Goal: Task Accomplishment & Management: Use online tool/utility

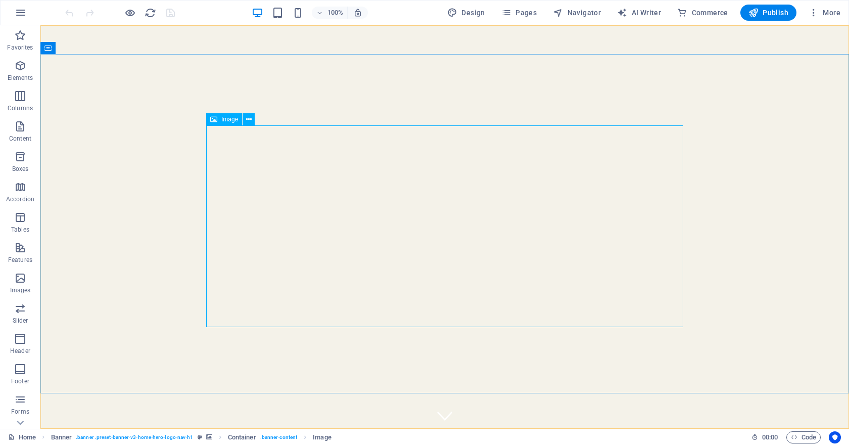
click at [236, 120] on span "Image" at bounding box center [229, 119] width 17 height 6
click at [230, 118] on span "Image" at bounding box center [229, 119] width 17 height 6
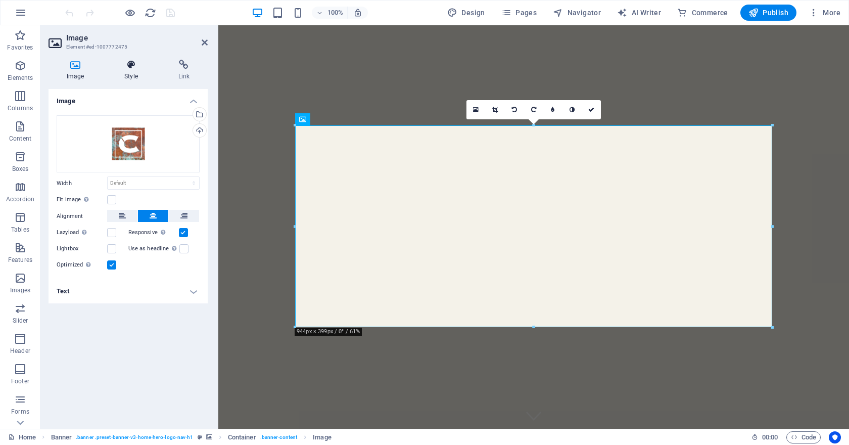
click at [136, 74] on h4 "Style" at bounding box center [133, 70] width 54 height 21
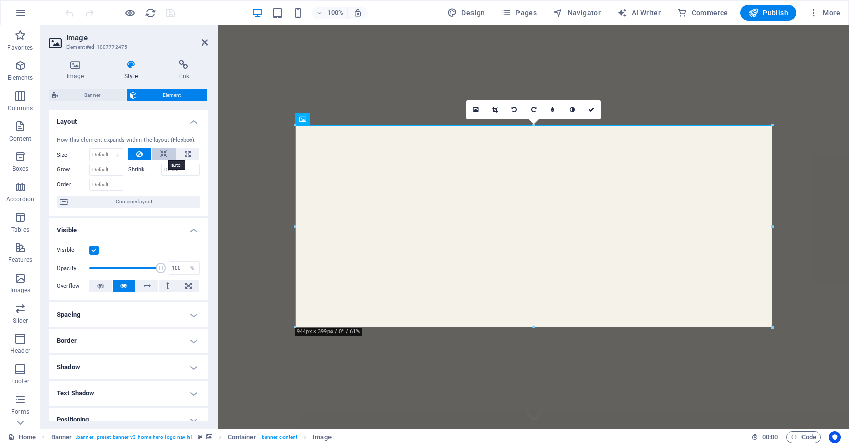
click at [161, 151] on icon at bounding box center [163, 154] width 7 height 12
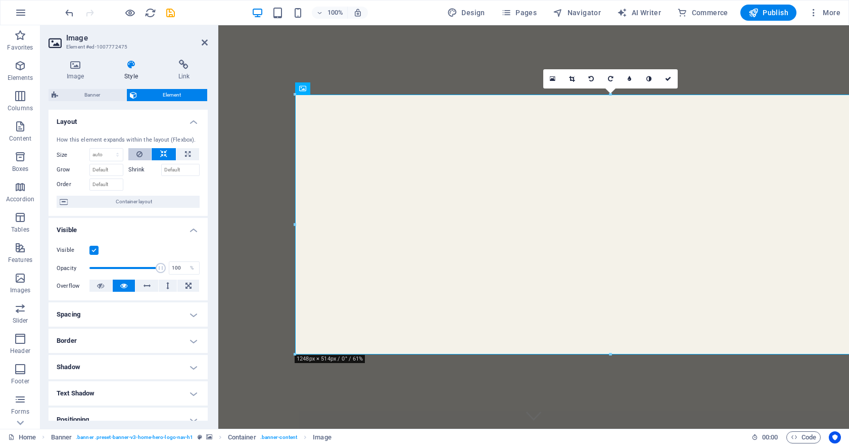
click at [139, 152] on icon at bounding box center [139, 154] width 6 height 12
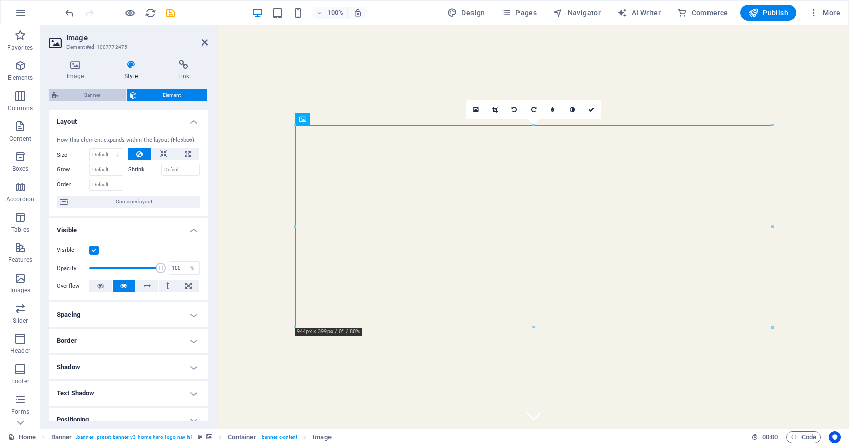
click at [100, 93] on span "Banner" at bounding box center [92, 95] width 62 height 12
select select "preset-banner-v3-home-hero-logo-nav-h1"
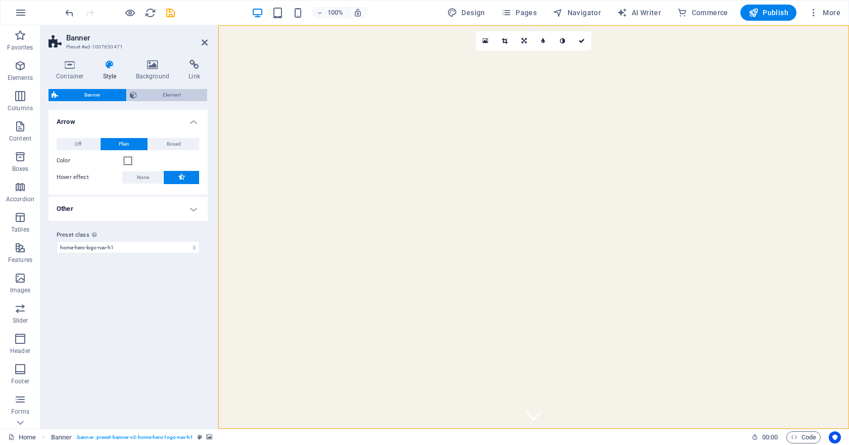
click at [159, 96] on span "Element" at bounding box center [172, 95] width 65 height 12
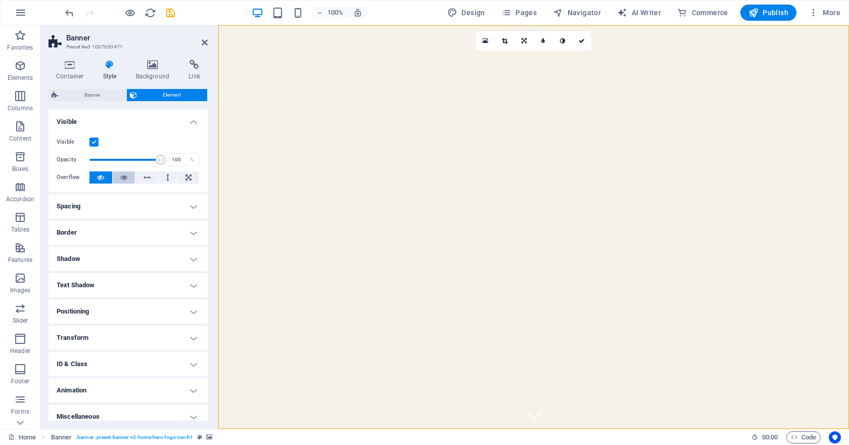
click at [127, 176] on button at bounding box center [124, 177] width 23 height 12
click at [764, 14] on span "Publish" at bounding box center [768, 13] width 40 height 10
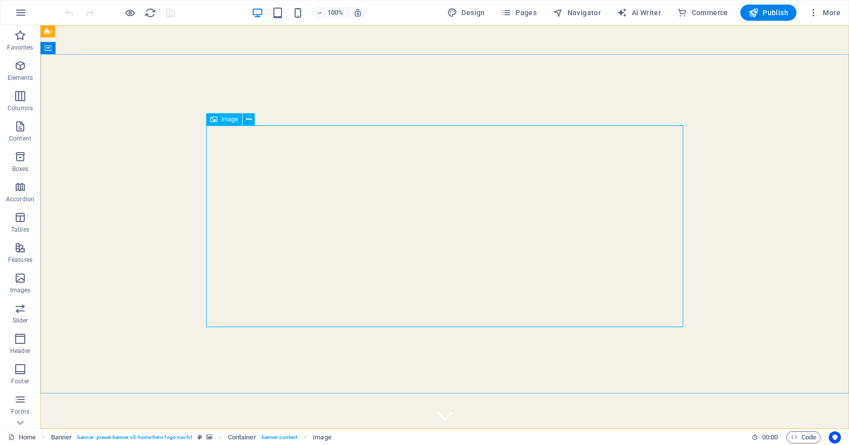
click at [224, 119] on span "Image" at bounding box center [229, 119] width 17 height 6
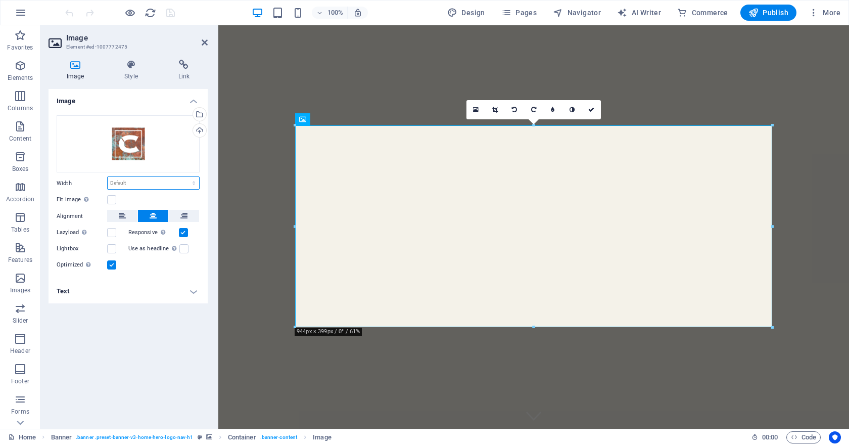
click at [127, 180] on select "Default auto px rem % em vh vw" at bounding box center [153, 183] width 91 height 12
click at [108, 177] on select "Default auto px rem % em vh vw" at bounding box center [153, 183] width 91 height 12
select select "DISABLED_OPTION_VALUE"
click at [131, 182] on select "Default auto px rem % em vh vw" at bounding box center [153, 183] width 91 height 12
click at [111, 199] on label at bounding box center [111, 199] width 9 height 9
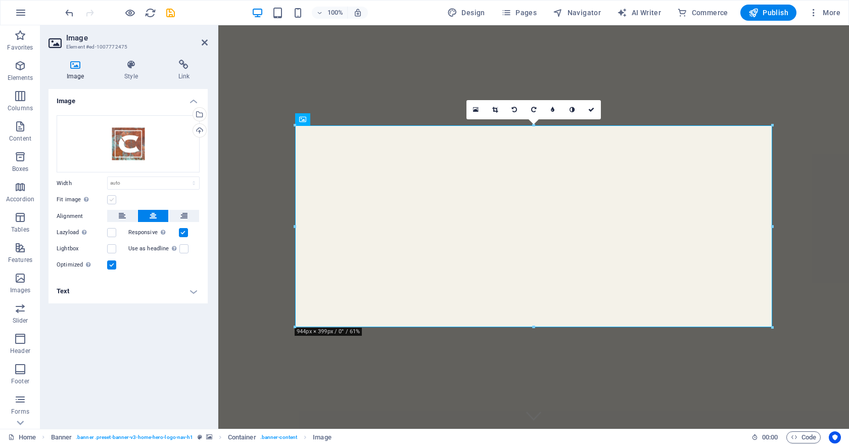
click at [0, 0] on input "Fit image Automatically fit image to a fixed width and height" at bounding box center [0, 0] width 0 height 0
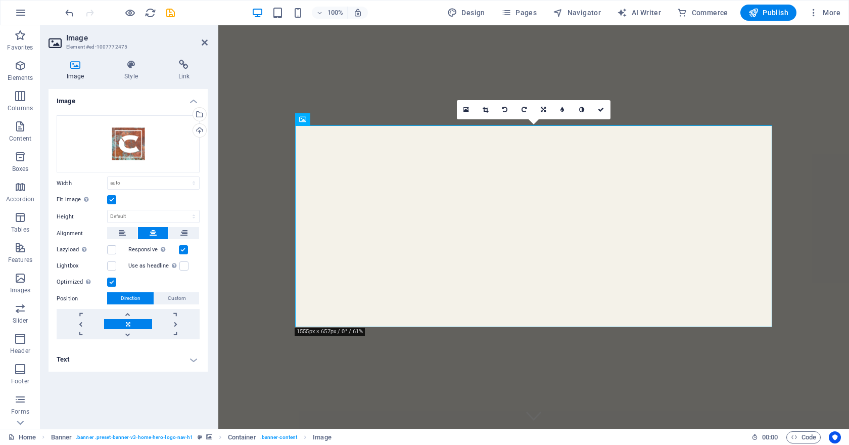
click at [113, 199] on label at bounding box center [111, 199] width 9 height 9
click at [0, 0] on input "Fit image Automatically fit image to a fixed width and height" at bounding box center [0, 0] width 0 height 0
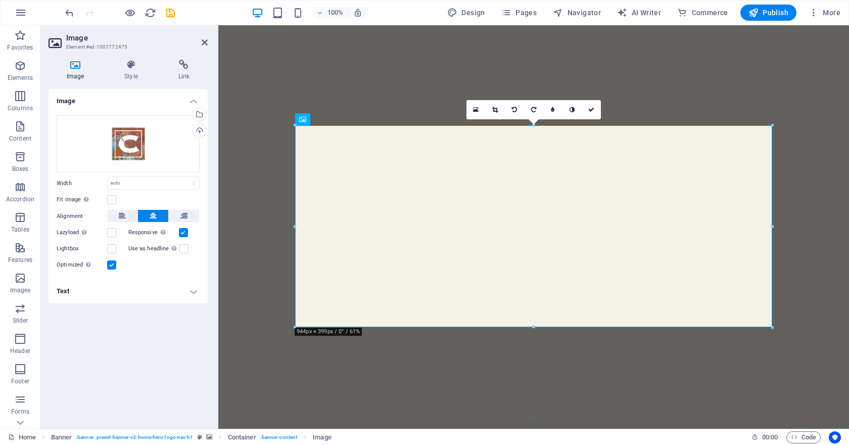
click at [189, 294] on h4 "Text" at bounding box center [128, 291] width 159 height 24
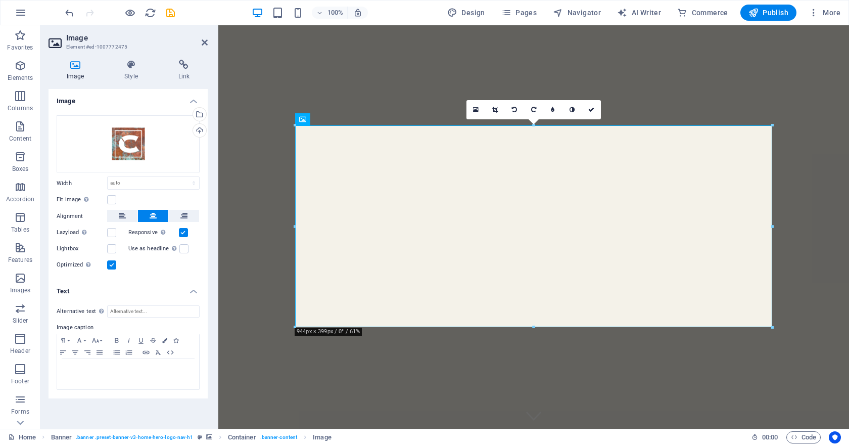
click at [189, 292] on h4 "Text" at bounding box center [128, 288] width 159 height 18
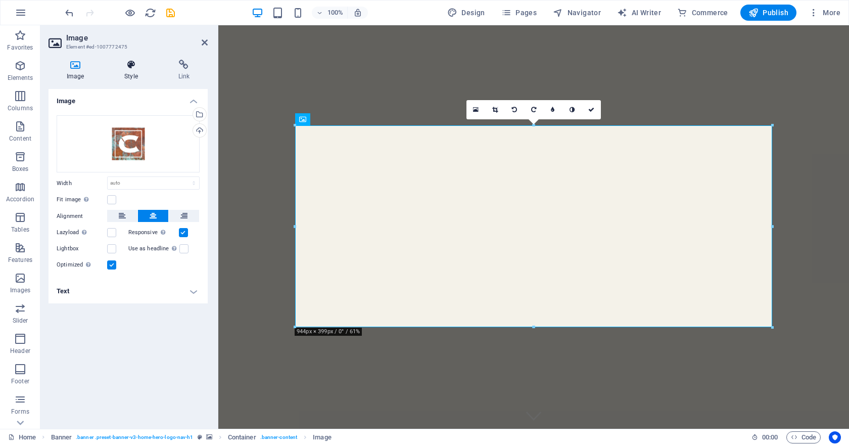
click at [127, 72] on h4 "Style" at bounding box center [133, 70] width 54 height 21
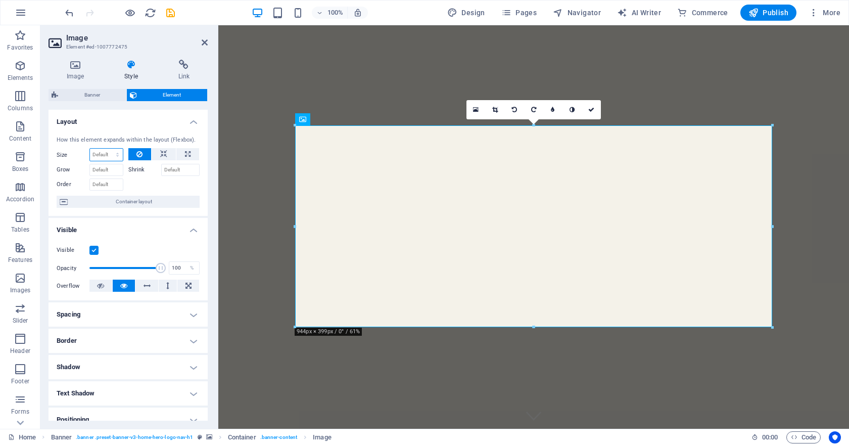
click at [117, 154] on select "Default auto px % 1/1 1/2 1/3 1/4 1/5 1/6 1/7 1/8 1/9 1/10" at bounding box center [106, 155] width 33 height 12
click at [90, 149] on select "Default auto px % 1/1 1/2 1/3 1/4 1/5 1/6 1/7 1/8 1/9 1/10" at bounding box center [106, 155] width 33 height 12
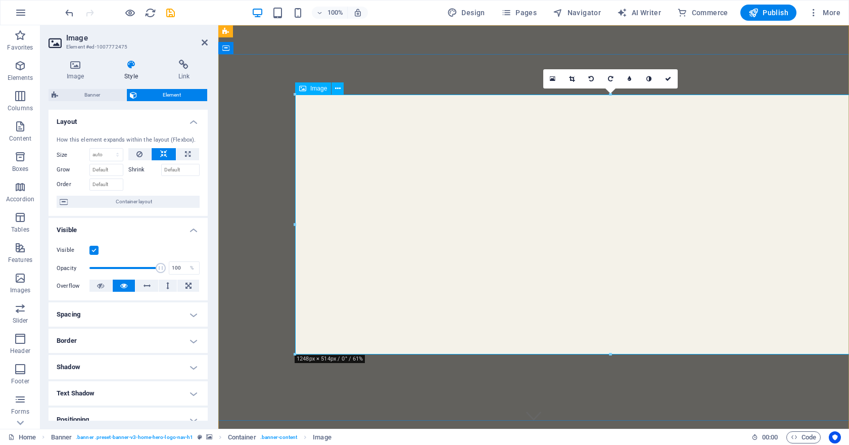
click at [141, 154] on button at bounding box center [139, 154] width 23 height 12
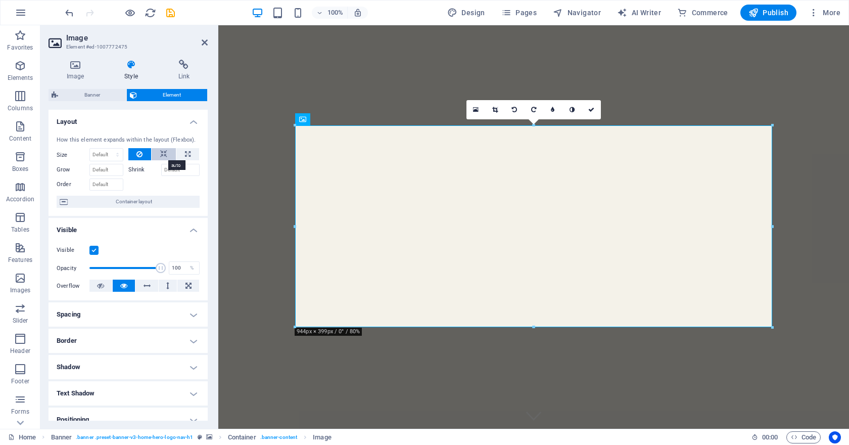
click at [164, 154] on icon at bounding box center [163, 154] width 7 height 12
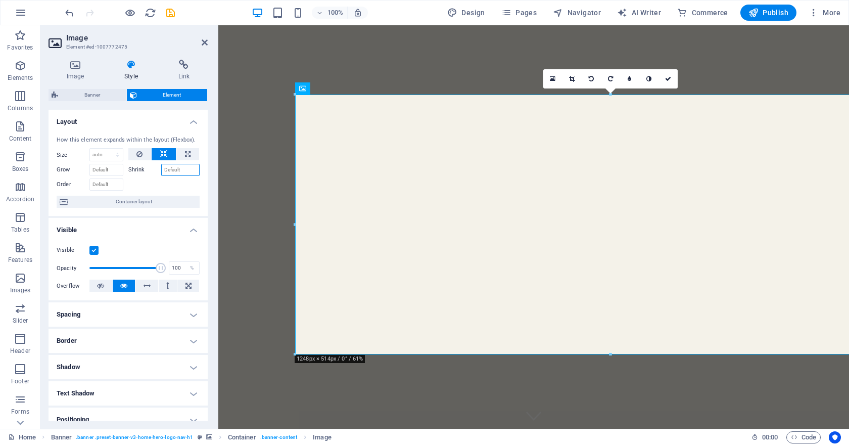
click at [165, 168] on input "Shrink" at bounding box center [180, 170] width 39 height 12
click at [96, 251] on label at bounding box center [93, 250] width 9 height 9
click at [0, 0] on input "Visible" at bounding box center [0, 0] width 0 height 0
click at [94, 251] on label at bounding box center [93, 250] width 9 height 9
click at [0, 0] on input "Visible" at bounding box center [0, 0] width 0 height 0
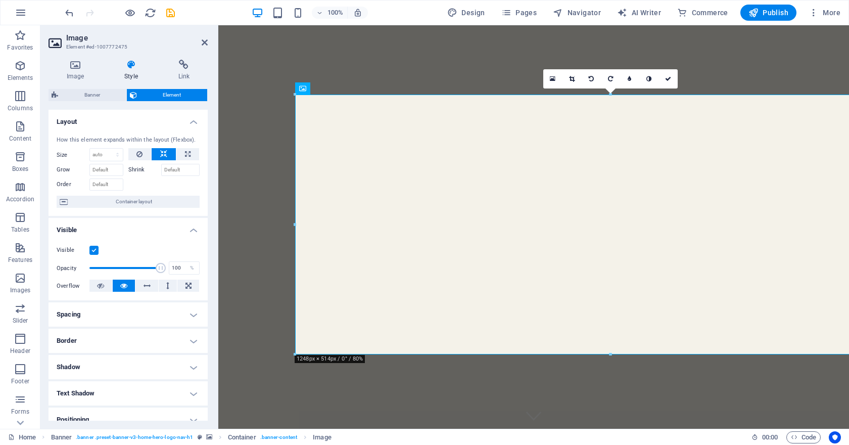
click at [85, 230] on h4 "Visible" at bounding box center [128, 227] width 159 height 18
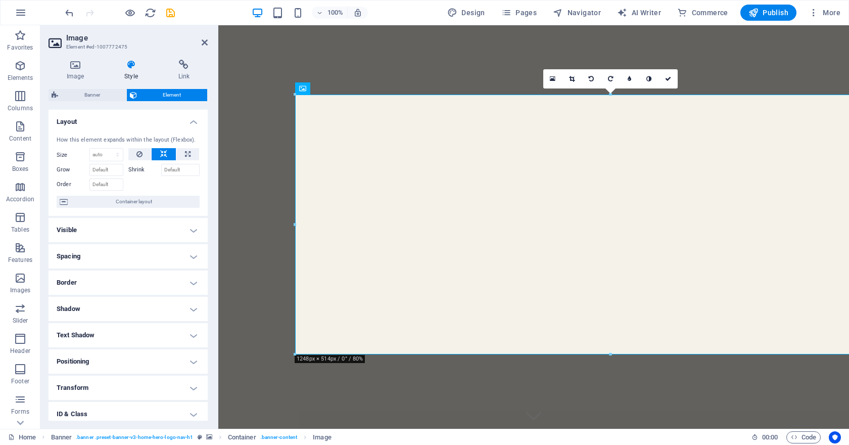
click at [99, 255] on h4 "Spacing" at bounding box center [128, 256] width 159 height 24
click at [117, 155] on select "Default auto px % 1/1 1/2 1/3 1/4 1/5 1/6 1/7 1/8 1/9 1/10" at bounding box center [106, 155] width 33 height 12
select select "1/2"
click at [107, 149] on select "Default auto px % 1/1 1/2 1/3 1/4 1/5 1/6 1/7 1/8 1/9 1/10" at bounding box center [106, 155] width 33 height 12
type input "50"
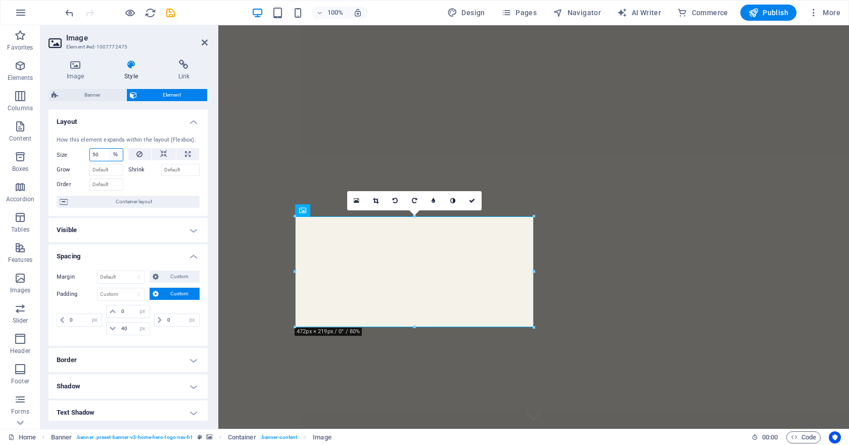
click at [114, 152] on select "Default auto px % 1/1 1/2 1/3 1/4 1/5 1/6 1/7 1/8 1/9 1/10" at bounding box center [116, 155] width 14 height 12
select select "1/1"
click at [109, 149] on select "Default auto px % 1/1 1/2 1/3 1/4 1/5 1/6 1/7 1/8 1/9 1/10" at bounding box center [116, 155] width 14 height 12
type input "100"
select select "%"
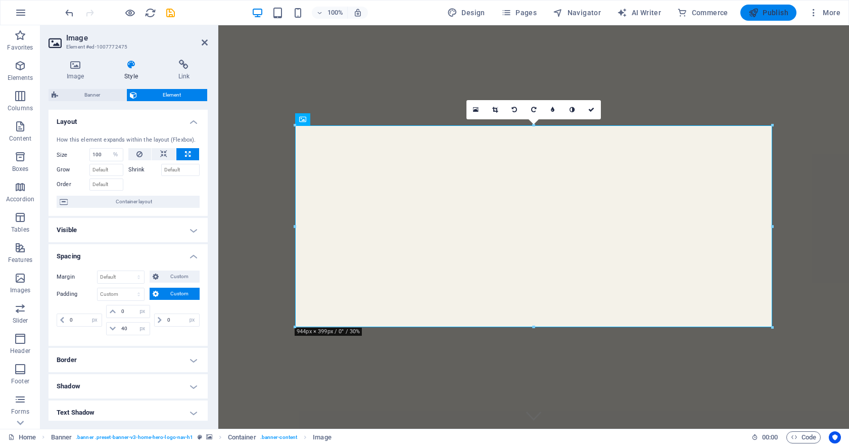
click at [765, 12] on span "Publish" at bounding box center [768, 13] width 40 height 10
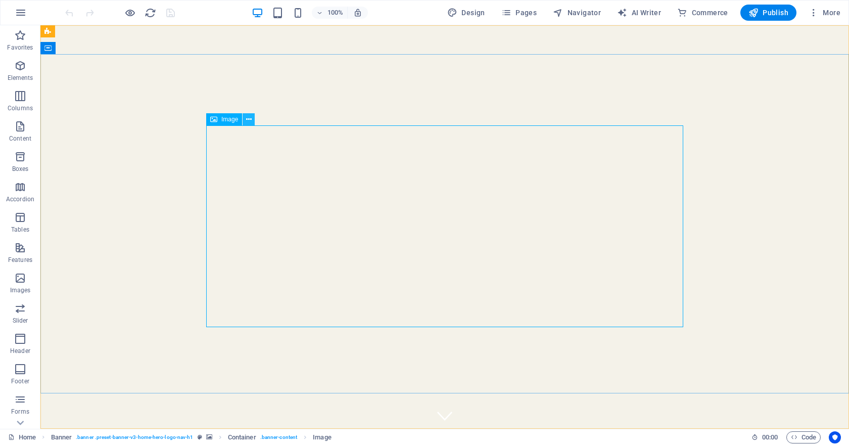
click at [249, 120] on icon at bounding box center [249, 119] width 6 height 11
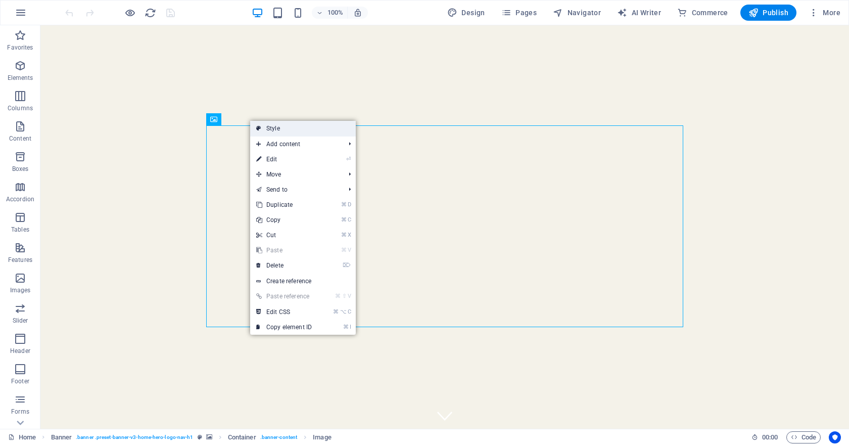
click at [264, 127] on link "Style" at bounding box center [303, 128] width 106 height 15
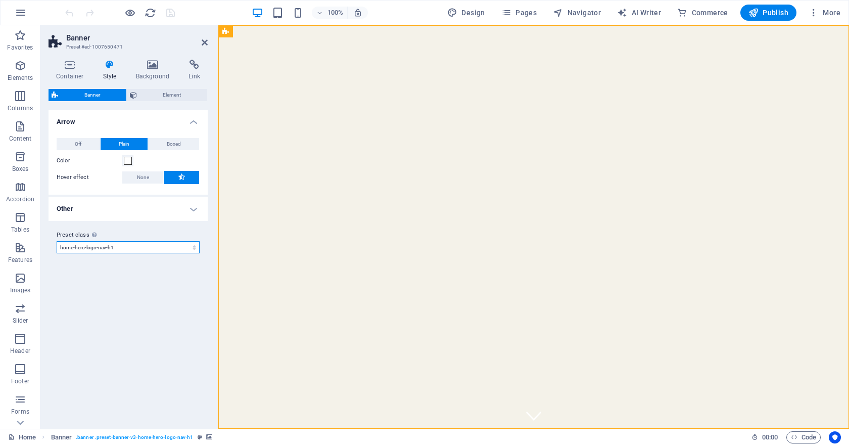
click at [151, 250] on select "default home-hero-logo-nav-h1-slogan home-hero-logo-nav-h1 home-logo-nav-h1-ima…" at bounding box center [128, 247] width 143 height 12
click at [57, 241] on select "default home-hero-logo-nav-h1-slogan home-hero-logo-nav-h1 home-logo-nav-h1-ima…" at bounding box center [128, 247] width 143 height 12
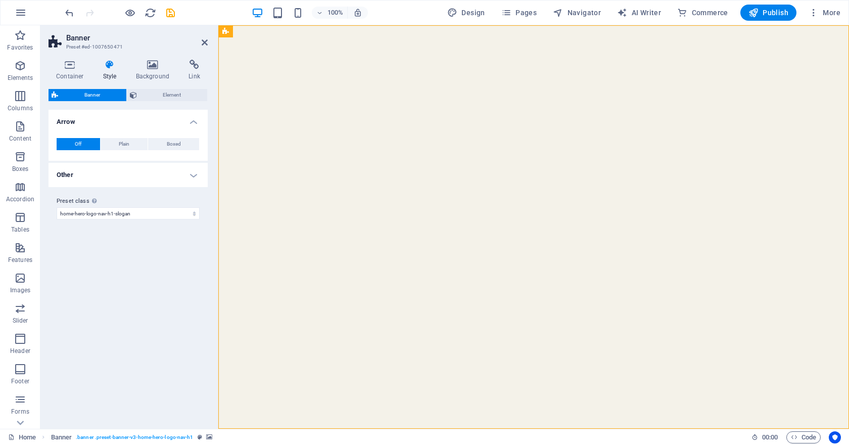
click at [116, 245] on div "Variants Default Arrow Off Plain Boxed Color Hover effect None Background Paddi…" at bounding box center [128, 265] width 159 height 311
click at [123, 215] on select "default home-hero-logo-nav-h1-slogan home-hero-logo-nav-h1 home-logo-nav-h1-ima…" at bounding box center [128, 213] width 143 height 12
select select "preset-banner-v3-default"
click at [57, 219] on select "default home-hero-logo-nav-h1-slogan home-hero-logo-nav-h1 home-logo-nav-h1-ima…" at bounding box center [128, 213] width 143 height 12
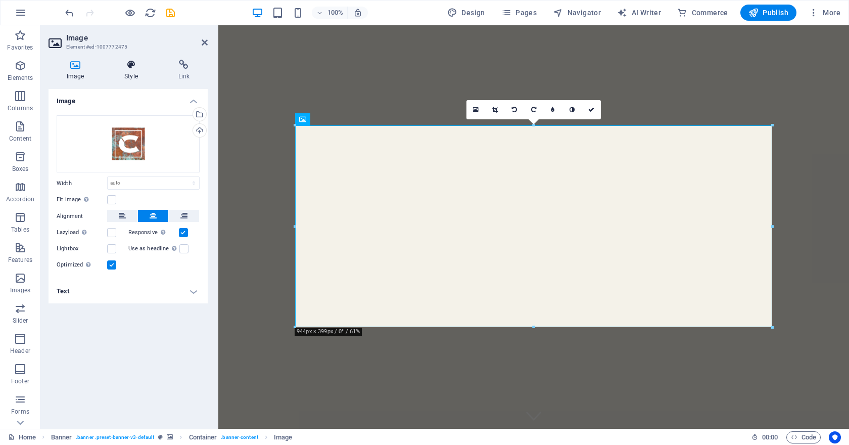
click at [124, 69] on icon at bounding box center [131, 65] width 50 height 10
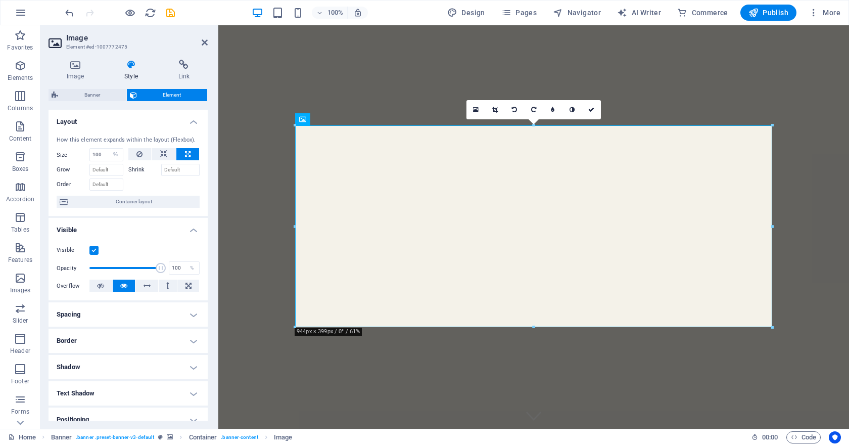
scroll to position [116, 0]
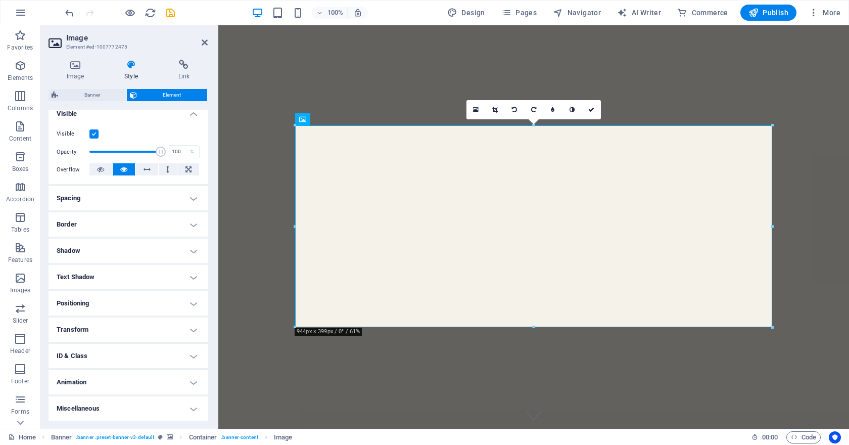
click at [141, 354] on h4 "ID & Class" at bounding box center [128, 356] width 159 height 24
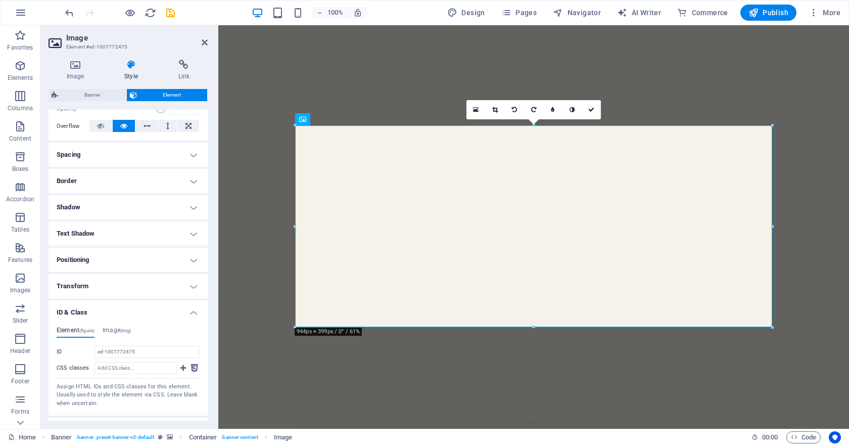
scroll to position [207, 0]
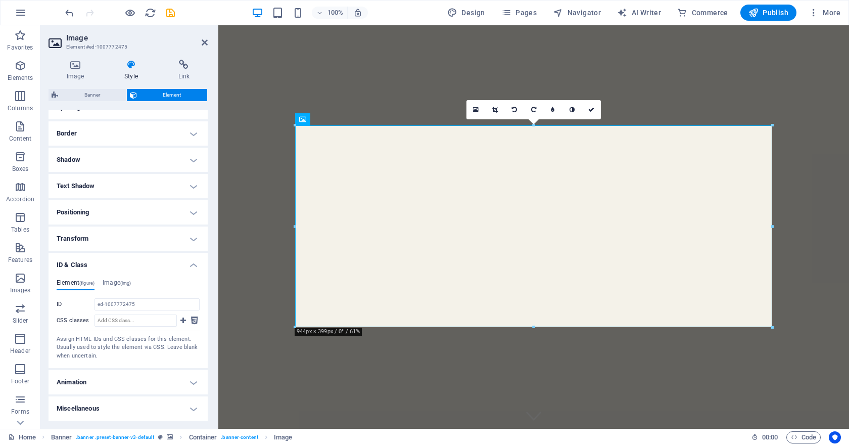
click at [124, 264] on h4 "ID & Class" at bounding box center [128, 262] width 159 height 18
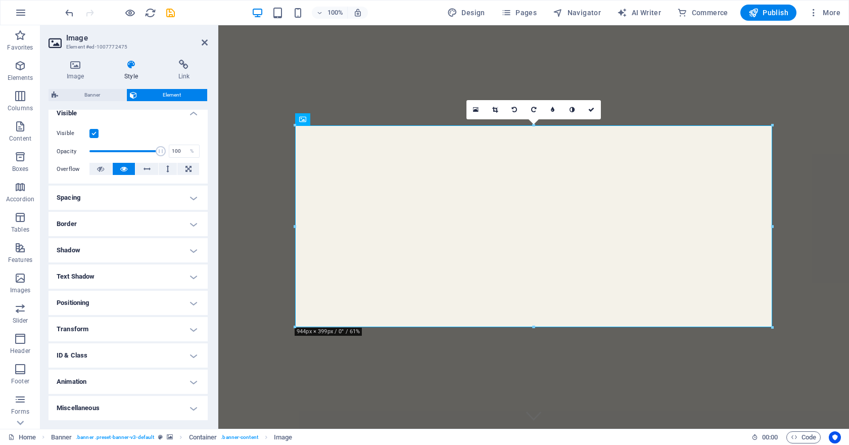
scroll to position [116, 0]
click at [101, 410] on h4 "Miscellaneous" at bounding box center [128, 408] width 159 height 24
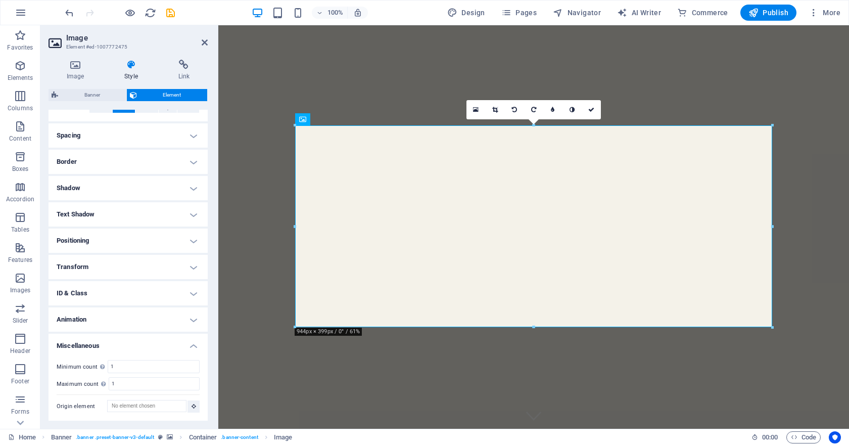
click at [99, 340] on h4 "Miscellaneous" at bounding box center [128, 343] width 159 height 18
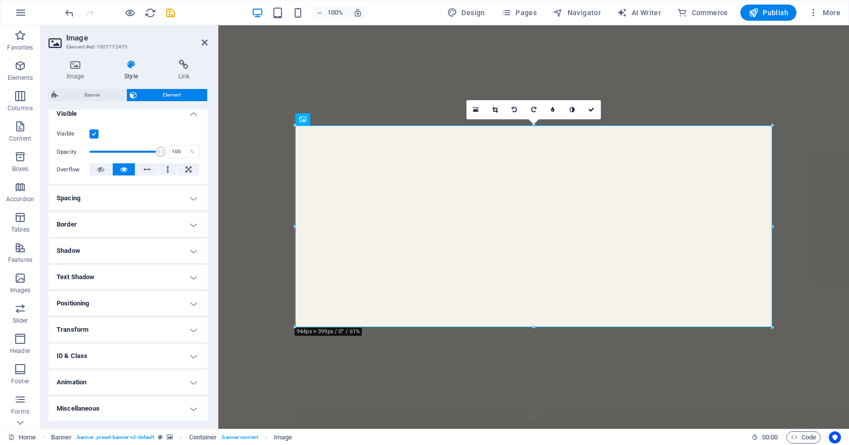
click at [98, 352] on h4 "ID & Class" at bounding box center [128, 356] width 159 height 24
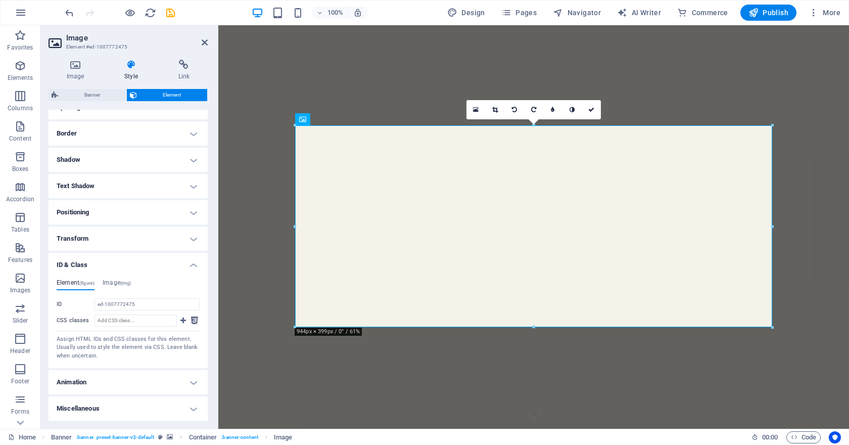
click at [90, 275] on div "Element (figure) Image (img) ID ed-1007772475 CSS classes Assign HTML IDs and C…" at bounding box center [128, 319] width 159 height 97
click at [89, 272] on div "Element (figure) Image (img) ID ed-1007772475 CSS classes Assign HTML IDs and C…" at bounding box center [128, 319] width 159 height 97
click at [87, 264] on h4 "ID & Class" at bounding box center [128, 262] width 159 height 18
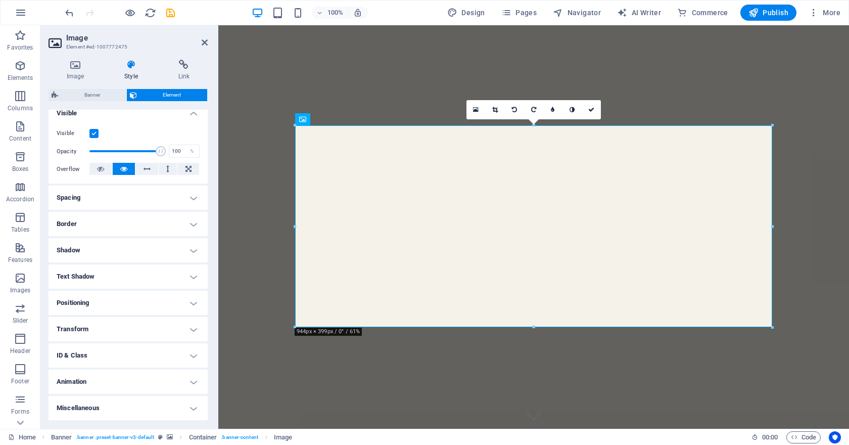
scroll to position [116, 0]
click at [85, 309] on h4 "Positioning" at bounding box center [128, 303] width 159 height 24
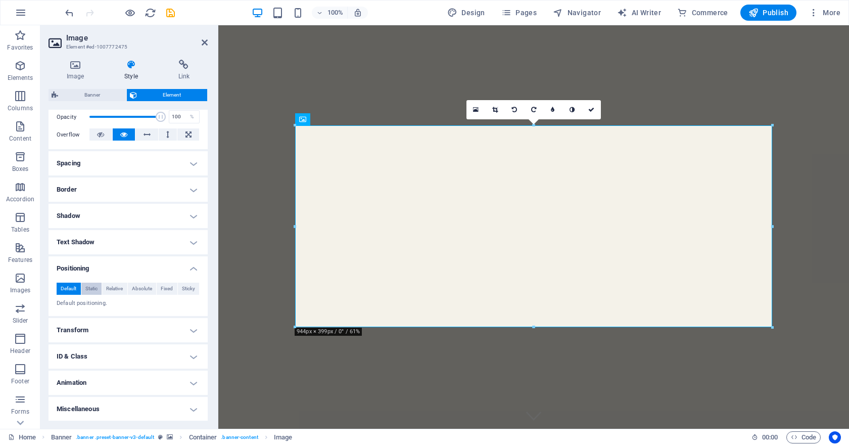
click at [91, 292] on span "Static" at bounding box center [91, 288] width 12 height 12
click at [75, 287] on span "Default" at bounding box center [69, 288] width 16 height 12
click at [99, 262] on h4 "Positioning" at bounding box center [128, 265] width 159 height 18
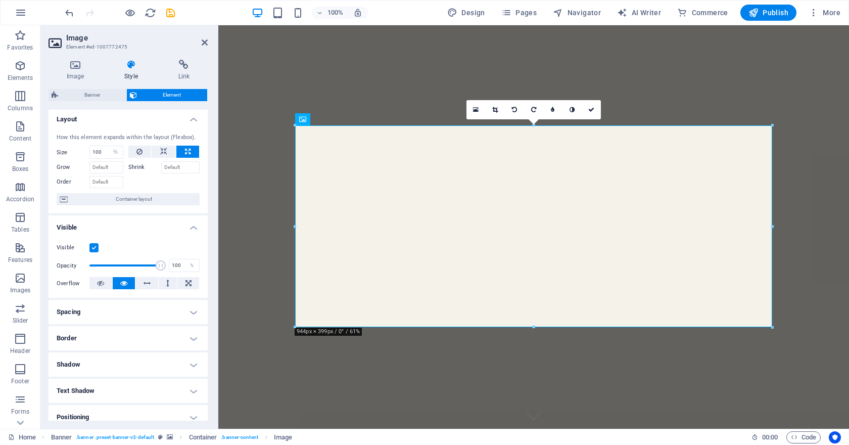
scroll to position [0, 0]
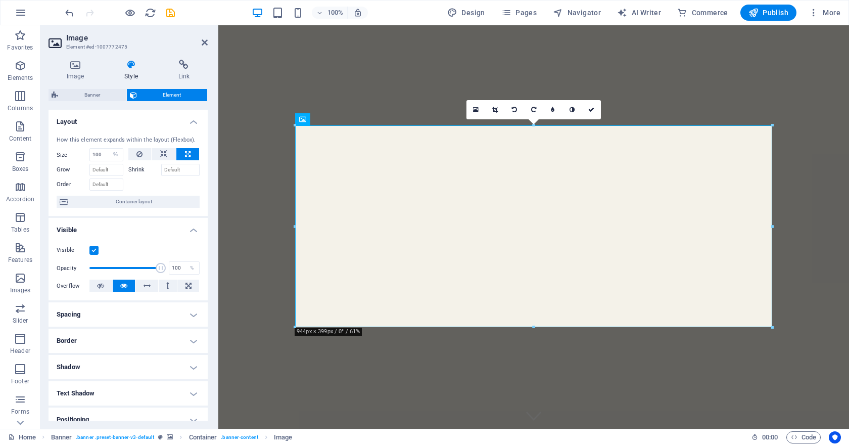
click at [180, 118] on h4 "Layout" at bounding box center [128, 119] width 159 height 18
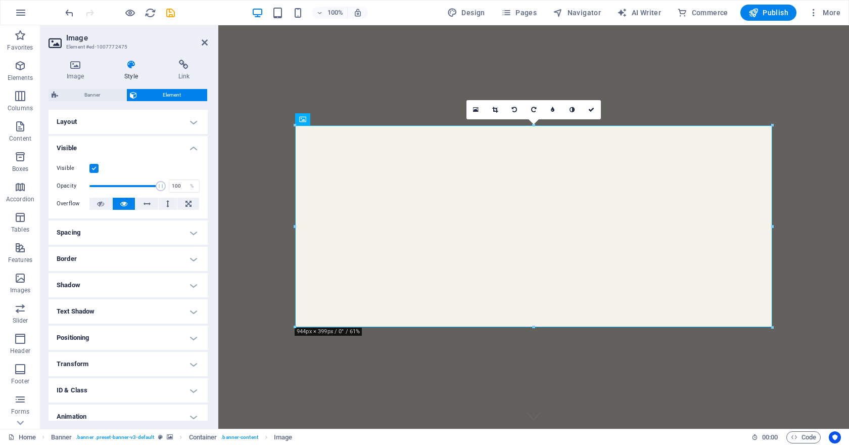
click at [165, 145] on h4 "Visible" at bounding box center [128, 145] width 159 height 18
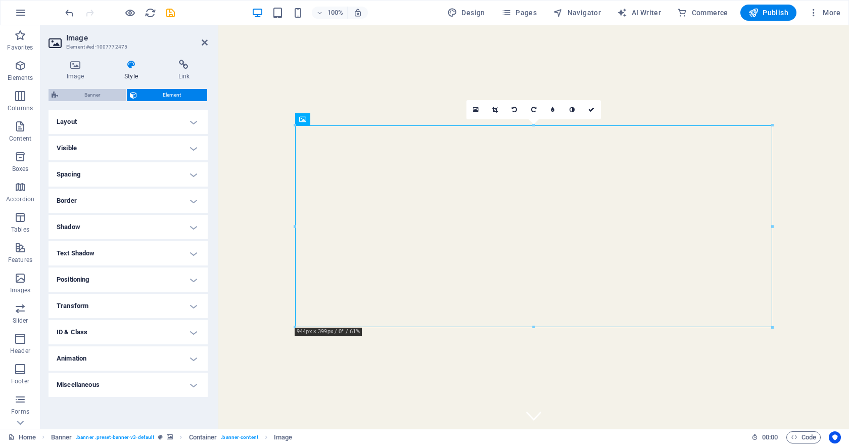
click at [100, 89] on span "Banner" at bounding box center [92, 95] width 62 height 12
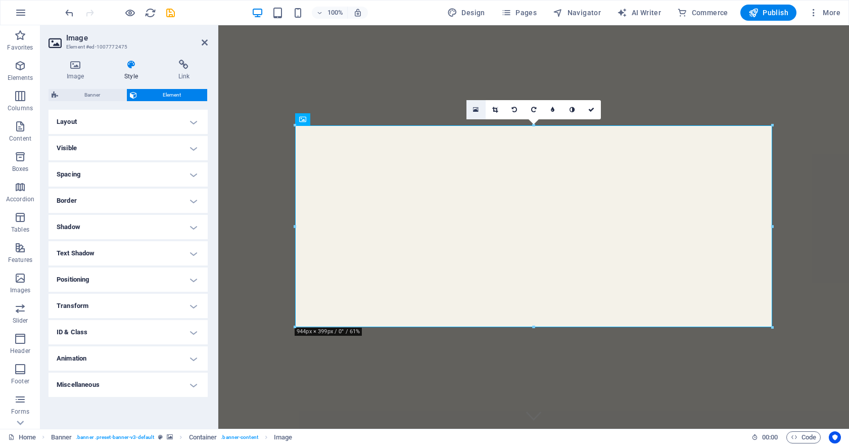
click at [478, 109] on icon at bounding box center [476, 109] width 6 height 7
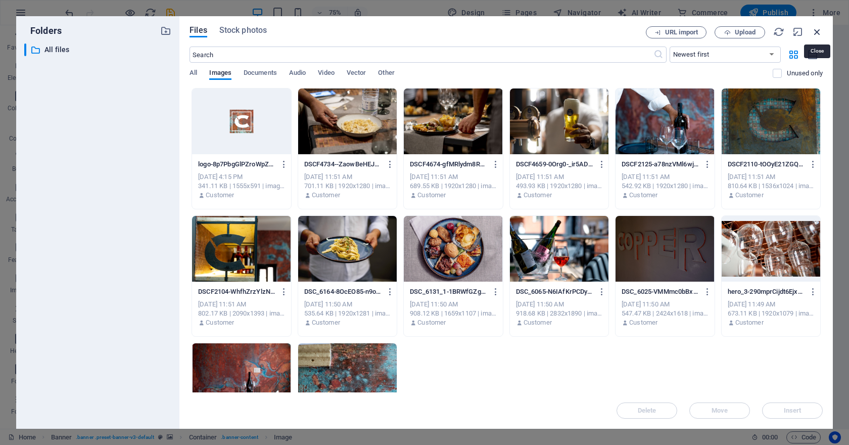
click at [814, 30] on icon "button" at bounding box center [817, 31] width 11 height 11
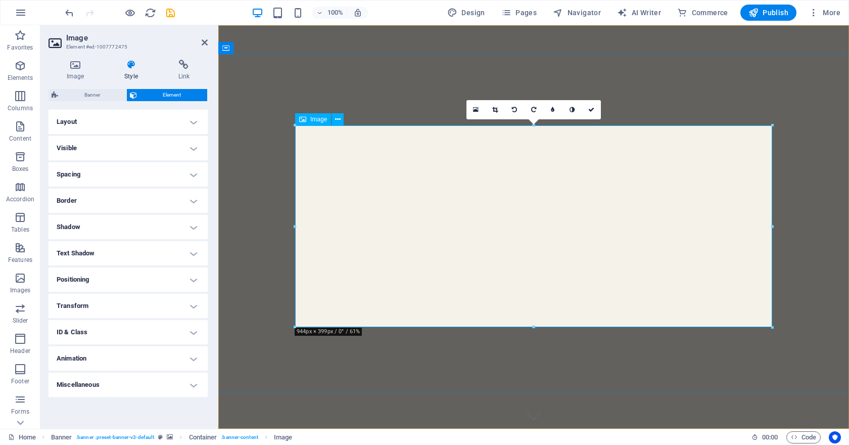
click at [300, 123] on icon at bounding box center [302, 119] width 7 height 12
click at [304, 117] on icon at bounding box center [302, 119] width 7 height 12
click at [74, 66] on icon at bounding box center [76, 65] width 54 height 10
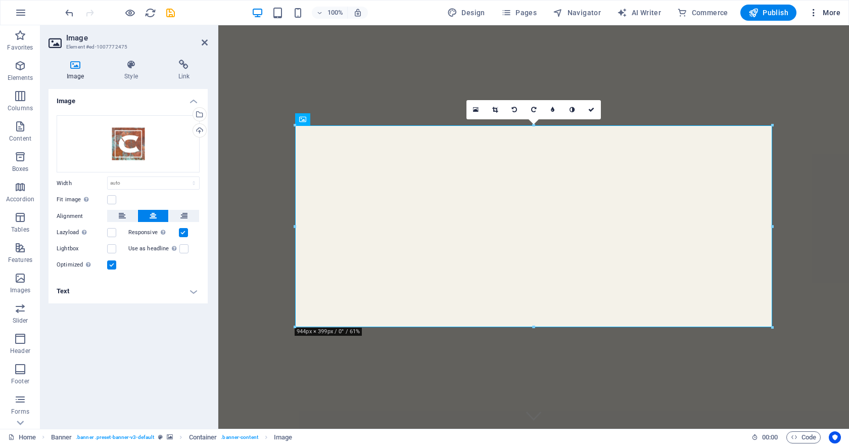
click at [813, 14] on icon "button" at bounding box center [813, 13] width 10 height 10
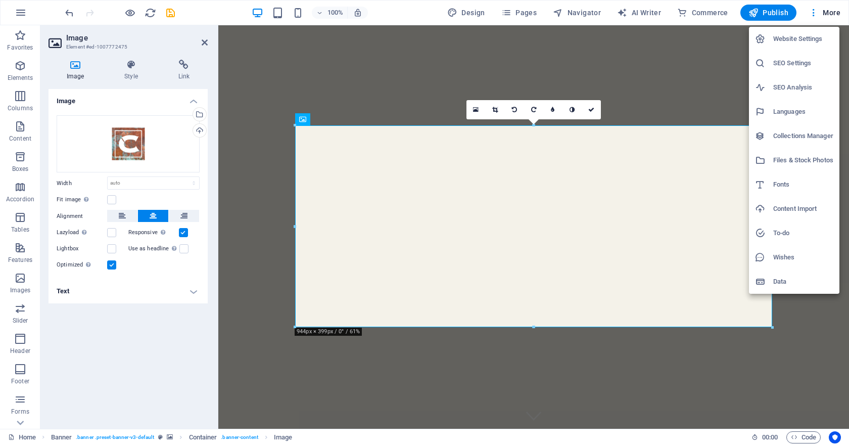
click at [129, 14] on div at bounding box center [424, 222] width 849 height 445
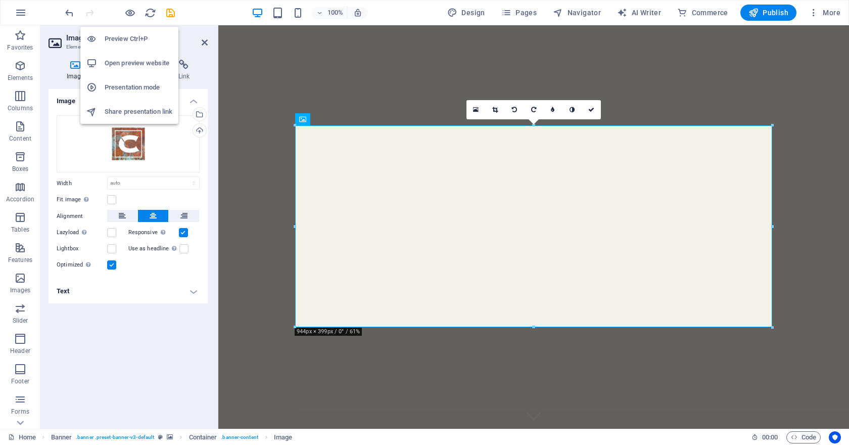
click at [130, 39] on h6 "Preview Ctrl+P" at bounding box center [139, 39] width 68 height 12
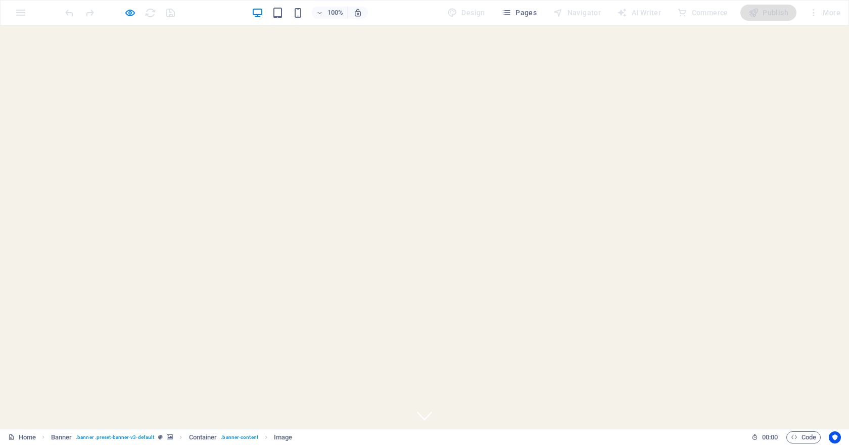
click at [654, 428] on div "Copper Iconic Tavern Home Galleria Contatti" at bounding box center [424, 442] width 849 height 29
click at [201, 437] on div at bounding box center [193, 443] width 15 height 13
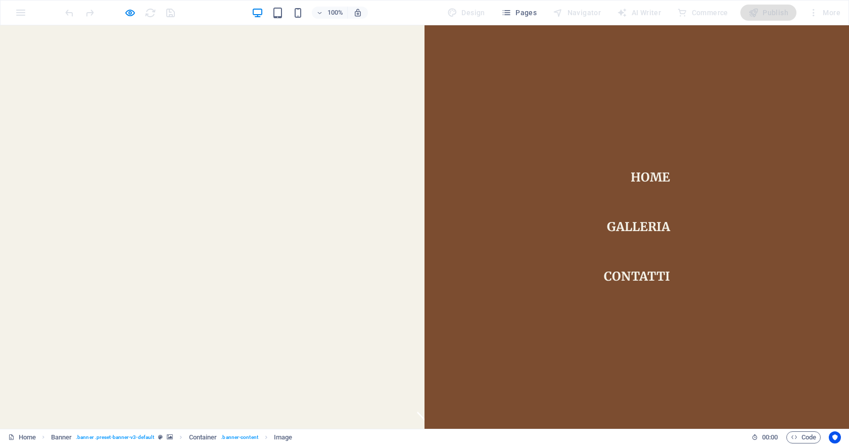
click at [201, 437] on div at bounding box center [193, 443] width 15 height 13
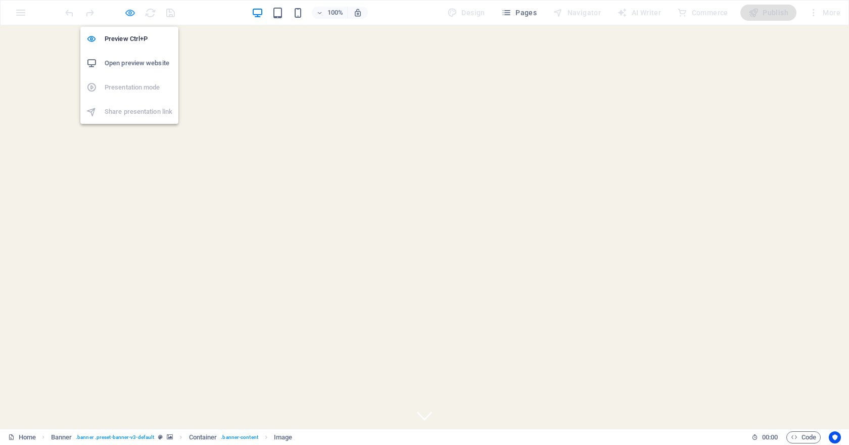
click at [134, 11] on icon "button" at bounding box center [130, 13] width 12 height 12
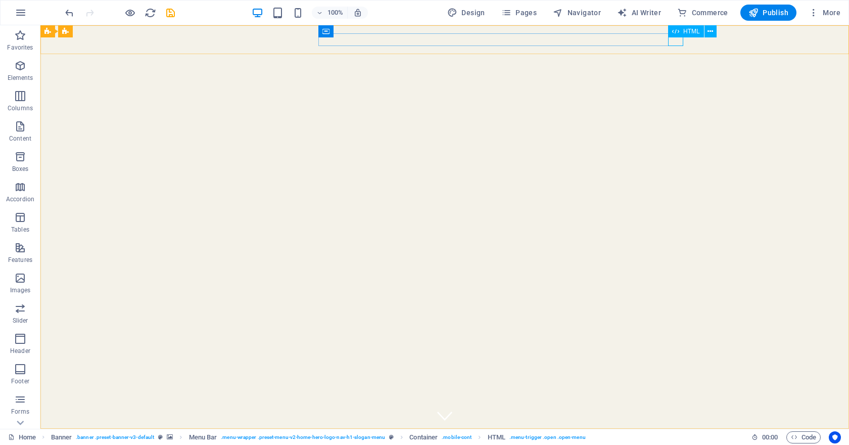
click at [690, 33] on span "HTML" at bounding box center [691, 31] width 17 height 6
click at [691, 31] on span "HTML" at bounding box center [691, 31] width 17 height 6
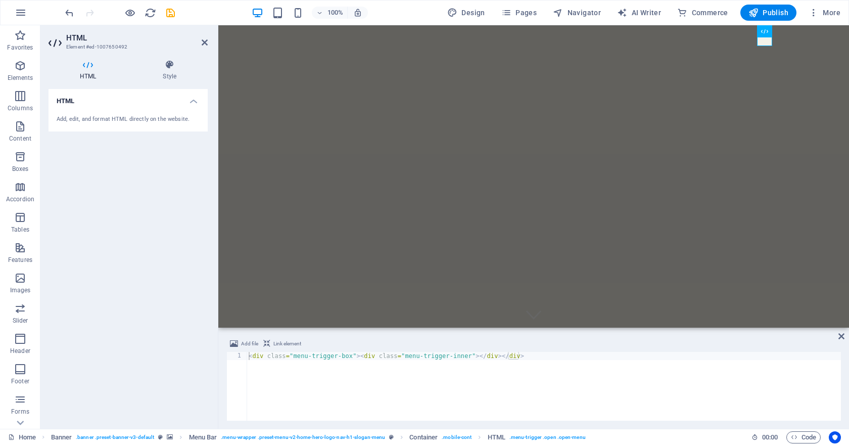
click at [192, 100] on h4 "HTML" at bounding box center [128, 98] width 159 height 18
click at [192, 100] on h4 "HTML" at bounding box center [128, 101] width 159 height 24
click at [146, 121] on div "Add, edit, and format HTML directly on the website." at bounding box center [128, 119] width 143 height 9
click at [81, 71] on h4 "HTML" at bounding box center [90, 70] width 83 height 21
click at [168, 65] on icon at bounding box center [169, 65] width 76 height 10
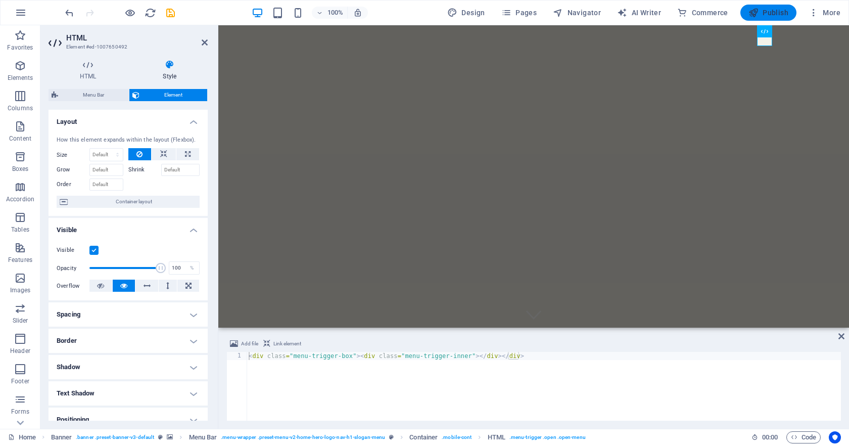
click at [779, 14] on span "Publish" at bounding box center [768, 13] width 40 height 10
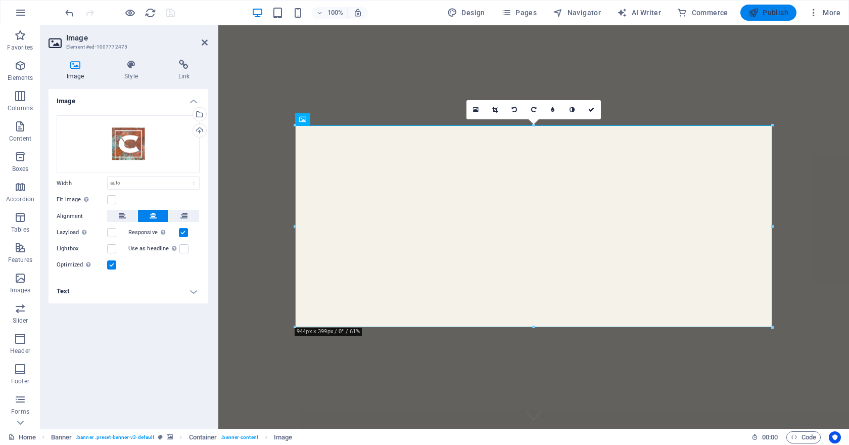
click at [765, 18] on button "Publish" at bounding box center [768, 13] width 56 height 16
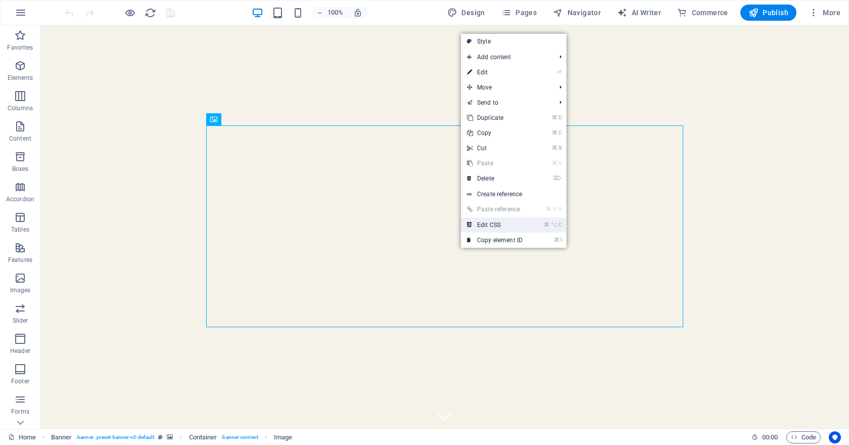
click at [494, 228] on link "⌘ ⌥ C Edit CSS" at bounding box center [495, 224] width 68 height 15
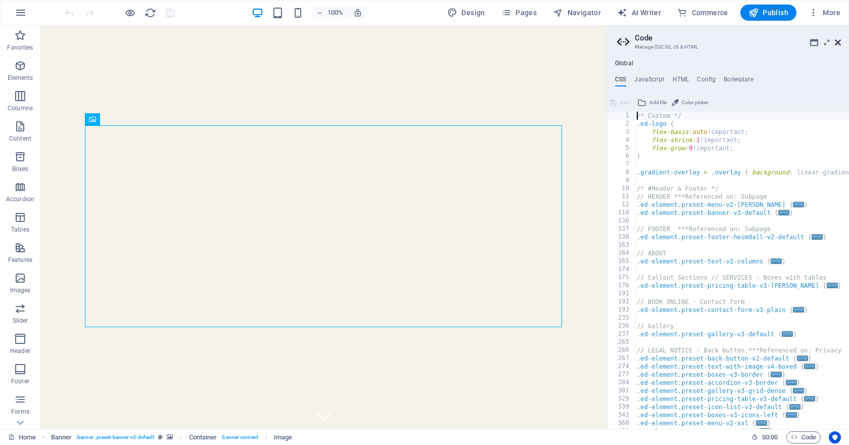
click at [838, 38] on icon at bounding box center [838, 42] width 6 height 8
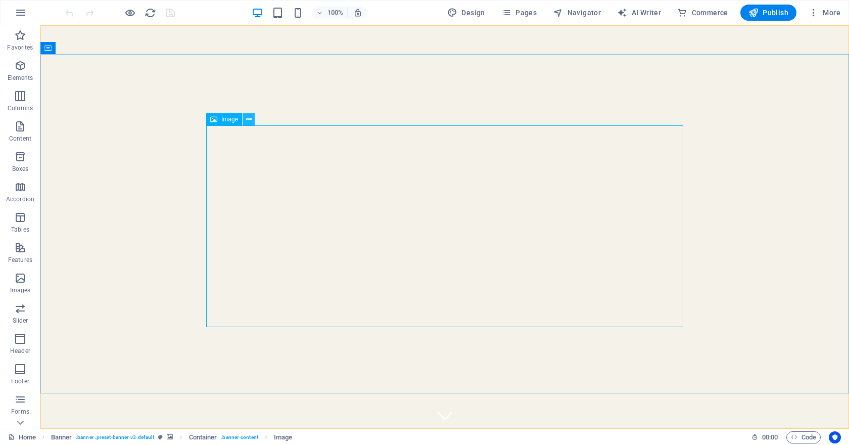
click at [250, 116] on icon at bounding box center [249, 119] width 6 height 11
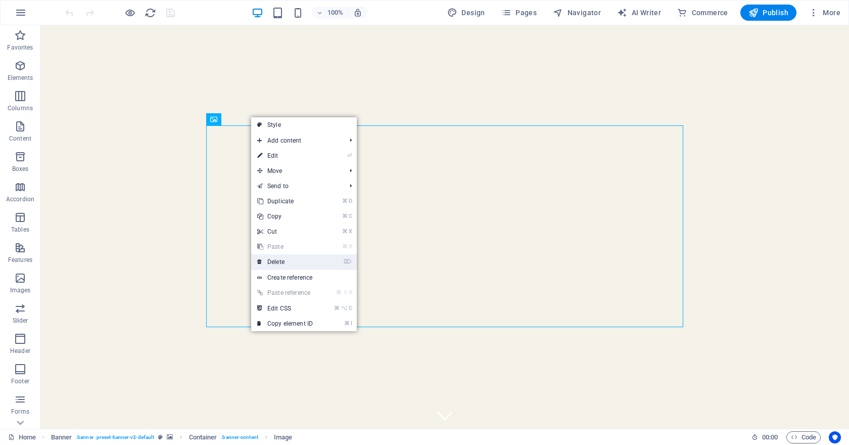
click at [295, 257] on link "⌦ Delete" at bounding box center [285, 261] width 68 height 15
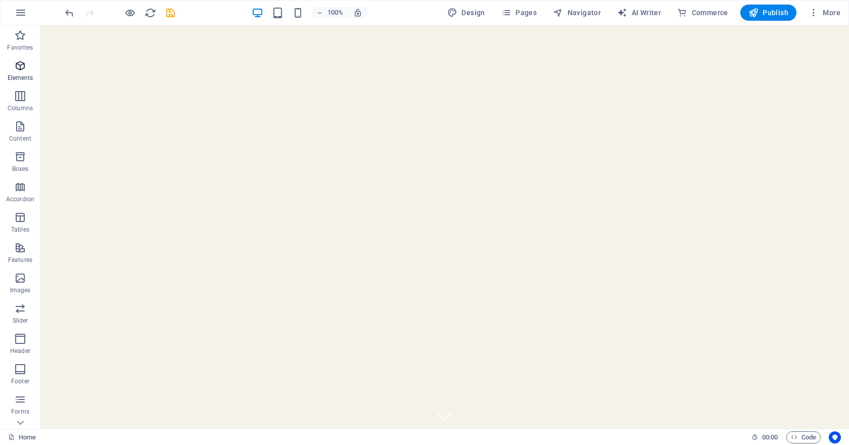
click at [20, 72] on span "Elements" at bounding box center [20, 72] width 40 height 24
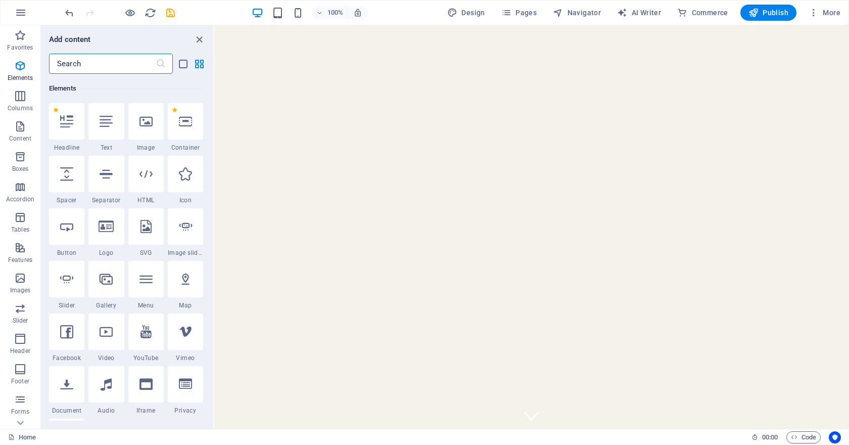
scroll to position [108, 0]
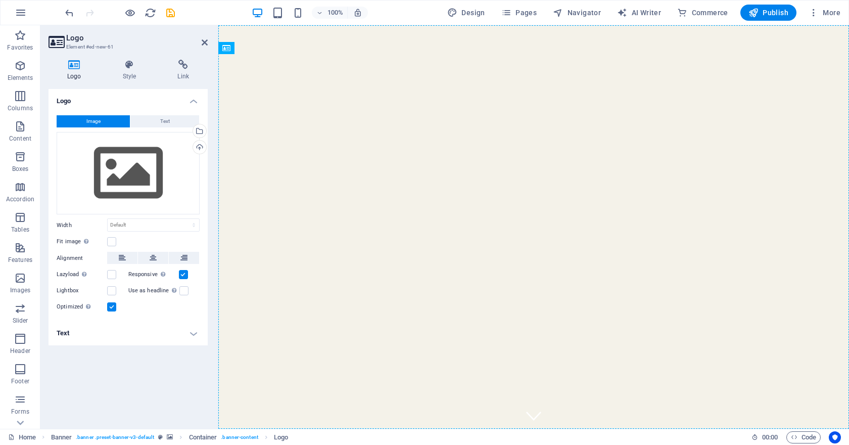
drag, startPoint x: 345, startPoint y: 319, endPoint x: 469, endPoint y: 274, distance: 132.5
click at [147, 256] on button at bounding box center [153, 258] width 30 height 12
click at [336, 266] on icon at bounding box center [335, 264] width 6 height 11
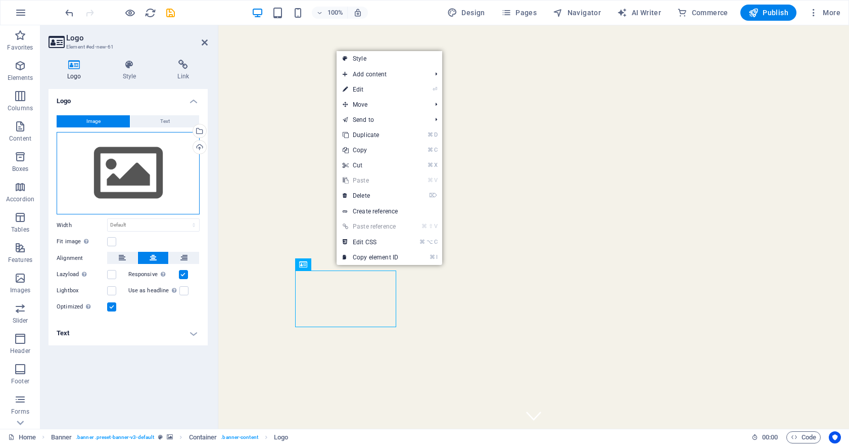
click at [139, 181] on div "Drag files here, click to choose files or select files from Files or our free s…" at bounding box center [128, 173] width 143 height 83
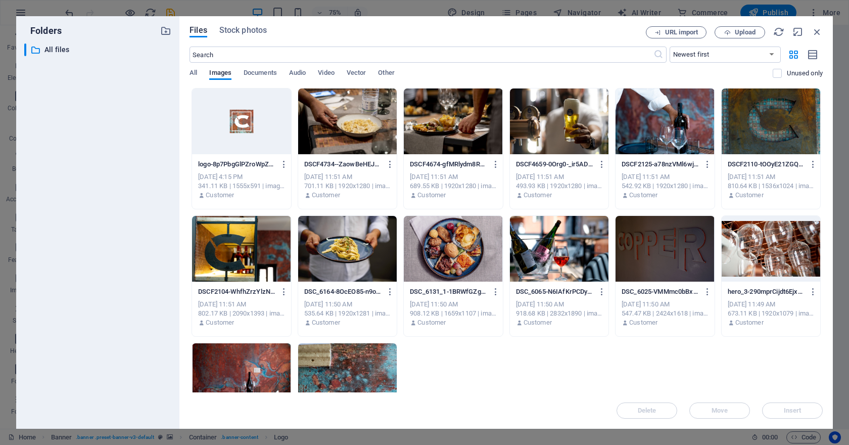
click at [246, 122] on div at bounding box center [241, 121] width 99 height 66
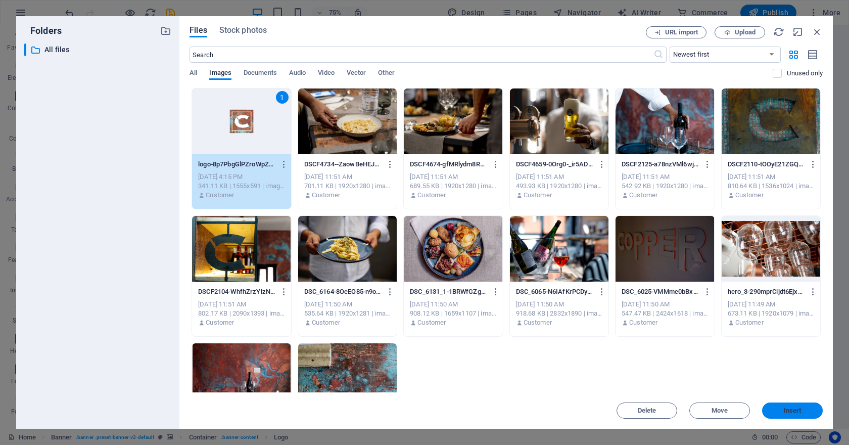
click at [797, 403] on button "Insert" at bounding box center [792, 410] width 61 height 16
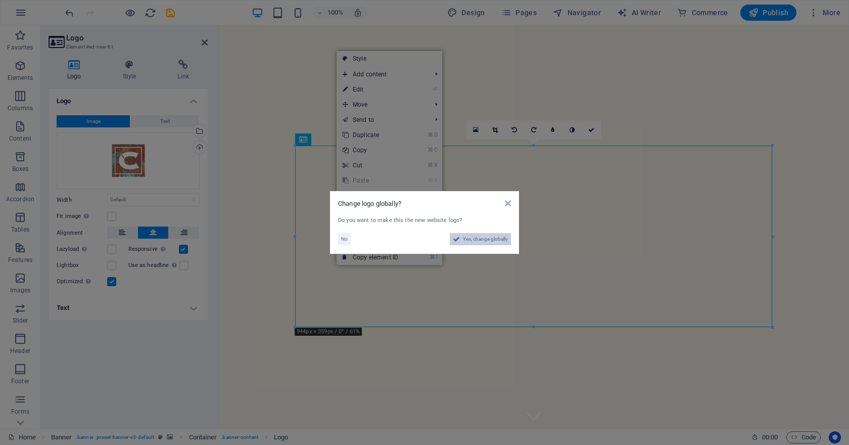
click at [469, 236] on span "Yes, change globally" at bounding box center [485, 239] width 45 height 12
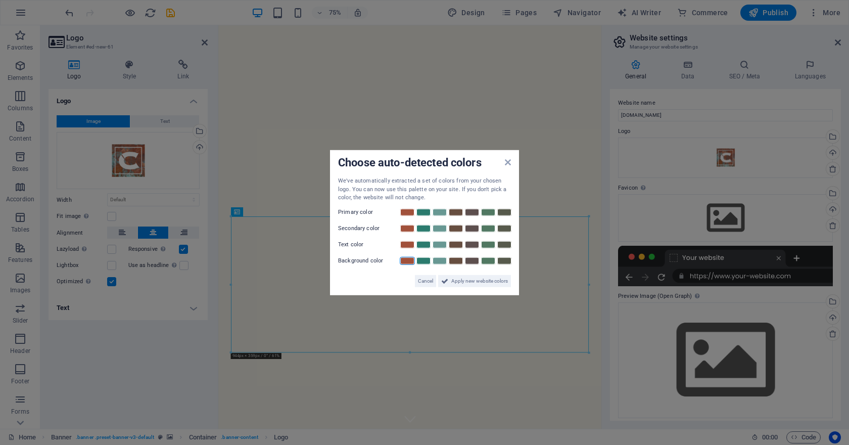
click at [410, 260] on link at bounding box center [407, 260] width 15 height 8
click at [513, 157] on div "Choose auto-detected colors We've automatically extracted a set of colors from …" at bounding box center [424, 222] width 189 height 145
click at [459, 274] on span "Apply new website colors" at bounding box center [479, 280] width 57 height 12
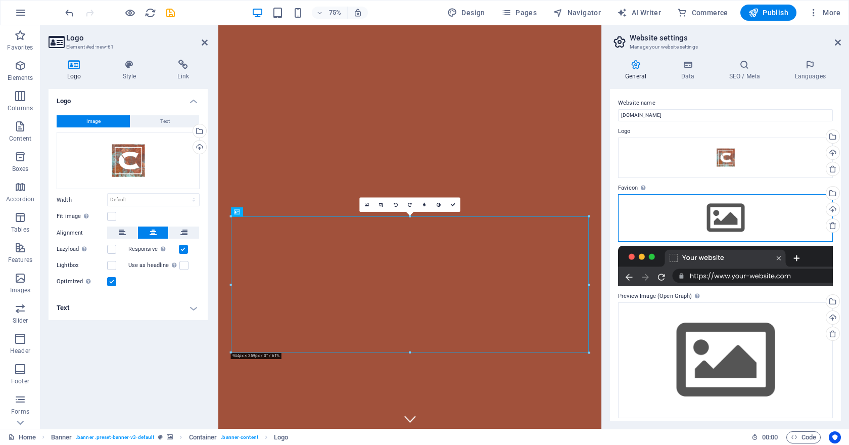
click at [728, 216] on div "Drag files here, click to choose files or select files from Files or our free s…" at bounding box center [725, 217] width 215 height 47
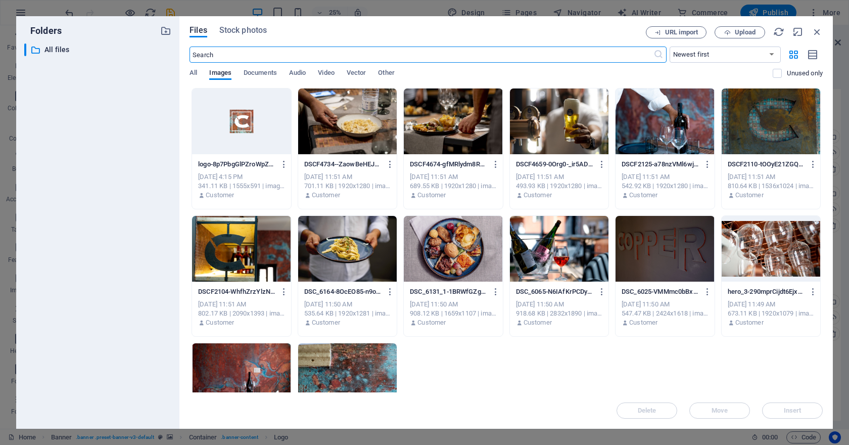
click at [262, 131] on div at bounding box center [241, 121] width 99 height 66
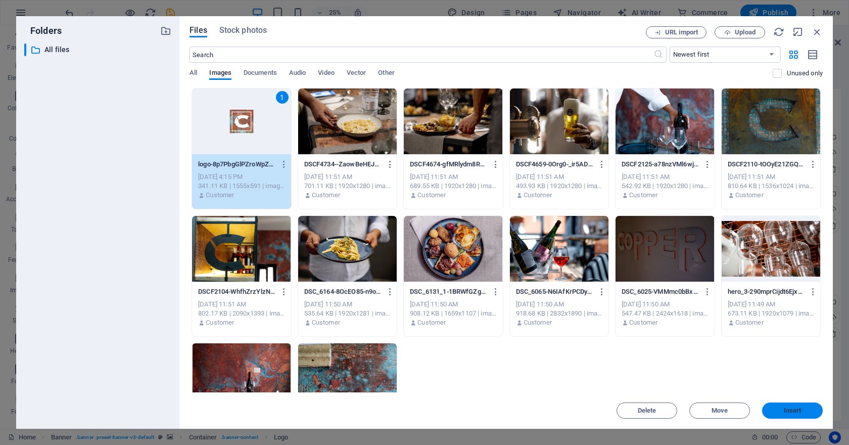
click at [779, 403] on button "Insert" at bounding box center [792, 410] width 61 height 16
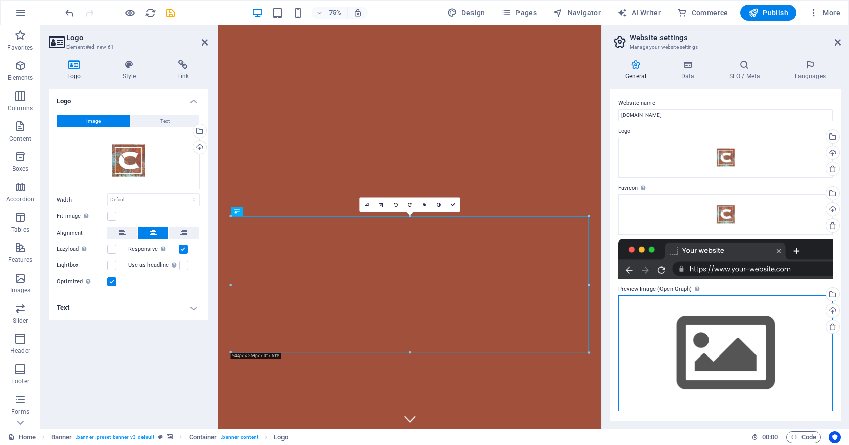
click at [738, 348] on div "Drag files here, click to choose files or select files from Files or our free s…" at bounding box center [725, 353] width 215 height 116
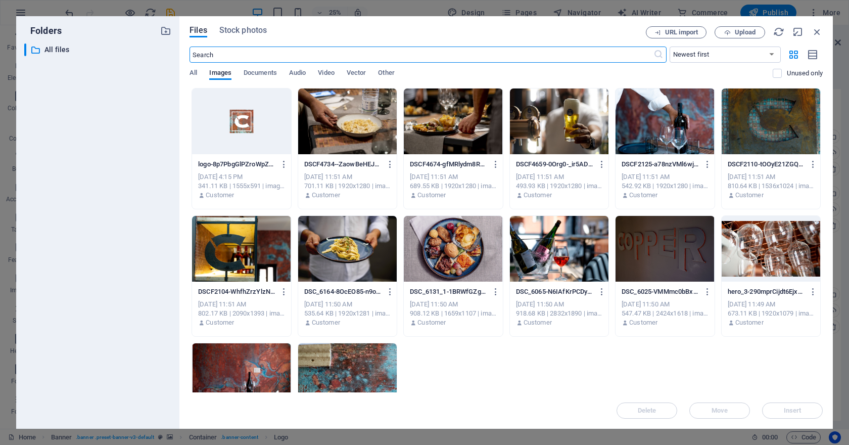
click at [270, 142] on div at bounding box center [241, 121] width 99 height 66
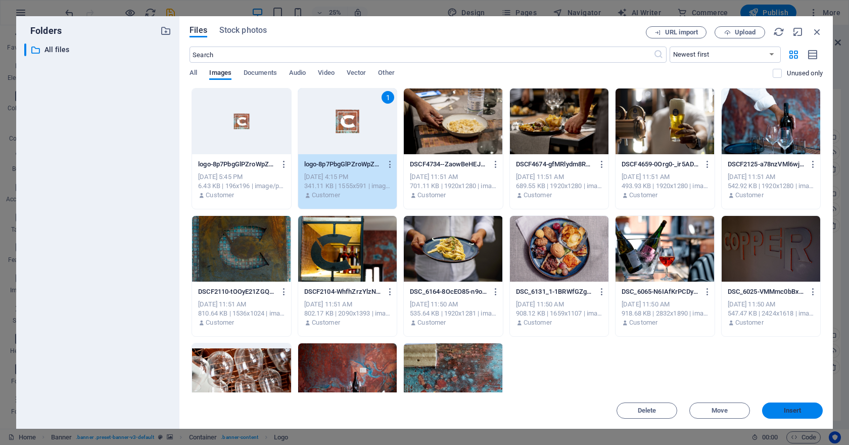
click at [797, 411] on span "Insert" at bounding box center [793, 410] width 18 height 6
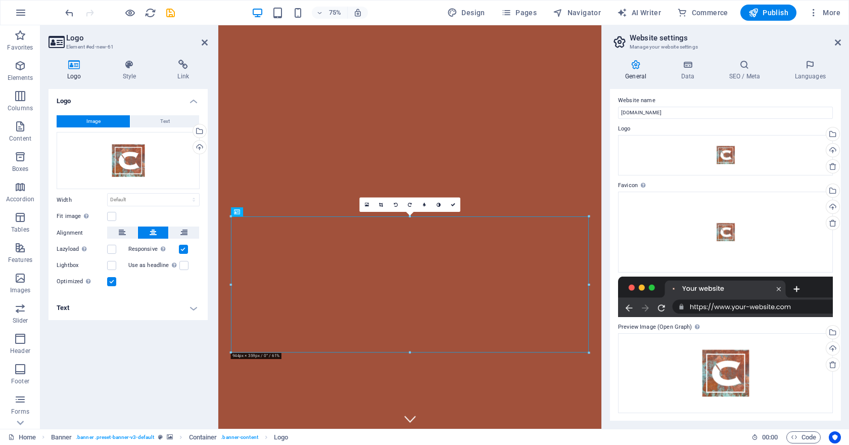
scroll to position [0, 0]
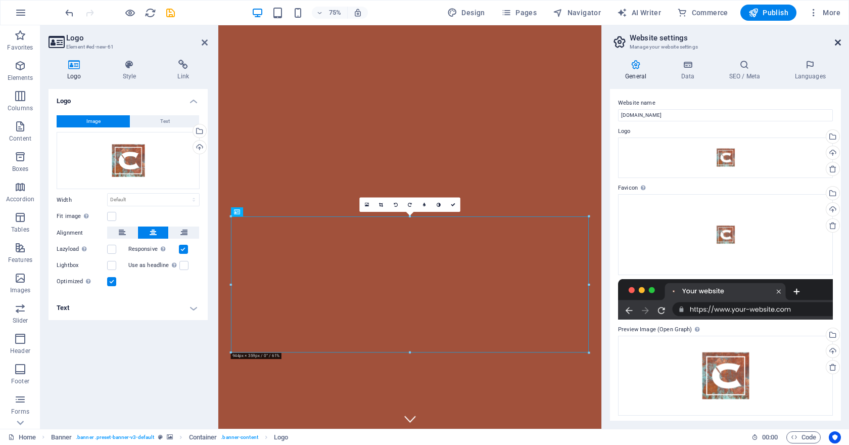
click at [839, 42] on icon at bounding box center [838, 42] width 6 height 8
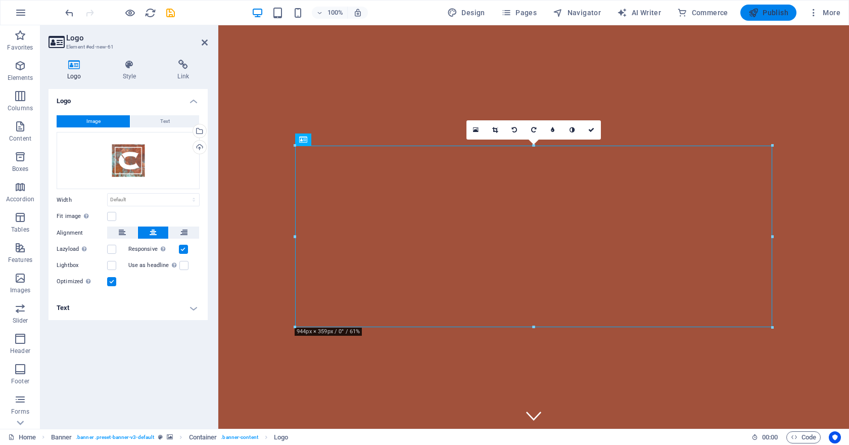
click at [761, 12] on span "Publish" at bounding box center [768, 13] width 40 height 10
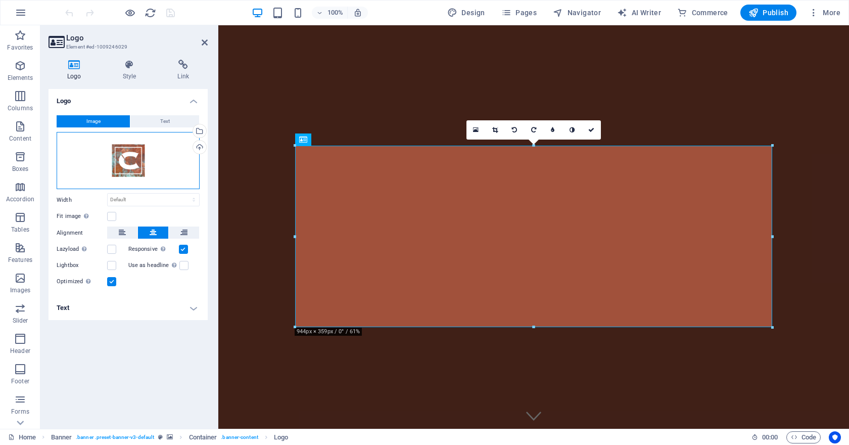
click at [127, 157] on div "Drag files here, click to choose files or select files from Files or our free s…" at bounding box center [128, 161] width 143 height 58
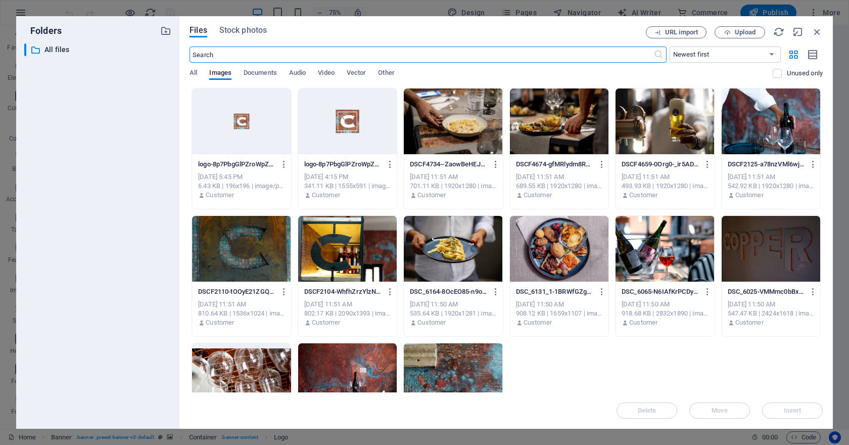
click at [351, 120] on div at bounding box center [347, 121] width 99 height 66
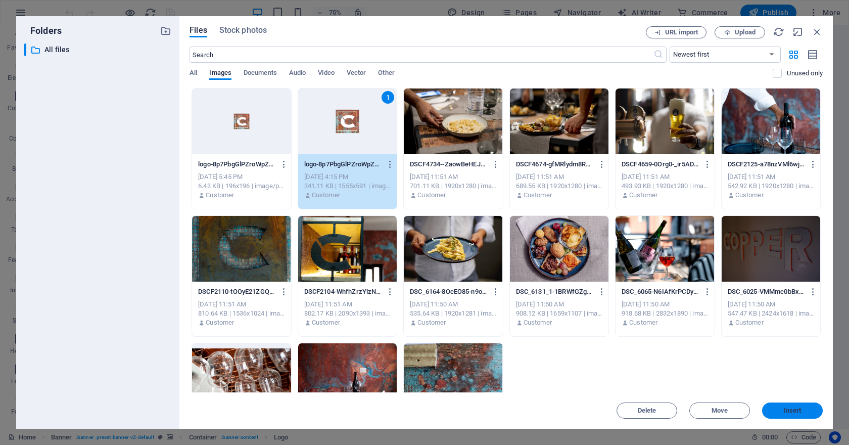
click at [805, 408] on span "Insert" at bounding box center [792, 410] width 53 height 6
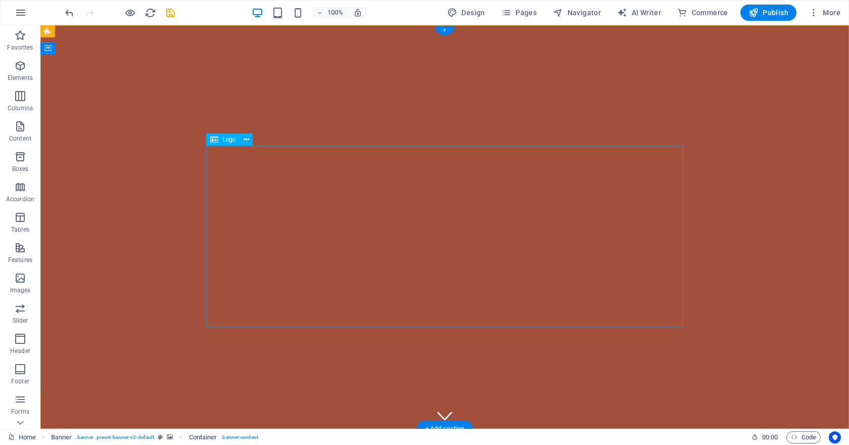
click at [246, 142] on icon at bounding box center [247, 139] width 6 height 11
click at [766, 12] on span "Publish" at bounding box center [768, 13] width 40 height 10
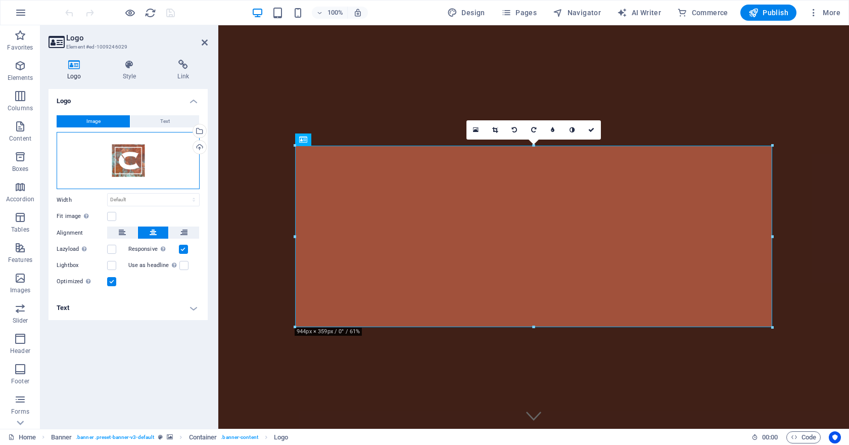
click at [134, 162] on div "Drag files here, click to choose files or select files from Files or our free s…" at bounding box center [128, 161] width 143 height 58
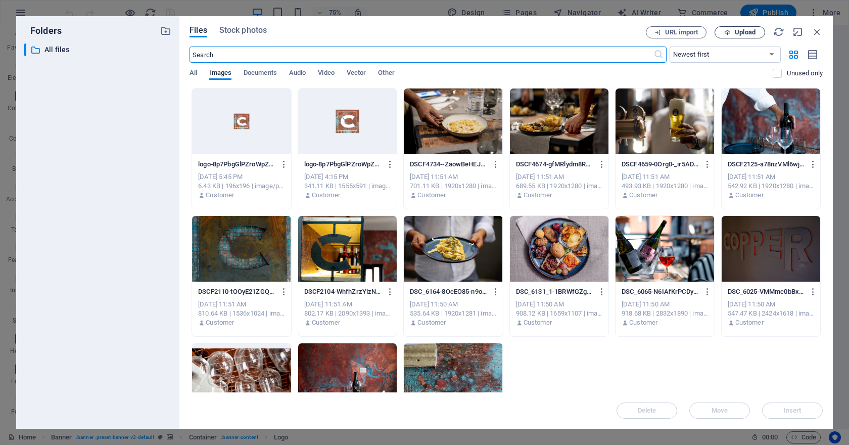
click at [738, 31] on span "Upload" at bounding box center [745, 32] width 21 height 6
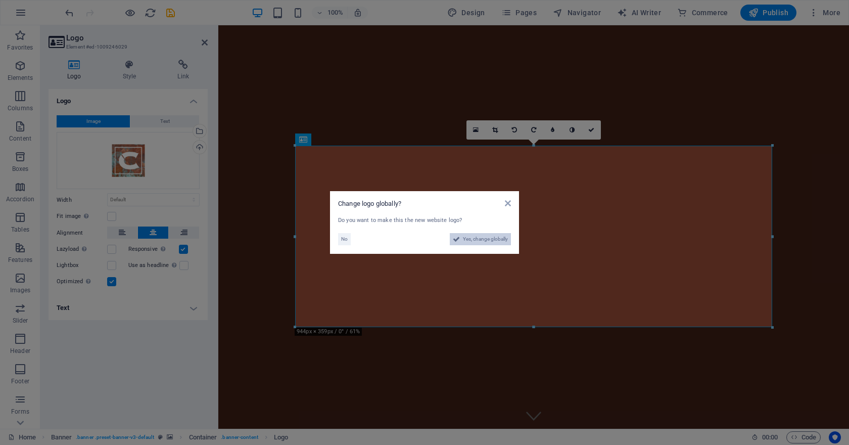
click at [470, 240] on span "Yes, change globally" at bounding box center [485, 239] width 45 height 12
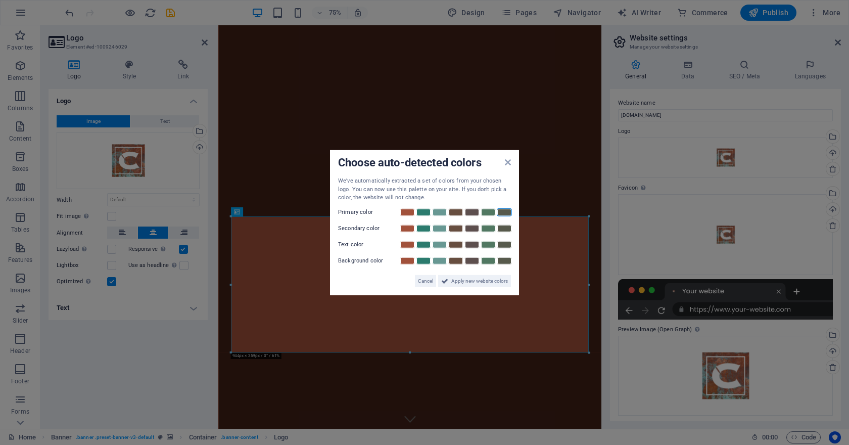
click at [503, 212] on link at bounding box center [504, 212] width 15 height 8
click at [486, 283] on span "Apply new website colors" at bounding box center [479, 280] width 57 height 12
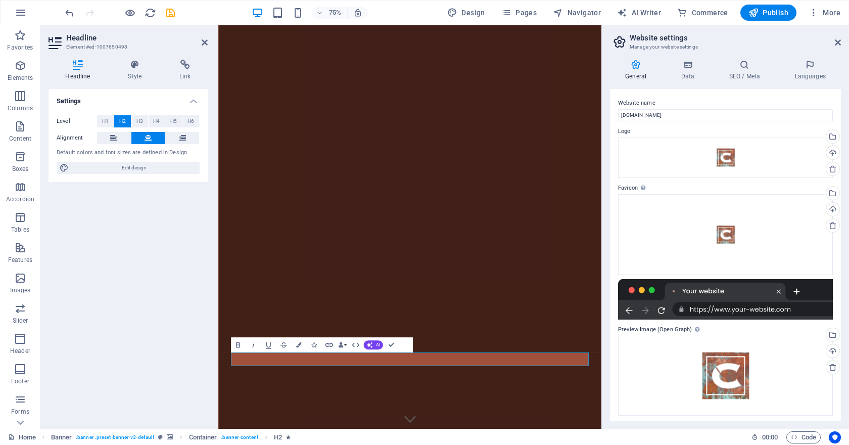
click at [132, 58] on div "Headline Style Link Settings Level H1 H2 H3 H4 H5 H6 Alignment Default colors a…" at bounding box center [127, 240] width 175 height 377
click at [135, 68] on icon at bounding box center [134, 65] width 47 height 10
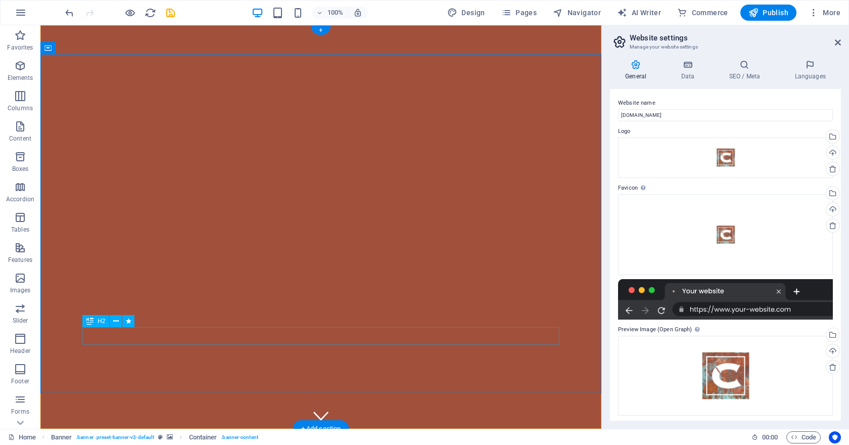
click at [104, 324] on div "H2" at bounding box center [95, 321] width 27 height 12
click at [104, 324] on span "H2" at bounding box center [102, 321] width 8 height 6
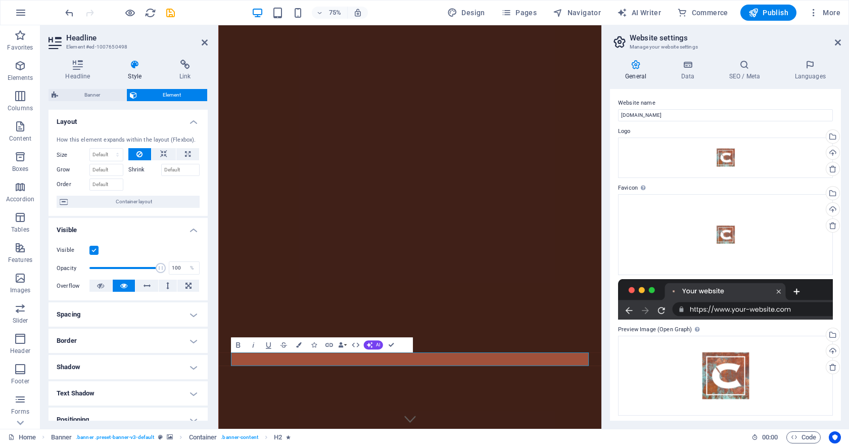
click at [123, 223] on h4 "Visible" at bounding box center [128, 227] width 159 height 18
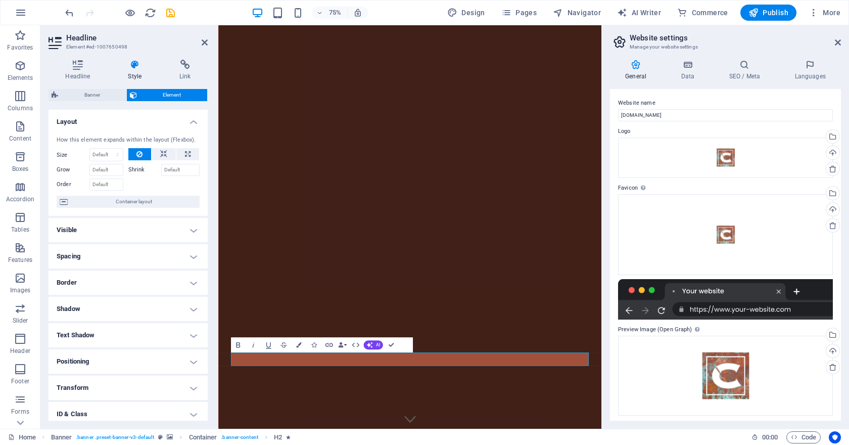
click at [110, 124] on h4 "Layout" at bounding box center [128, 119] width 159 height 18
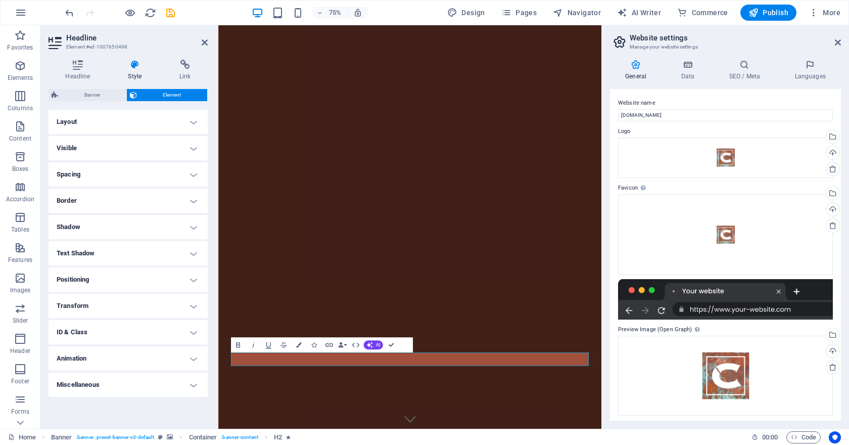
click at [121, 249] on h4 "Text Shadow" at bounding box center [128, 253] width 159 height 24
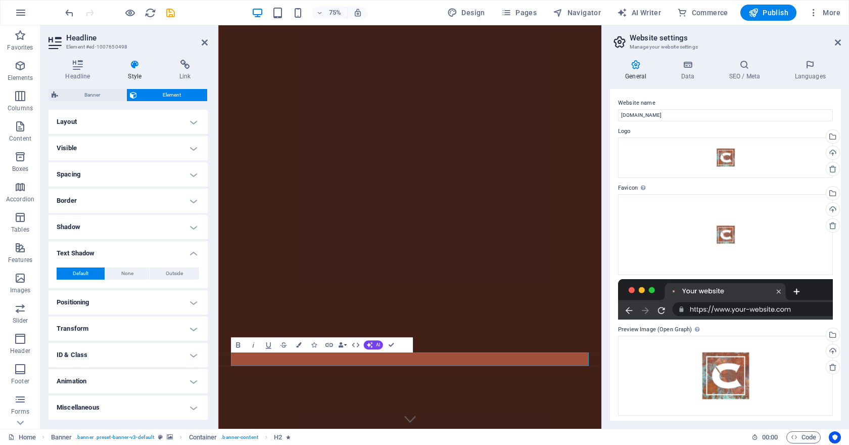
click at [121, 249] on h4 "Text Shadow" at bounding box center [128, 250] width 159 height 18
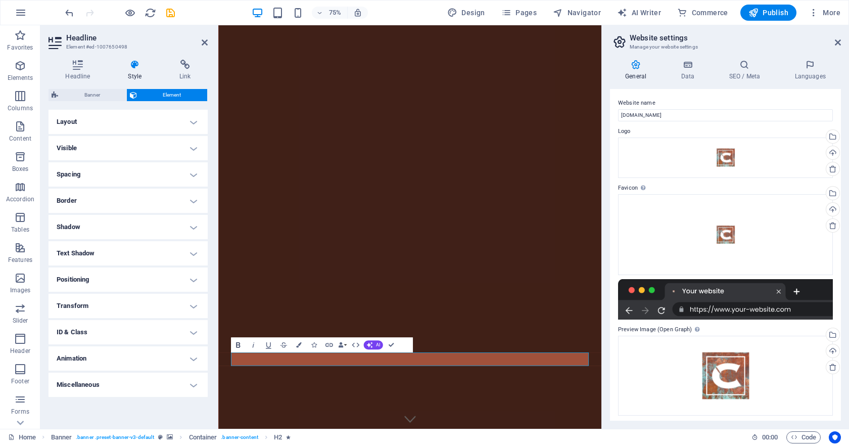
click at [245, 344] on button "Bold" at bounding box center [238, 344] width 15 height 15
click at [239, 346] on icon "button" at bounding box center [237, 344] width 9 height 9
click at [85, 70] on h4 "Headline" at bounding box center [80, 70] width 63 height 21
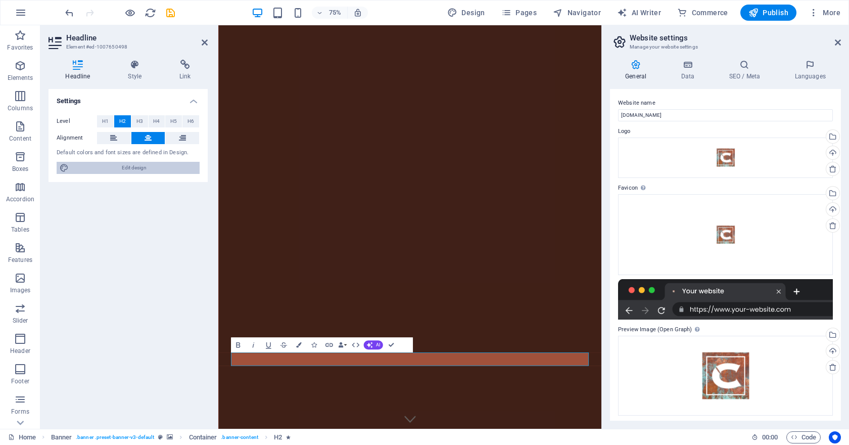
click at [131, 167] on span "Edit design" at bounding box center [134, 168] width 125 height 12
select select "px"
select select "200"
select select "px"
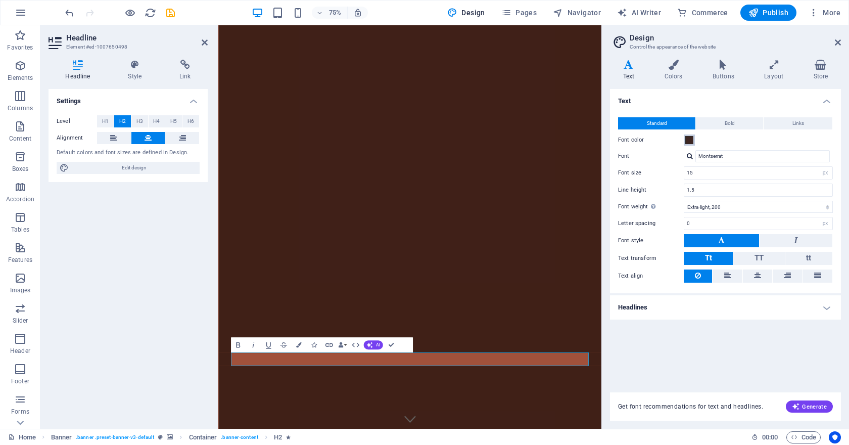
click at [691, 142] on span at bounding box center [689, 140] width 8 height 8
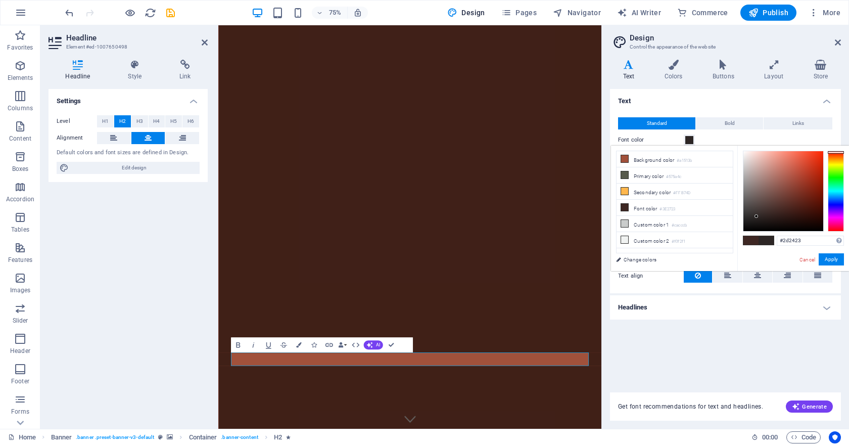
type input "#2d2422"
click at [761, 216] on div at bounding box center [783, 191] width 80 height 80
click at [738, 313] on h4 "Headlines" at bounding box center [725, 307] width 231 height 24
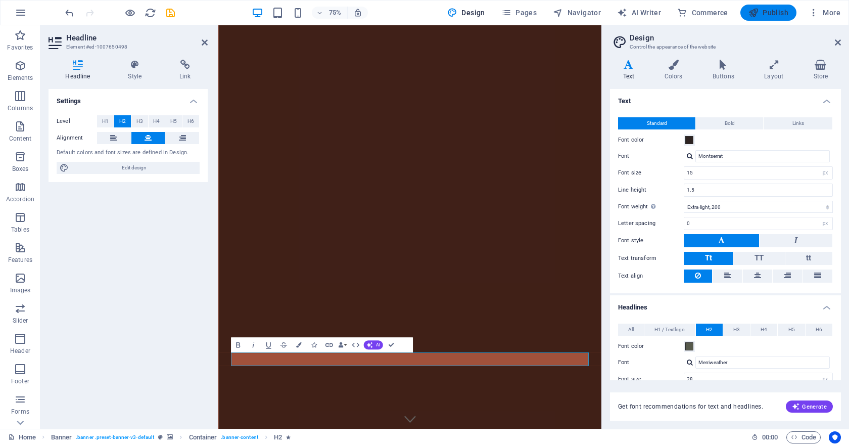
click at [771, 14] on span "Publish" at bounding box center [768, 13] width 40 height 10
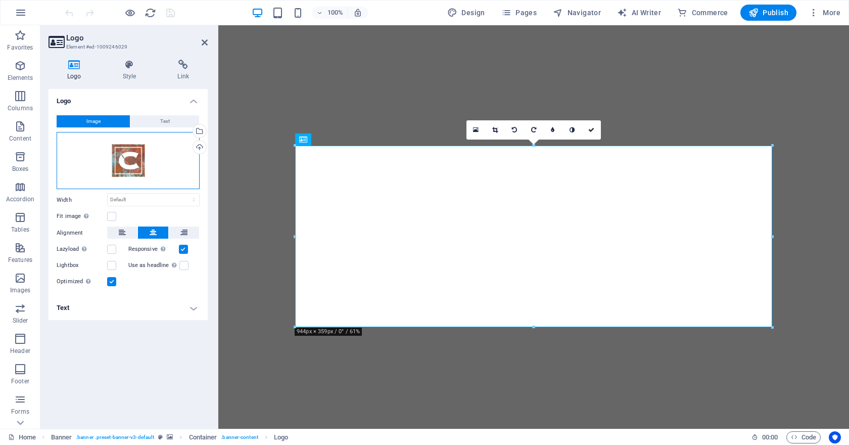
click at [153, 180] on div "Drag files here, click to choose files or select files from Files or our free s…" at bounding box center [128, 161] width 143 height 58
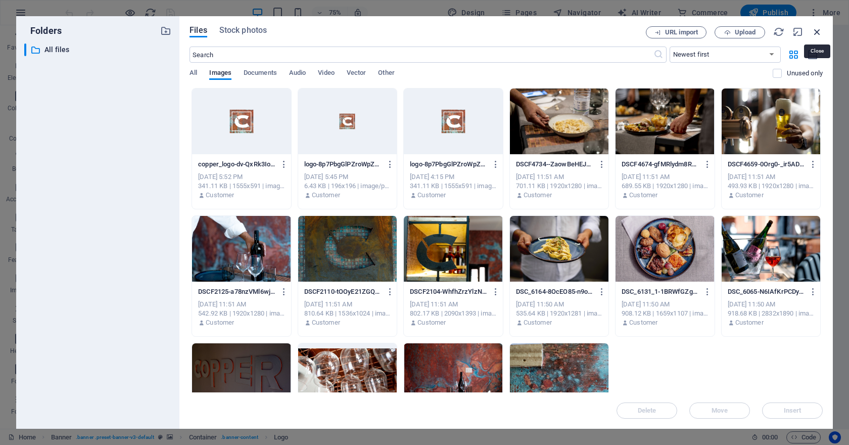
click at [821, 29] on icon "button" at bounding box center [817, 31] width 11 height 11
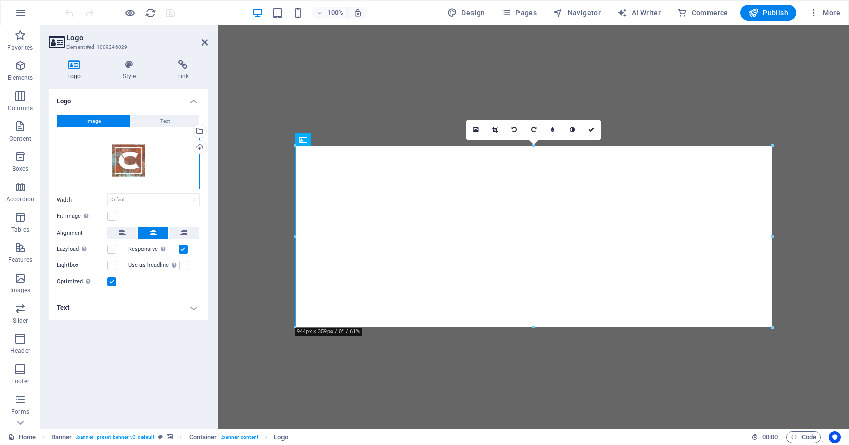
click at [129, 157] on div "Drag files here, click to choose files or select files from Files or our free s…" at bounding box center [128, 161] width 143 height 58
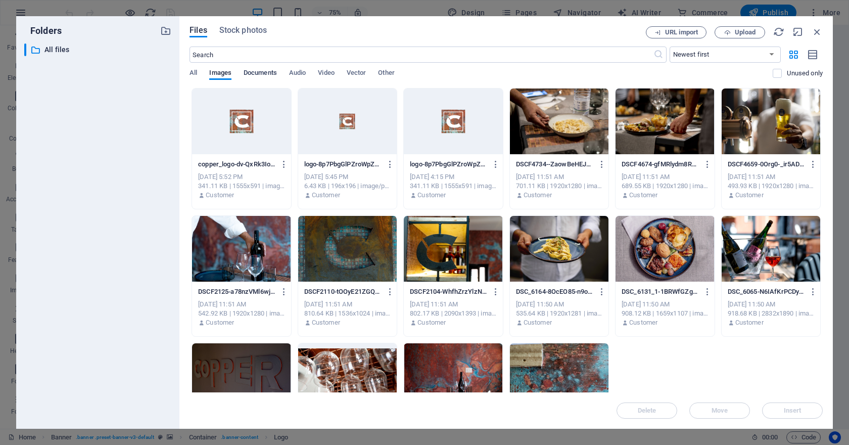
click at [252, 72] on span "Documents" at bounding box center [260, 74] width 33 height 14
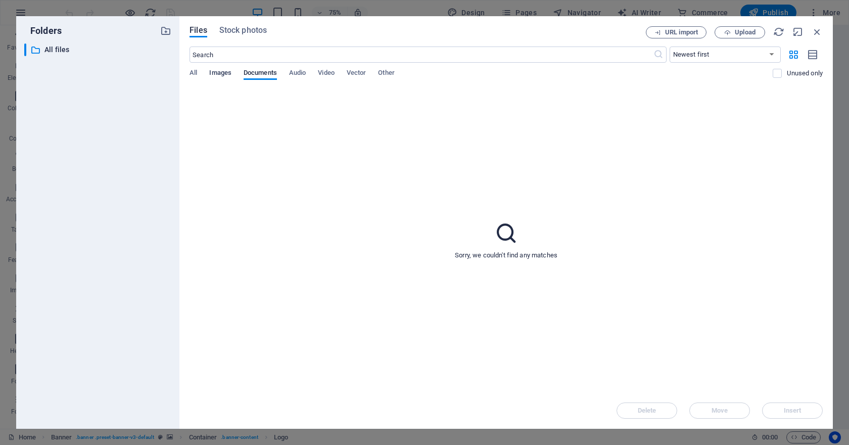
click at [221, 77] on span "Images" at bounding box center [220, 74] width 22 height 14
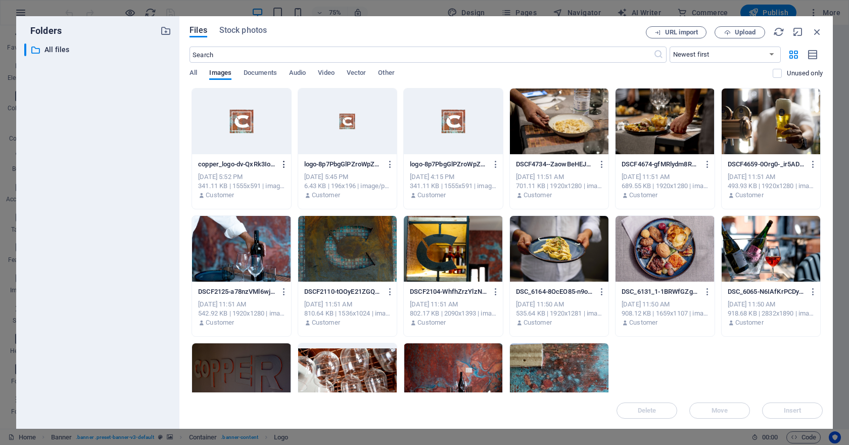
click at [283, 161] on icon "button" at bounding box center [284, 164] width 10 height 9
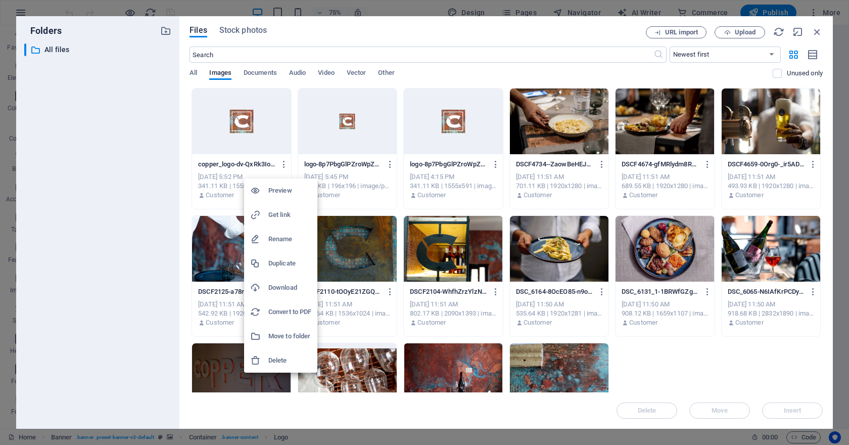
click at [284, 236] on h6 "Rename" at bounding box center [289, 239] width 43 height 12
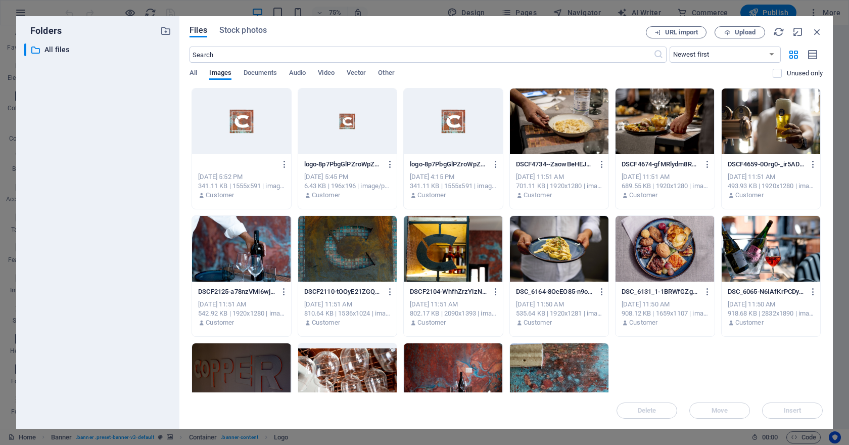
click at [250, 186] on div "341.11 KB | 1555x591 | image/png" at bounding box center [241, 185] width 86 height 9
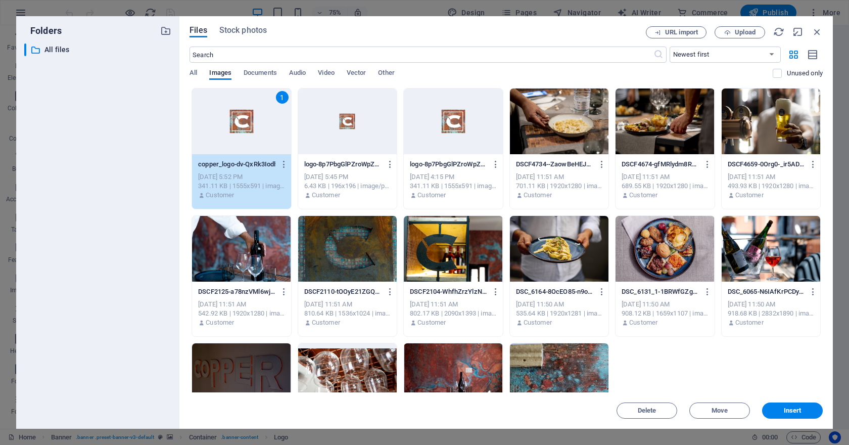
click at [258, 181] on div "341.11 KB | 1555x591 | image/png" at bounding box center [241, 185] width 86 height 9
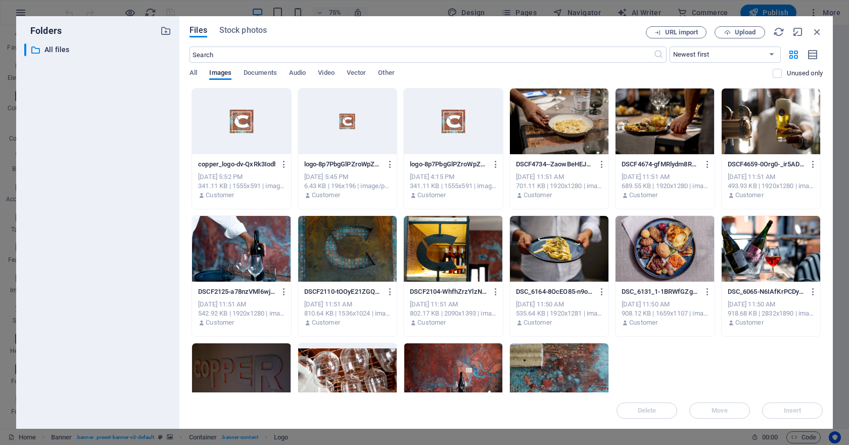
click at [260, 166] on p "copper_logo-dv-QxRk3IodhowqXNXD6OQ.png" at bounding box center [236, 164] width 77 height 9
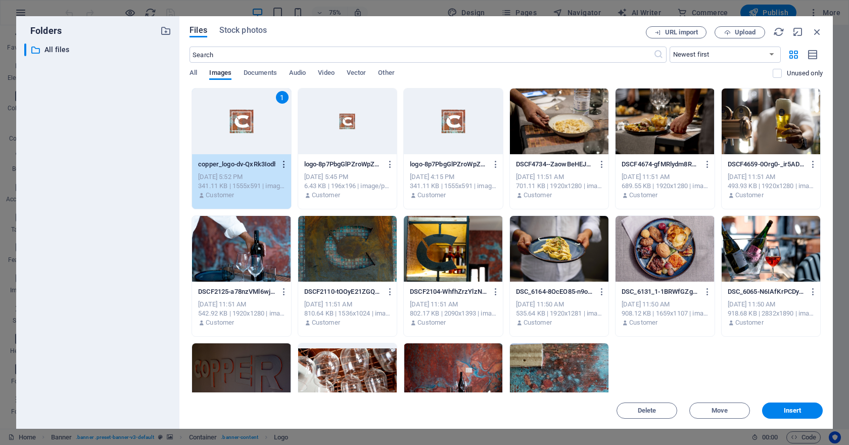
click at [283, 164] on icon "button" at bounding box center [284, 164] width 10 height 9
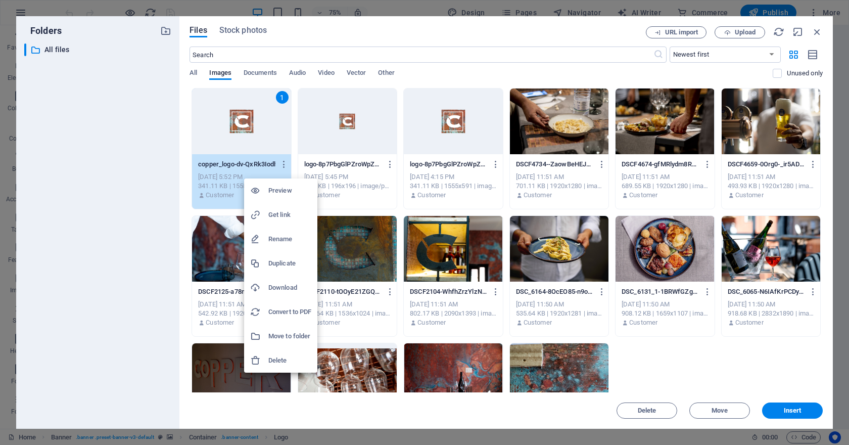
click at [285, 240] on h6 "Rename" at bounding box center [289, 239] width 43 height 12
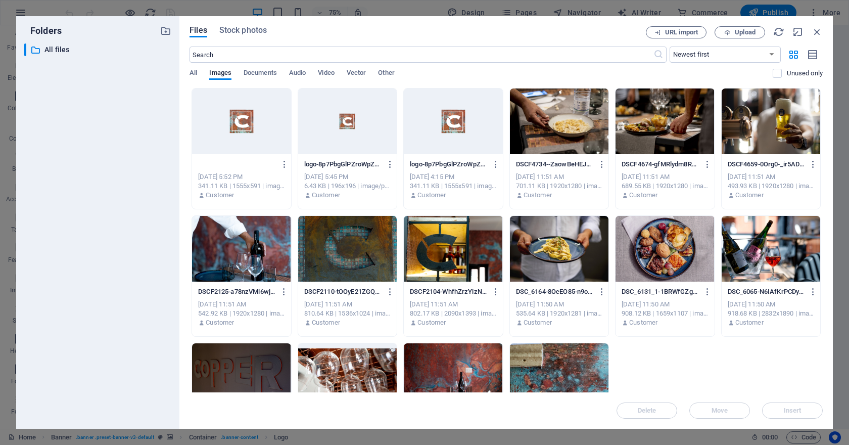
type input "logo.png"
click at [244, 171] on div "logo.png copper_logo-dv-QxRk3IodhowqXNXD6OQ.png" at bounding box center [241, 164] width 86 height 16
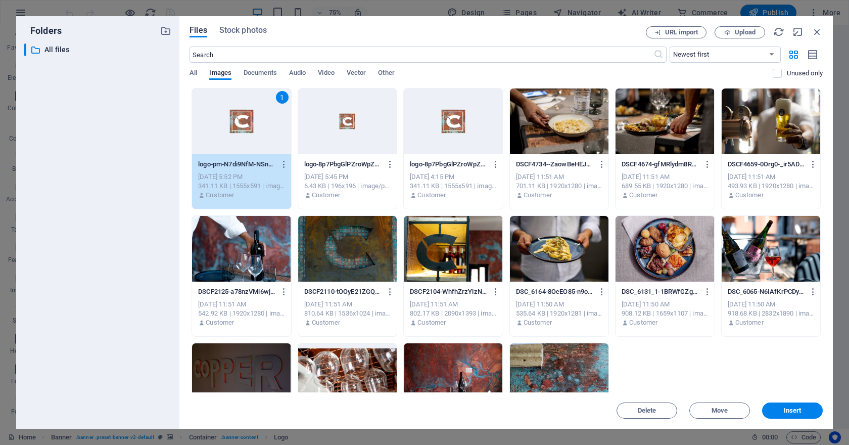
click at [240, 165] on p "logo-pm-N7di9NfM-NSnp9MoDMg.png" at bounding box center [236, 164] width 77 height 9
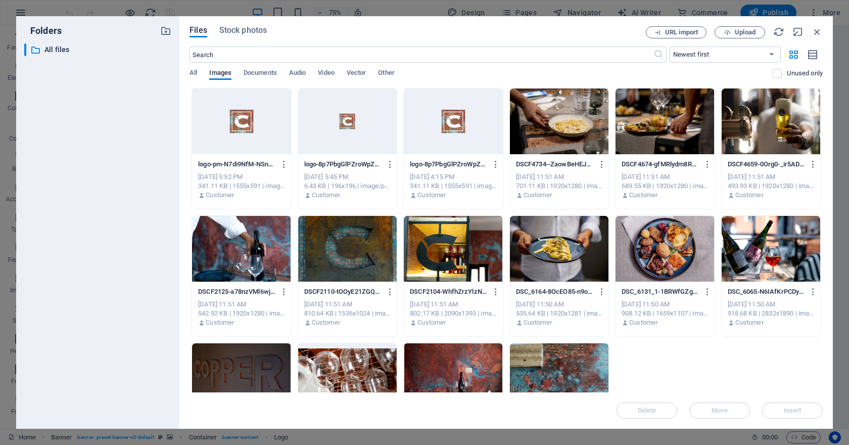
click at [240, 165] on p "logo-pm-N7di9NfM-NSnp9MoDMg.png" at bounding box center [236, 164] width 77 height 9
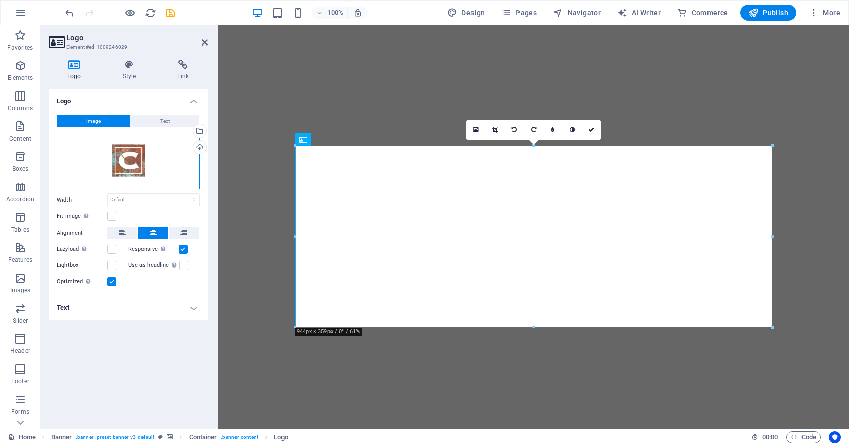
click at [132, 161] on div "Drag files here, click to choose files or select files from Files or our free s…" at bounding box center [128, 161] width 143 height 58
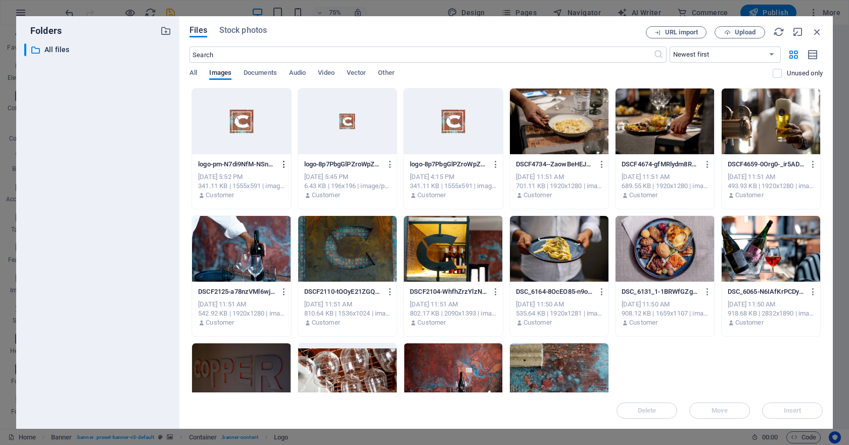
click at [283, 164] on icon "button" at bounding box center [284, 164] width 10 height 9
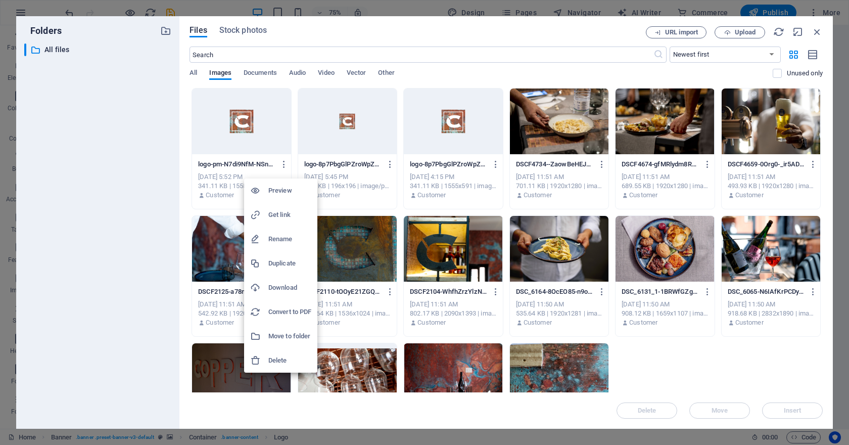
click at [287, 210] on h6 "Get link" at bounding box center [289, 215] width 43 height 12
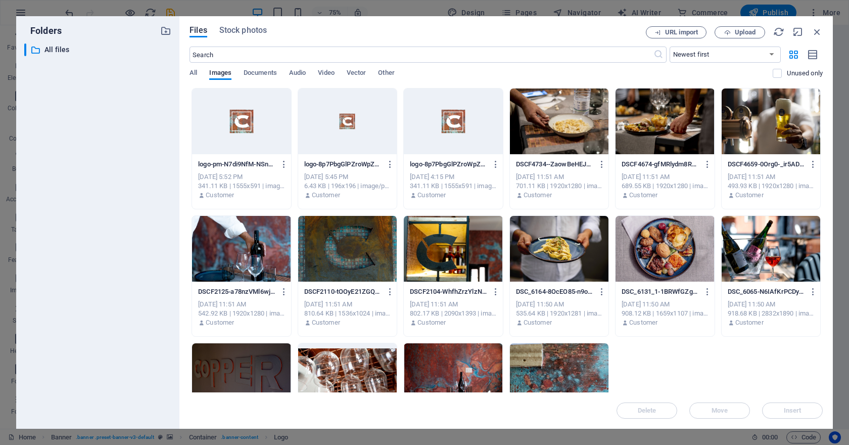
click at [239, 133] on div at bounding box center [241, 121] width 99 height 66
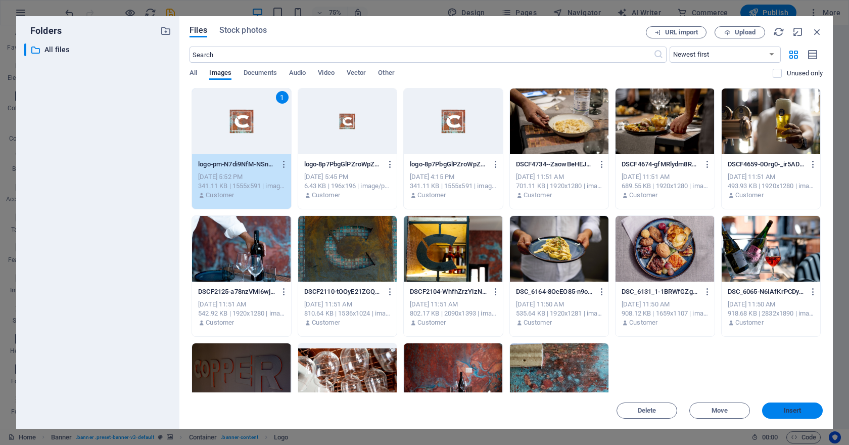
click at [804, 413] on button "Insert" at bounding box center [792, 410] width 61 height 16
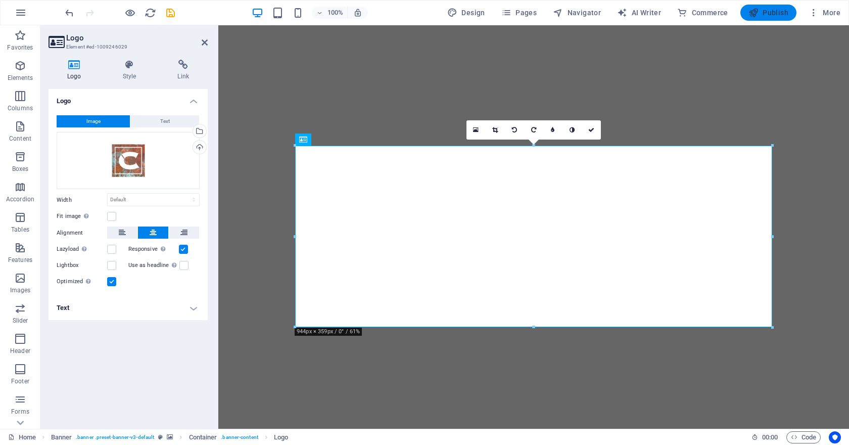
click at [766, 16] on span "Publish" at bounding box center [768, 13] width 40 height 10
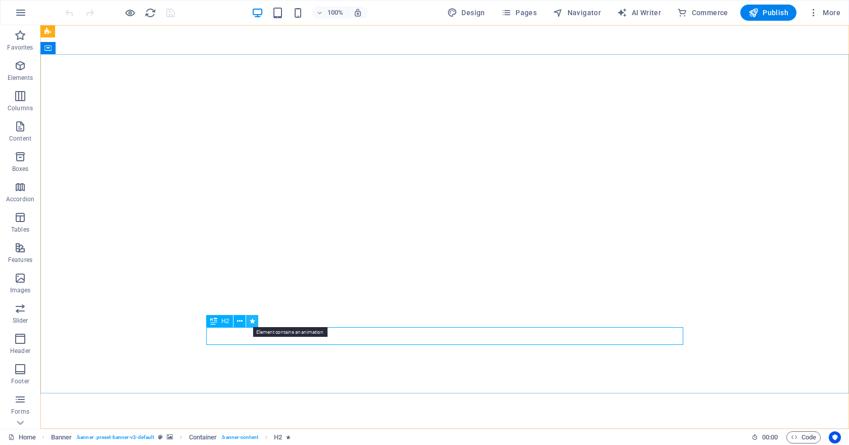
click at [252, 320] on icon at bounding box center [253, 321] width 6 height 11
select select "fade"
select select "s"
select select "onload"
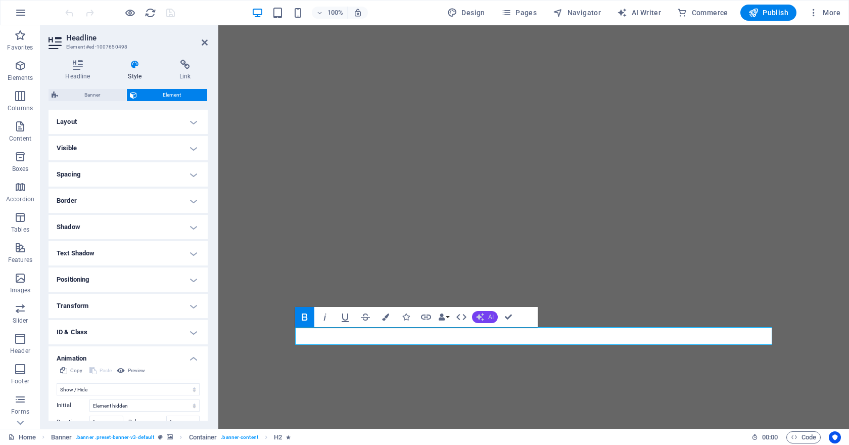
click at [489, 315] on span "AI" at bounding box center [491, 317] width 6 height 6
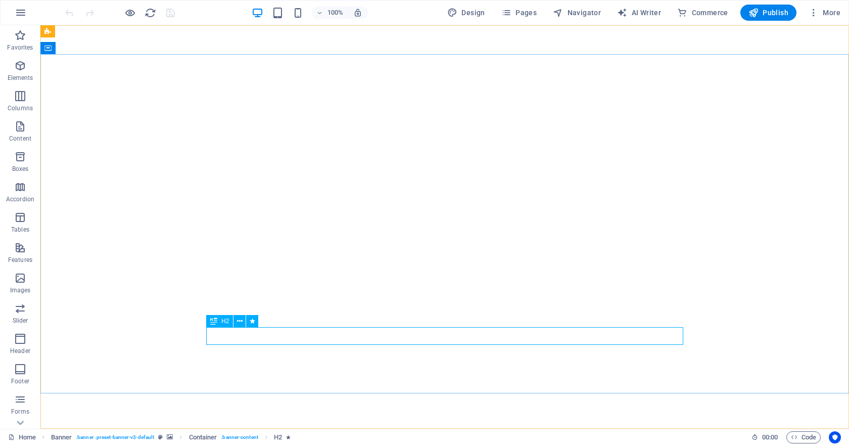
click at [227, 320] on span "H2" at bounding box center [225, 321] width 8 height 6
select select "fade"
select select "s"
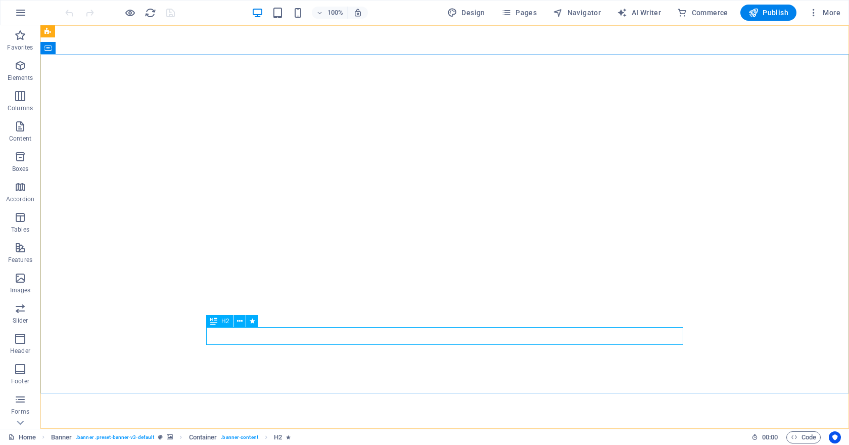
select select "onload"
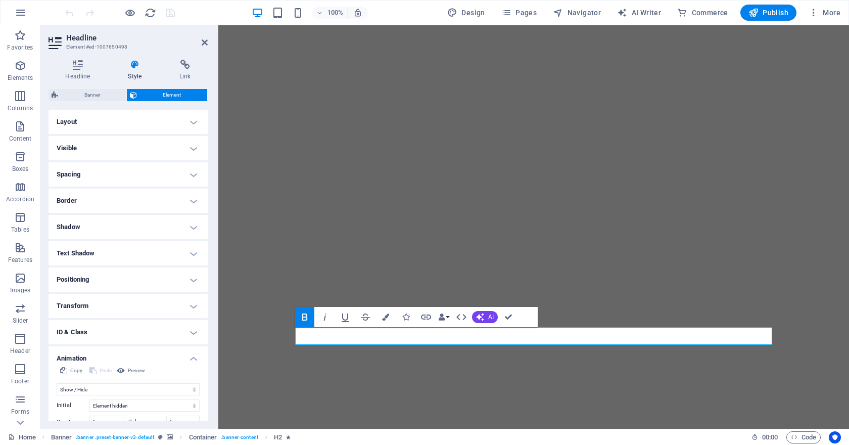
click at [312, 316] on button "Bold" at bounding box center [304, 317] width 19 height 20
click at [307, 317] on icon "button" at bounding box center [305, 317] width 12 height 12
click at [385, 318] on icon "button" at bounding box center [385, 316] width 7 height 7
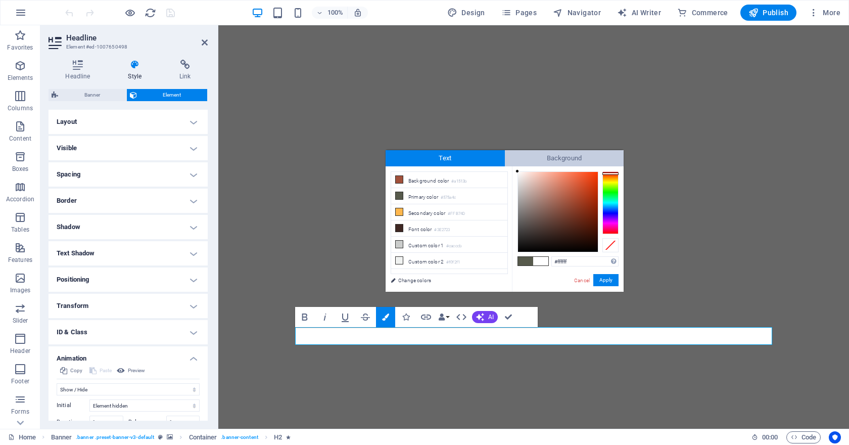
drag, startPoint x: 525, startPoint y: 187, endPoint x: 507, endPoint y: 166, distance: 27.3
click at [507, 166] on div "Text Background less Background color #a1513b Primary color #575a4c Secondary c…" at bounding box center [505, 220] width 238 height 141
click at [441, 212] on li "Secondary color #FFB74D" at bounding box center [449, 212] width 116 height 16
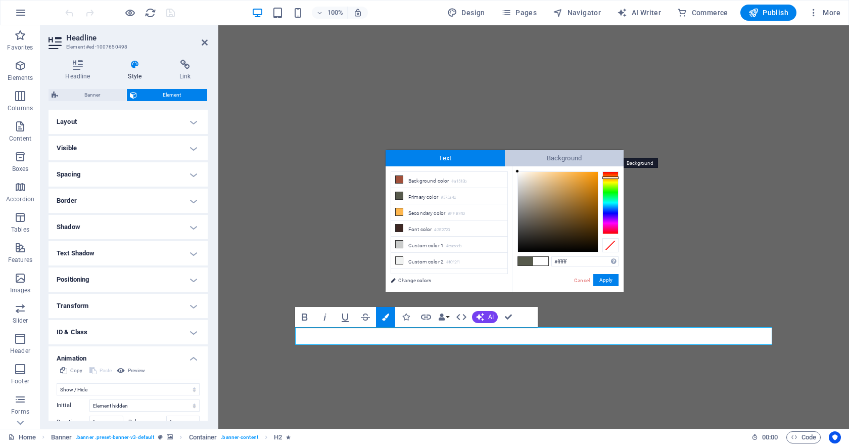
drag, startPoint x: 531, startPoint y: 201, endPoint x: 508, endPoint y: 157, distance: 49.0
click at [508, 157] on div "Text Background less Background color #a1513b Primary color #575a4c Secondary c…" at bounding box center [505, 220] width 238 height 141
click at [604, 335] on div "H2 Banner Container Spacer Logo Bold Italic Underline Strikethrough Colors Icon…" at bounding box center [533, 226] width 631 height 403
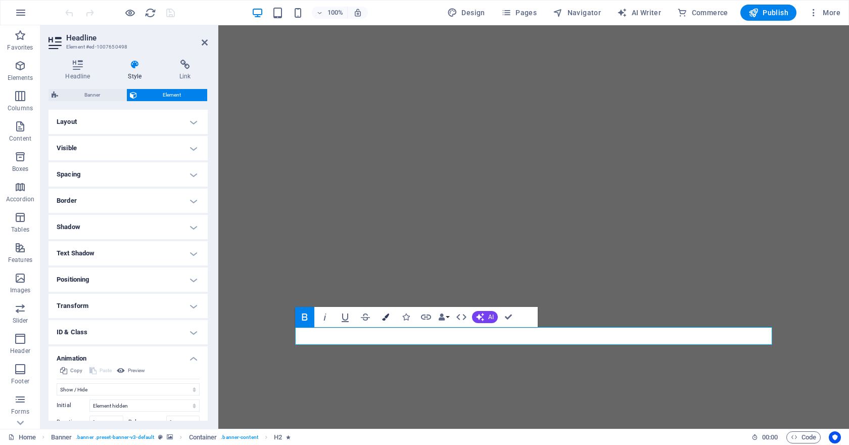
click at [383, 317] on icon "button" at bounding box center [385, 316] width 7 height 7
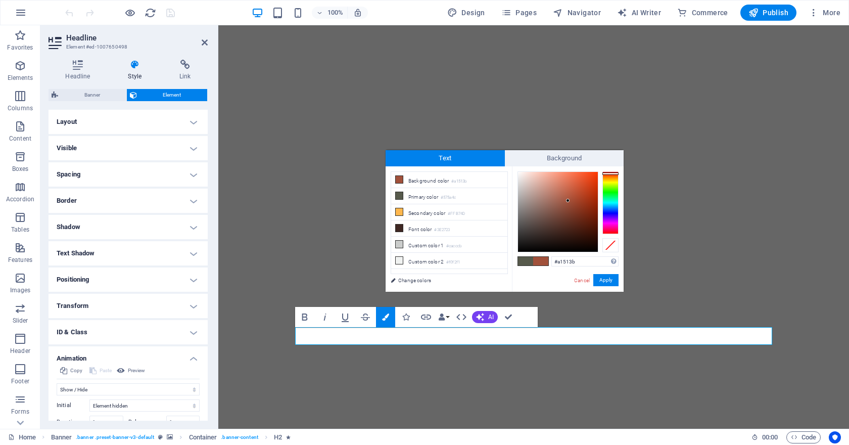
click at [541, 262] on span at bounding box center [540, 261] width 15 height 9
drag, startPoint x: 532, startPoint y: 179, endPoint x: 512, endPoint y: 179, distance: 19.7
click at [512, 179] on div "#e5e5e5 Supported formats #0852ed rgb(8, 82, 237) rgba(8, 82, 237, 90%) hsv(221…" at bounding box center [568, 302] width 112 height 272
type input "#f5ece9"
click at [521, 174] on div at bounding box center [521, 174] width 4 height 4
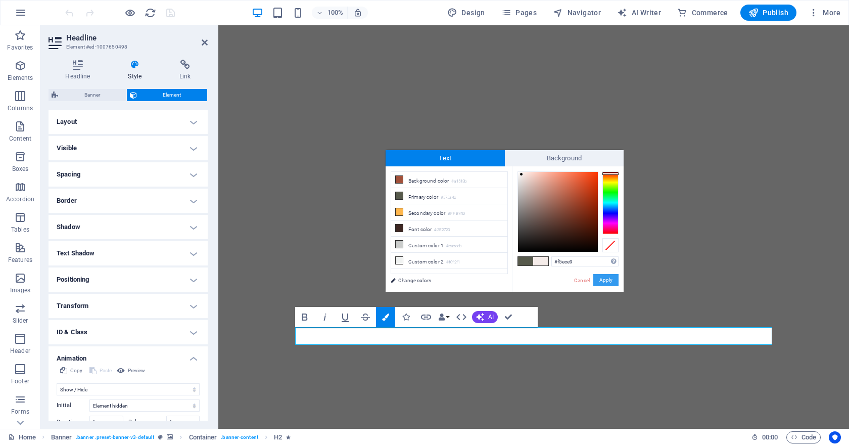
click at [603, 280] on button "Apply" at bounding box center [605, 280] width 25 height 12
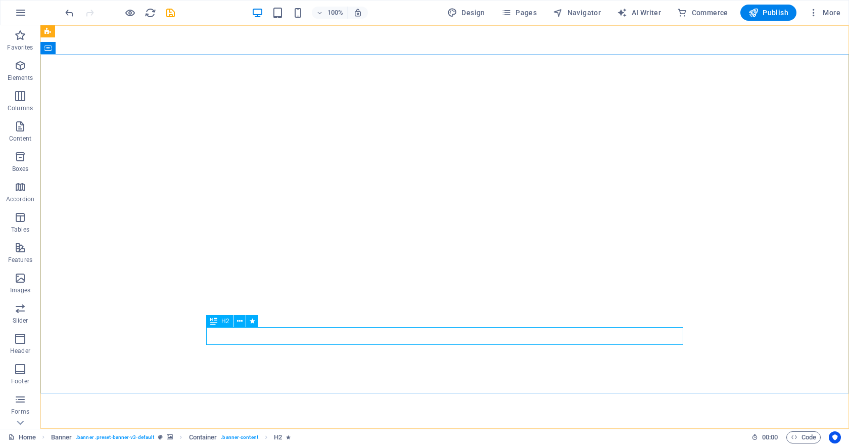
click at [228, 319] on span "H2" at bounding box center [225, 321] width 8 height 6
select select "fade"
select select "s"
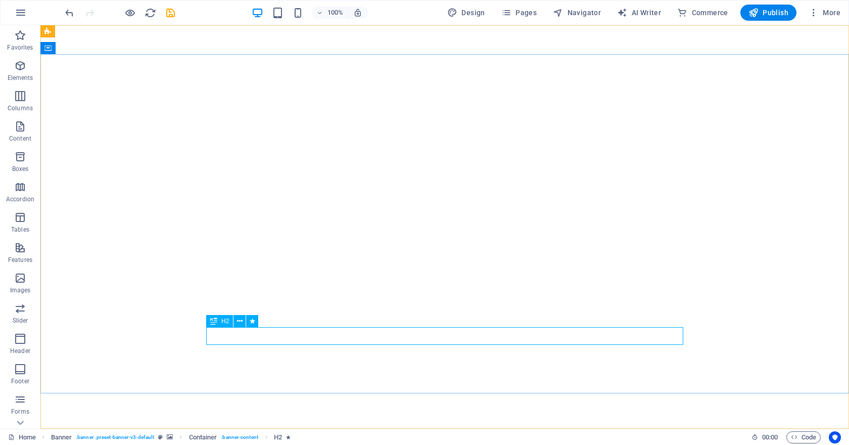
select select "onload"
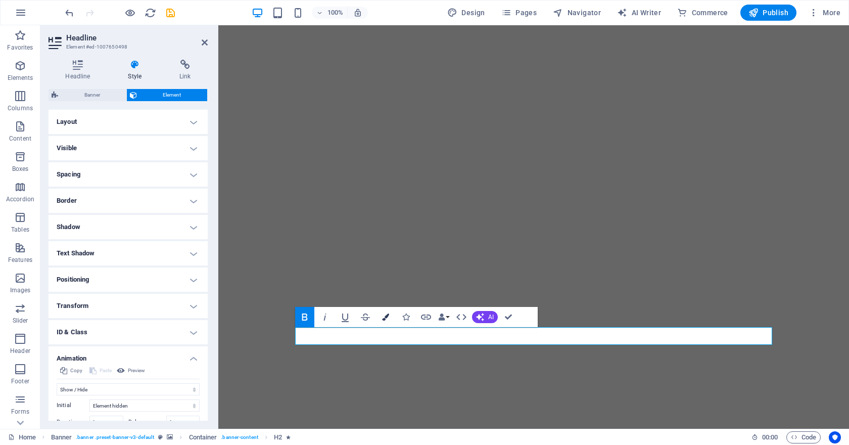
click at [387, 318] on icon "button" at bounding box center [385, 316] width 7 height 7
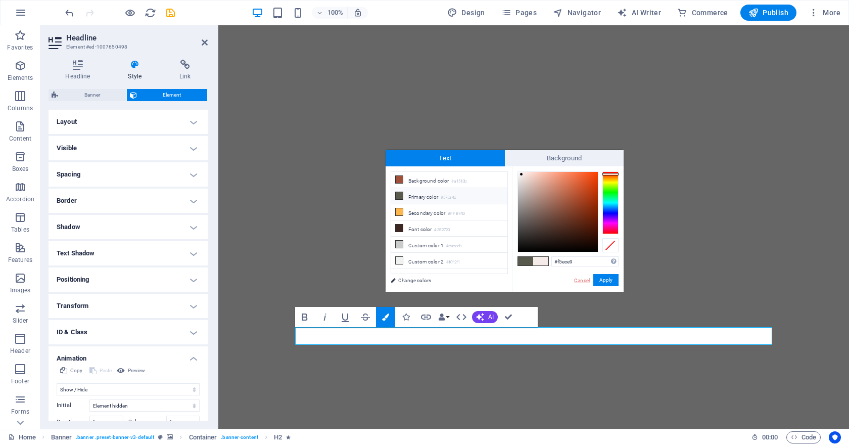
click at [584, 279] on link "Cancel" at bounding box center [582, 280] width 18 height 8
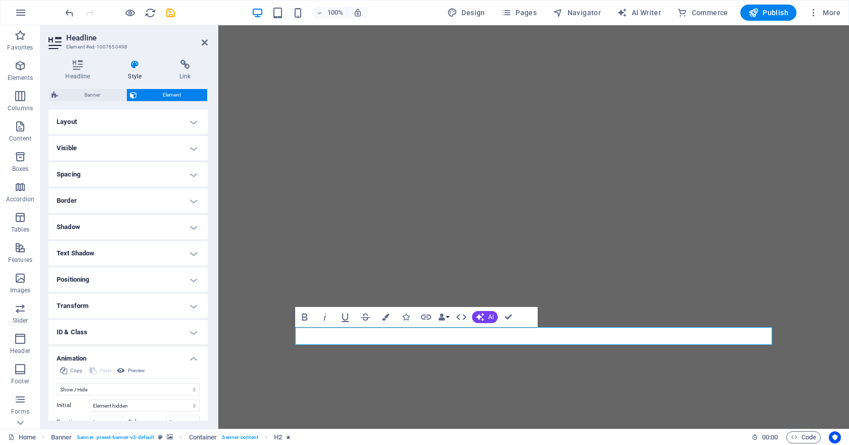
click at [187, 359] on h4 "Animation" at bounding box center [128, 355] width 159 height 18
click at [175, 122] on h4 "Layout" at bounding box center [128, 122] width 159 height 24
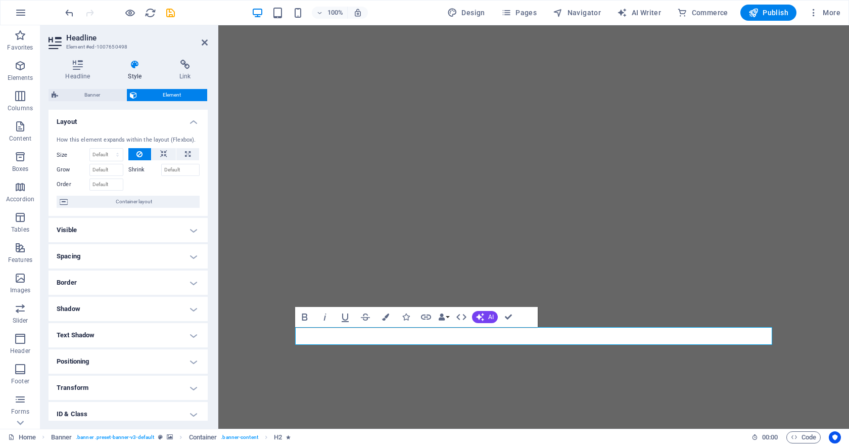
click at [175, 122] on h4 "Layout" at bounding box center [128, 119] width 159 height 18
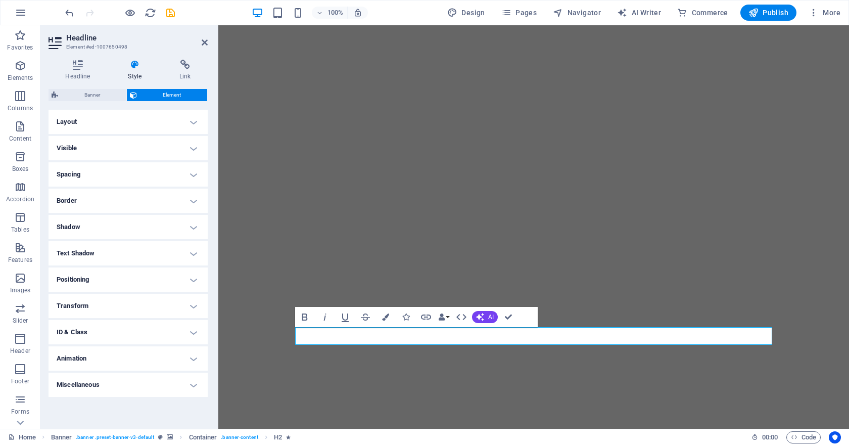
click at [144, 149] on h4 "Visible" at bounding box center [128, 148] width 159 height 24
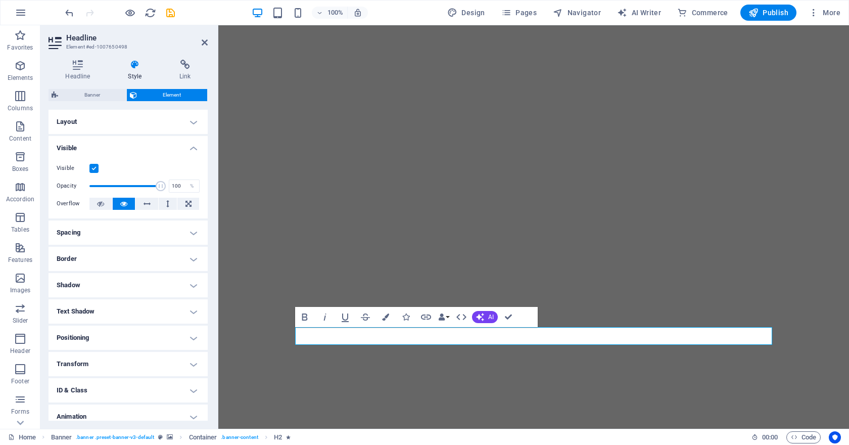
click at [144, 149] on h4 "Visible" at bounding box center [128, 145] width 159 height 18
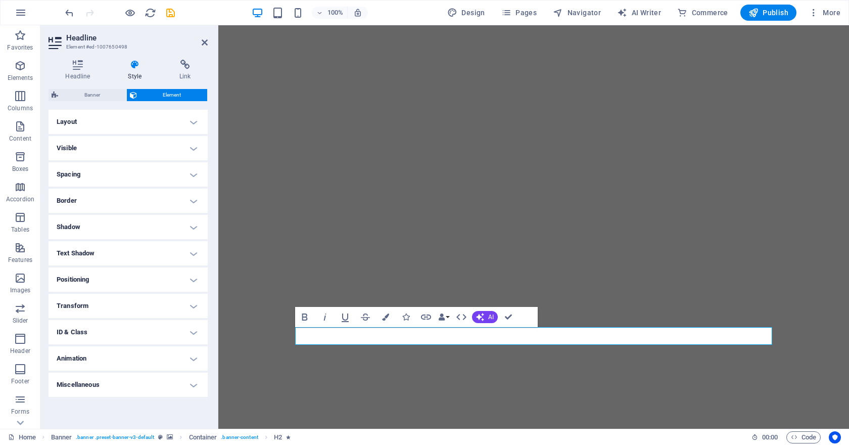
click at [143, 149] on h4 "Visible" at bounding box center [128, 148] width 159 height 24
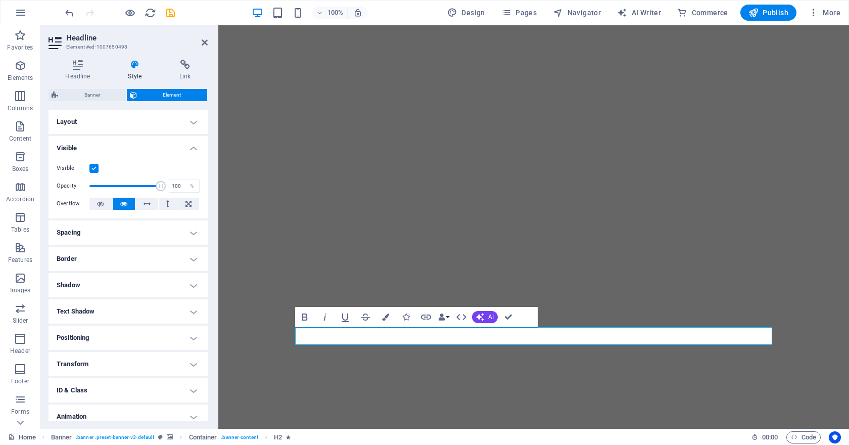
click at [143, 149] on h4 "Visible" at bounding box center [128, 145] width 159 height 18
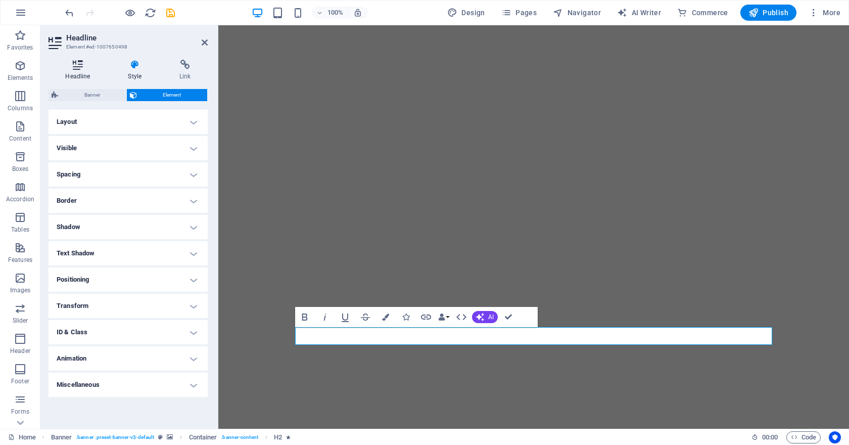
click at [79, 72] on h4 "Headline" at bounding box center [80, 70] width 63 height 21
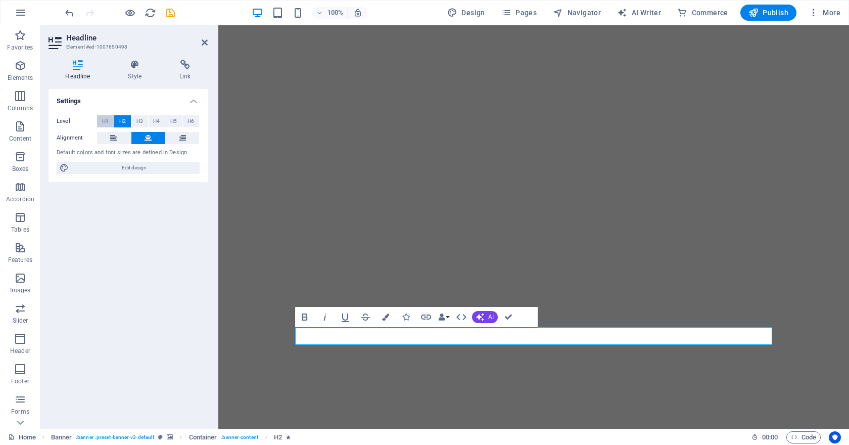
click at [105, 121] on span "H1" at bounding box center [105, 121] width 7 height 12
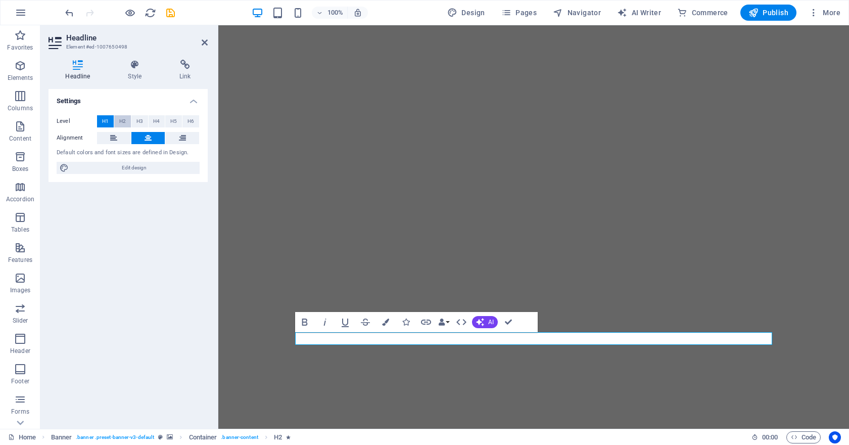
click at [124, 120] on span "H2" at bounding box center [122, 121] width 7 height 12
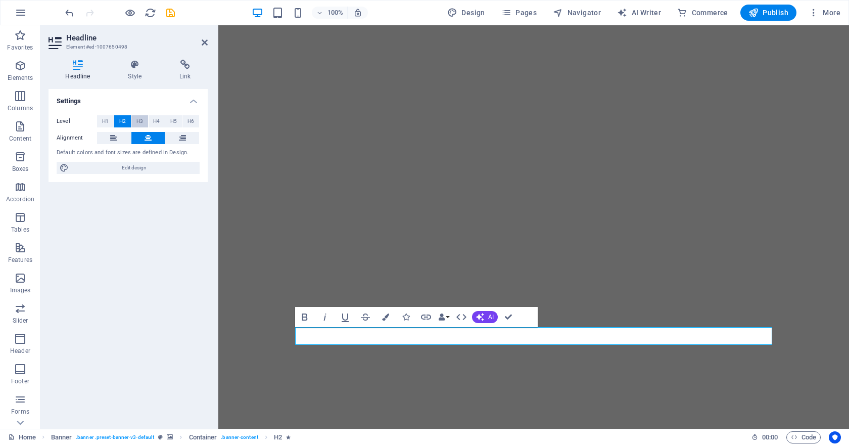
click at [136, 119] on span "H3" at bounding box center [139, 121] width 7 height 12
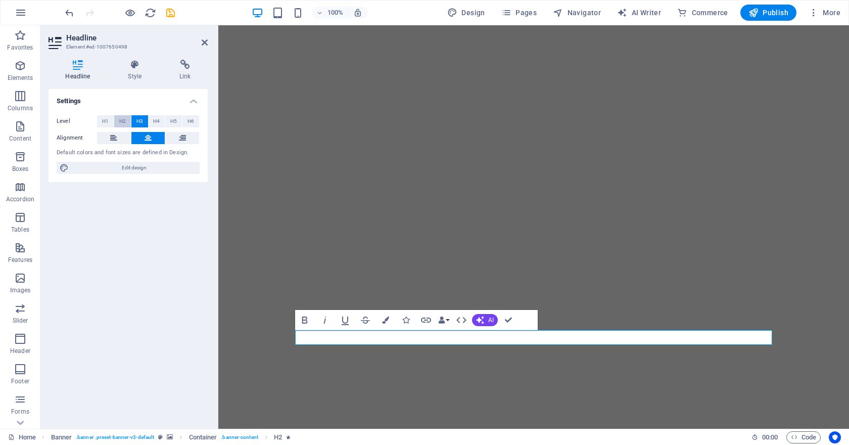
click at [122, 121] on span "H2" at bounding box center [122, 121] width 7 height 12
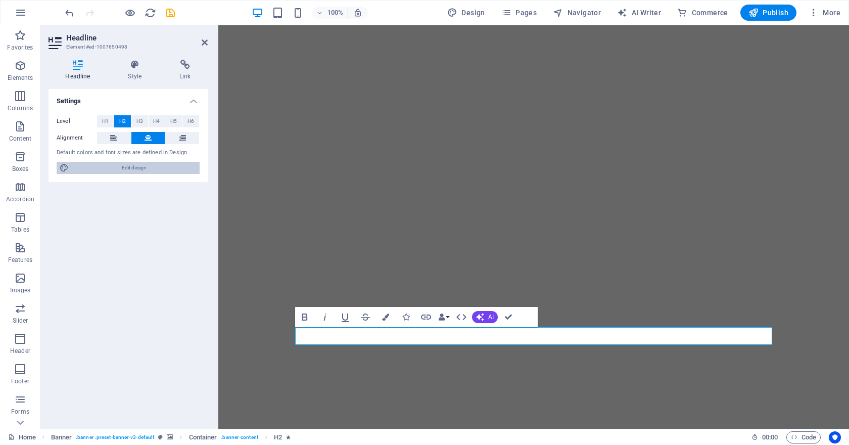
click at [147, 171] on span "Edit design" at bounding box center [134, 168] width 125 height 12
select select "px"
select select "200"
select select "px"
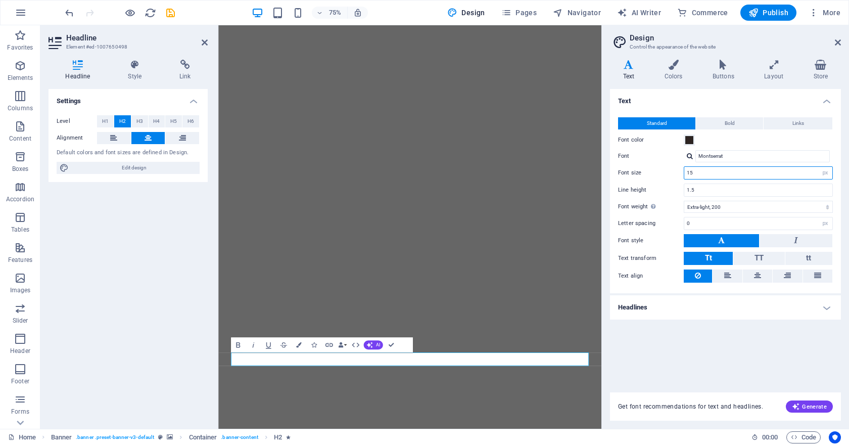
drag, startPoint x: 709, startPoint y: 174, endPoint x: 661, endPoint y: 173, distance: 48.0
click at [661, 173] on div "Font size 15 rem px" at bounding box center [725, 172] width 215 height 13
click at [721, 190] on input "1.5" at bounding box center [758, 190] width 148 height 12
drag, startPoint x: 705, startPoint y: 174, endPoint x: 670, endPoint y: 171, distance: 35.5
click at [670, 171] on div "Font size 18 rem px" at bounding box center [725, 172] width 215 height 13
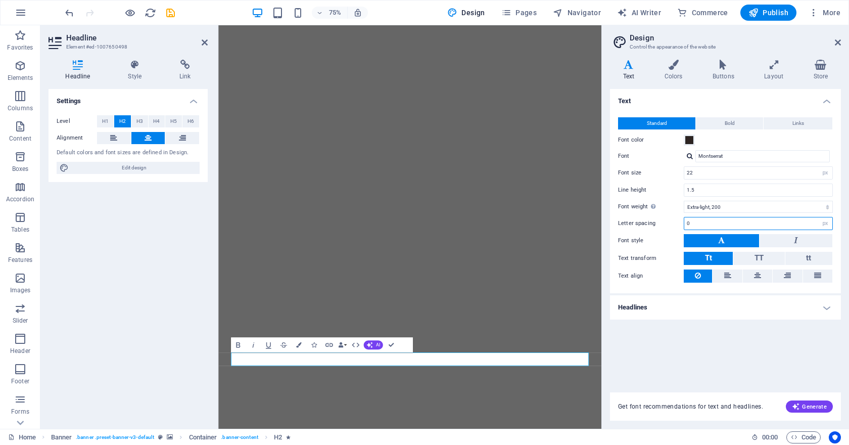
click at [728, 224] on input "0" at bounding box center [758, 223] width 148 height 12
click at [681, 68] on icon at bounding box center [673, 65] width 44 height 10
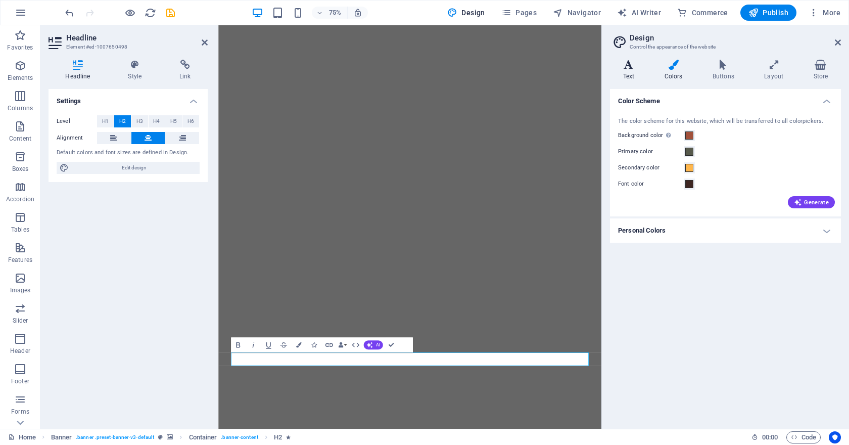
click at [635, 66] on icon at bounding box center [628, 65] width 37 height 10
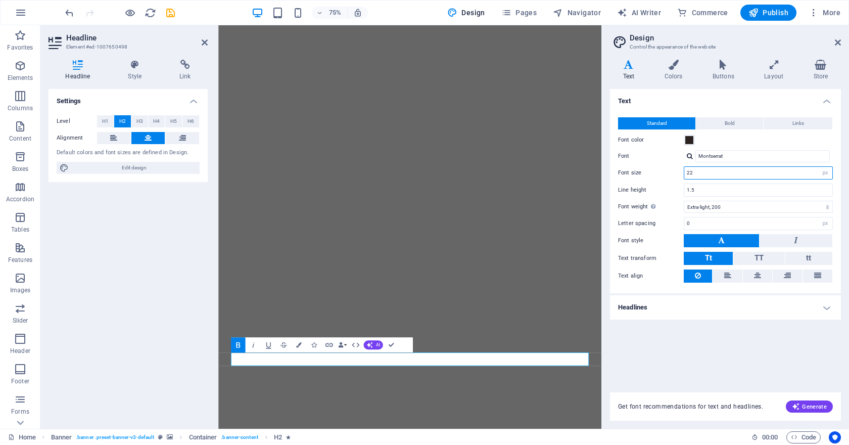
click at [721, 176] on input "22" at bounding box center [758, 173] width 148 height 12
drag, startPoint x: 728, startPoint y: 175, endPoint x: 676, endPoint y: 175, distance: 52.0
click at [676, 175] on div "Font size 22 rem px" at bounding box center [725, 172] width 215 height 13
type input "20"
click at [108, 121] on span "H1" at bounding box center [105, 121] width 7 height 12
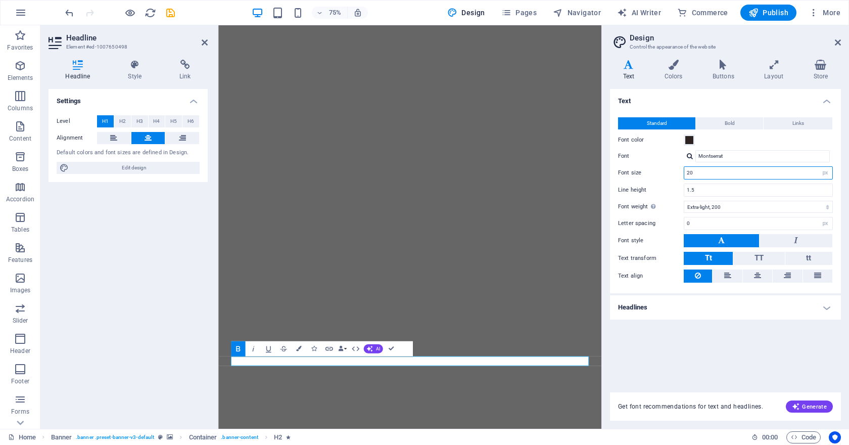
click at [733, 169] on input "20" at bounding box center [758, 173] width 148 height 12
click at [756, 259] on span "TT" at bounding box center [758, 257] width 9 height 9
click at [717, 259] on button "Tt" at bounding box center [708, 258] width 49 height 13
click at [837, 38] on icon at bounding box center [838, 42] width 6 height 8
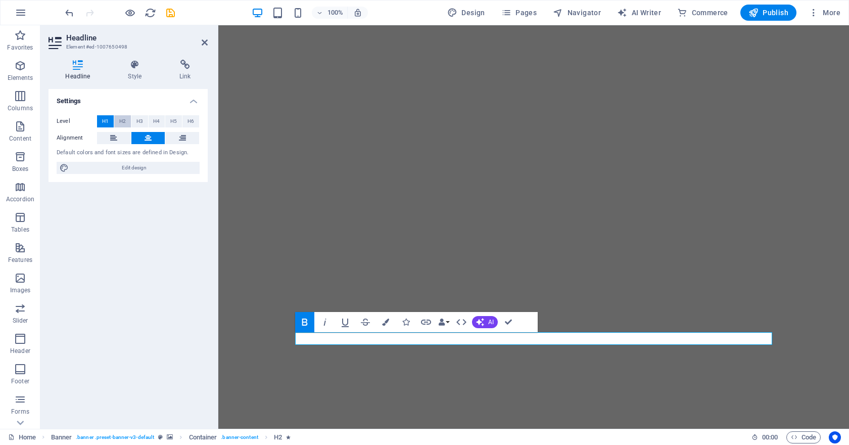
click at [123, 119] on span "H2" at bounding box center [122, 121] width 7 height 12
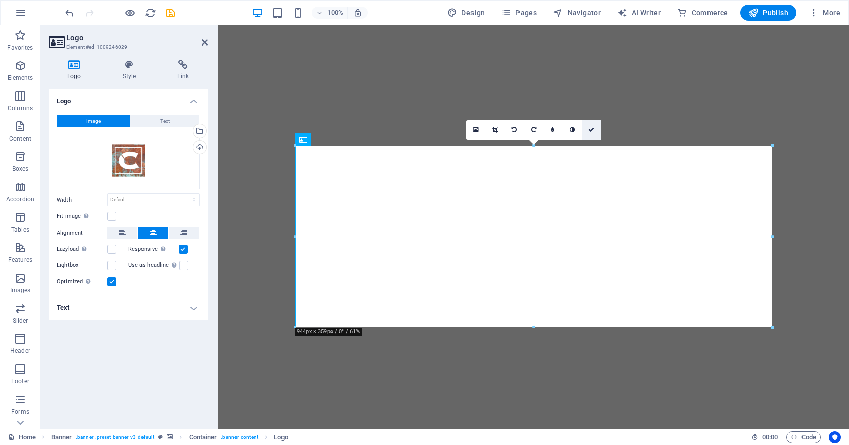
click at [589, 126] on link at bounding box center [591, 129] width 19 height 19
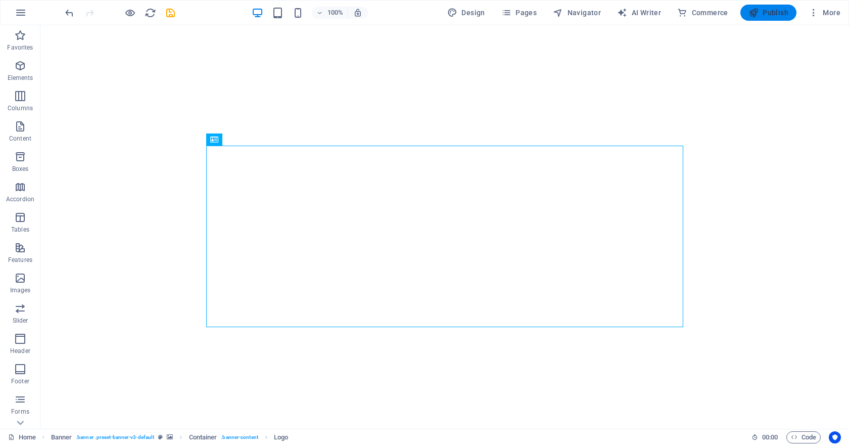
click at [772, 10] on span "Publish" at bounding box center [768, 13] width 40 height 10
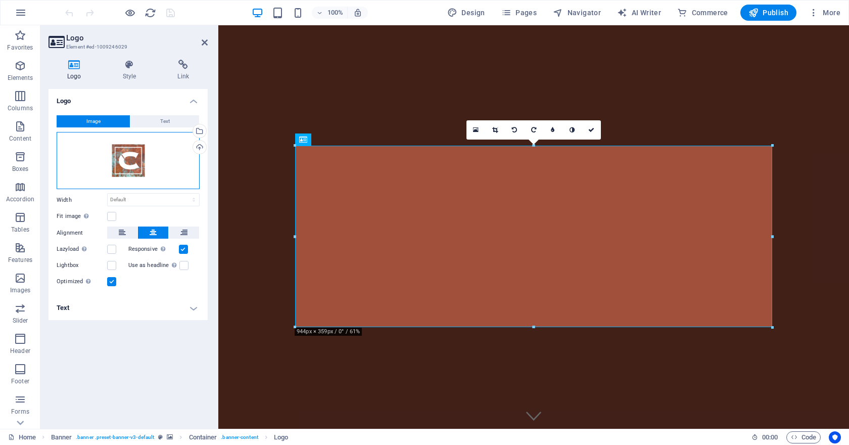
click at [176, 166] on div "Drag files here, click to choose files or select files from Files or our free s…" at bounding box center [128, 161] width 143 height 58
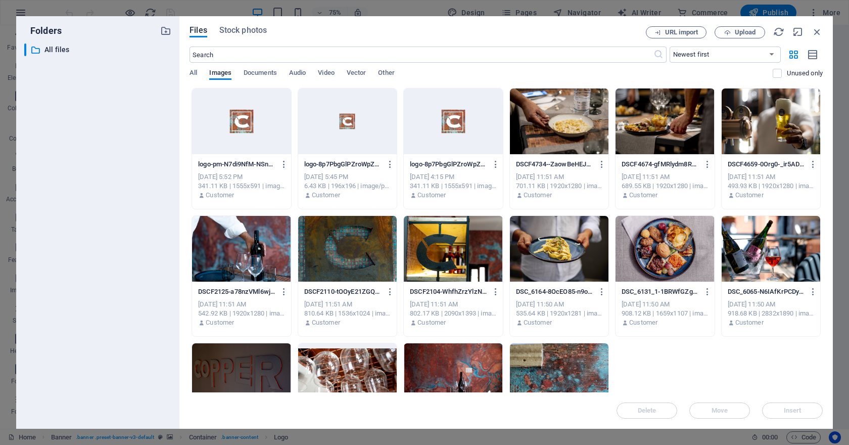
click at [250, 144] on div at bounding box center [241, 121] width 99 height 66
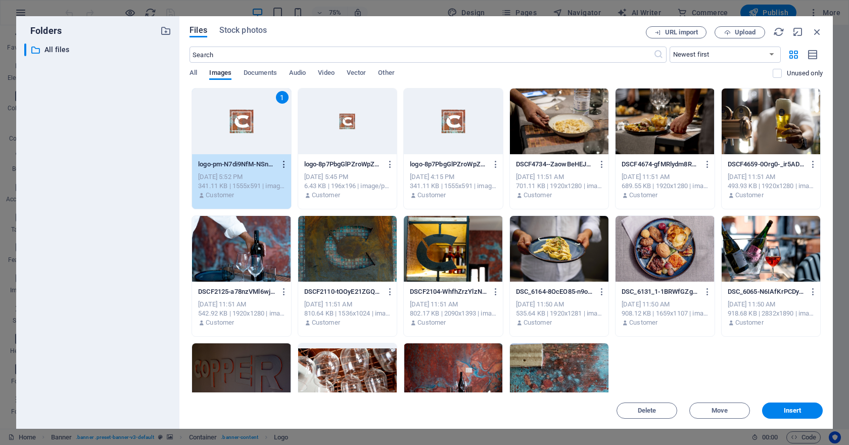
click at [280, 163] on icon "button" at bounding box center [284, 164] width 10 height 9
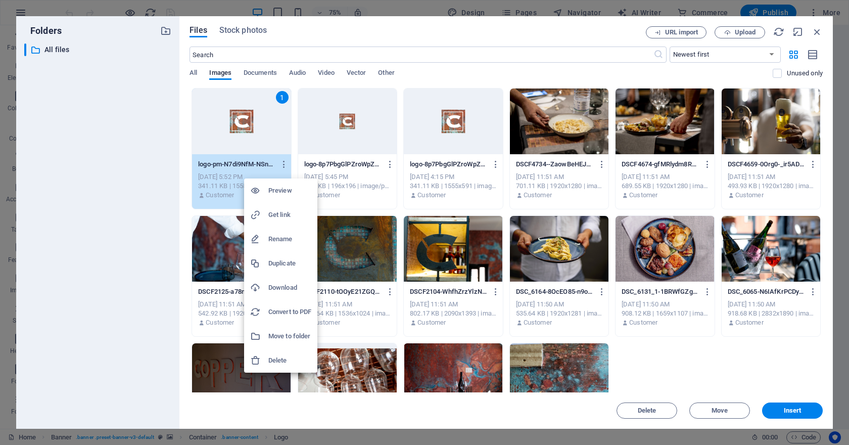
click at [300, 336] on h6 "Move to folder" at bounding box center [289, 336] width 43 height 12
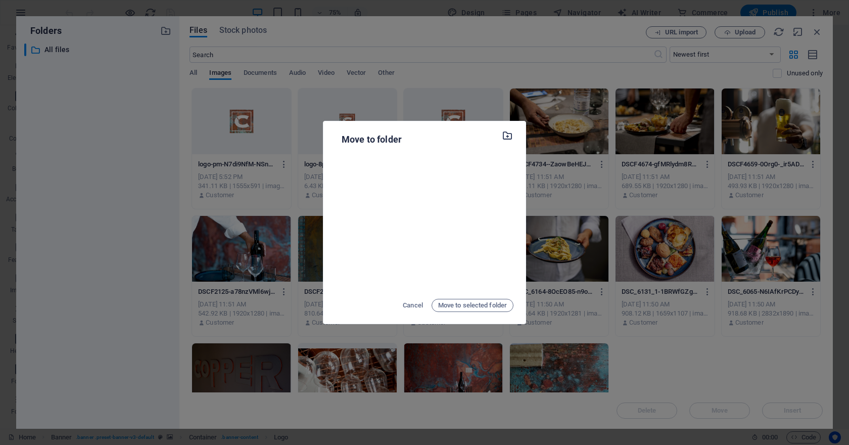
click at [507, 134] on icon "button" at bounding box center [508, 135] width 12 height 11
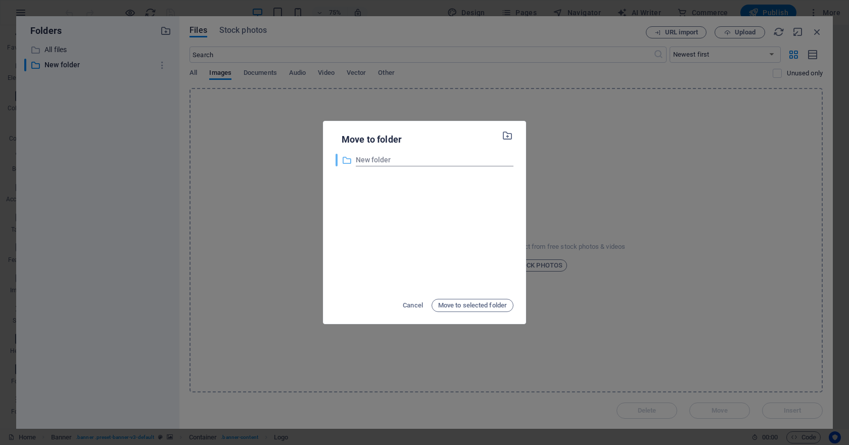
click at [456, 163] on input "New folder" at bounding box center [435, 160] width 158 height 12
click at [458, 164] on input "New folderlogo" at bounding box center [435, 160] width 158 height 12
drag, startPoint x: 441, startPoint y: 158, endPoint x: 330, endPoint y: 156, distance: 110.7
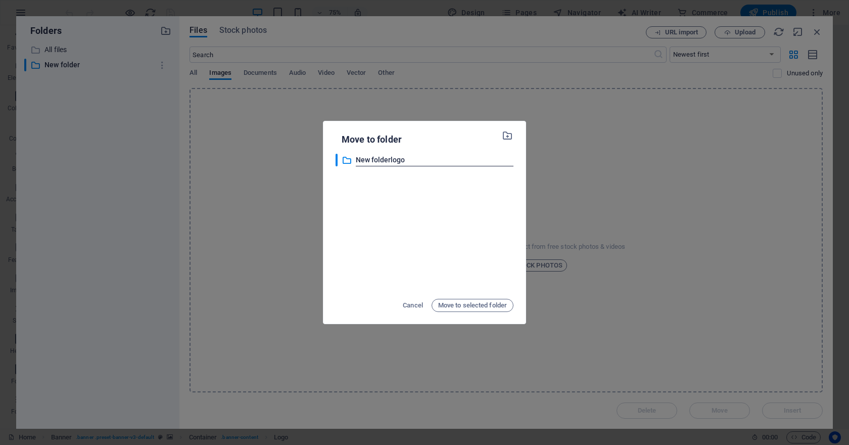
click at [330, 156] on div "Move to folder ​ New folderlogo New folder Cancel Move to selected folder" at bounding box center [424, 222] width 202 height 202
type input "logo"
click at [447, 308] on span "Move to selected folder" at bounding box center [472, 305] width 69 height 12
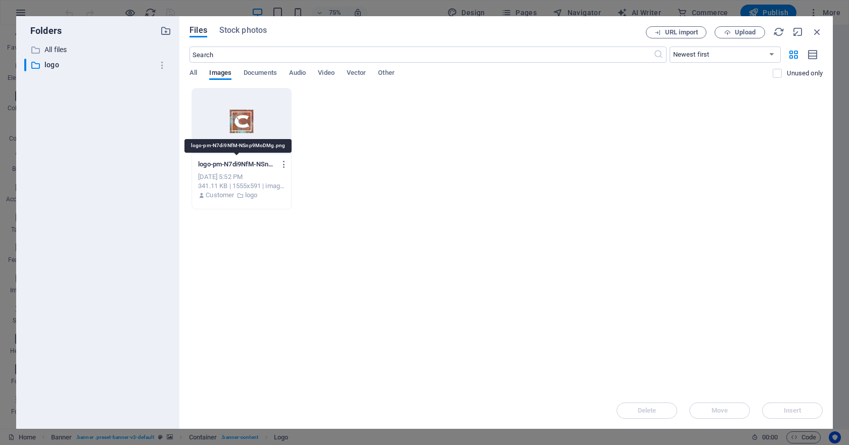
click at [255, 162] on p "logo-pm-N7di9NfM-NSnp9MoDMg.png" at bounding box center [236, 164] width 77 height 9
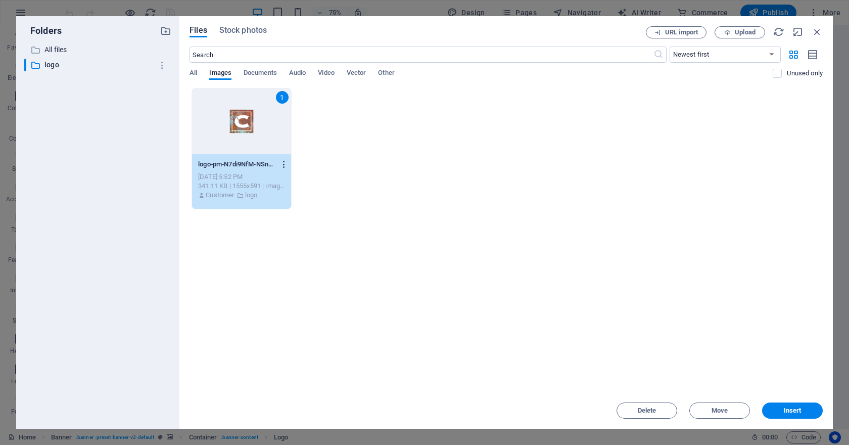
click at [284, 163] on icon "button" at bounding box center [284, 164] width 10 height 9
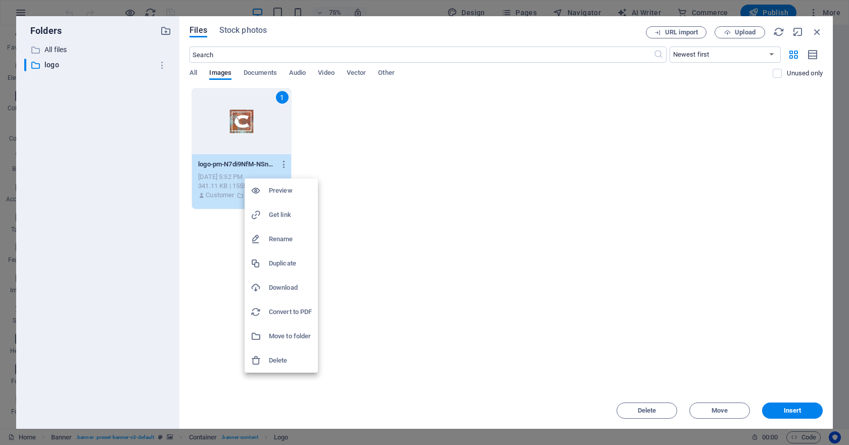
click at [286, 241] on h6 "Rename" at bounding box center [290, 239] width 43 height 12
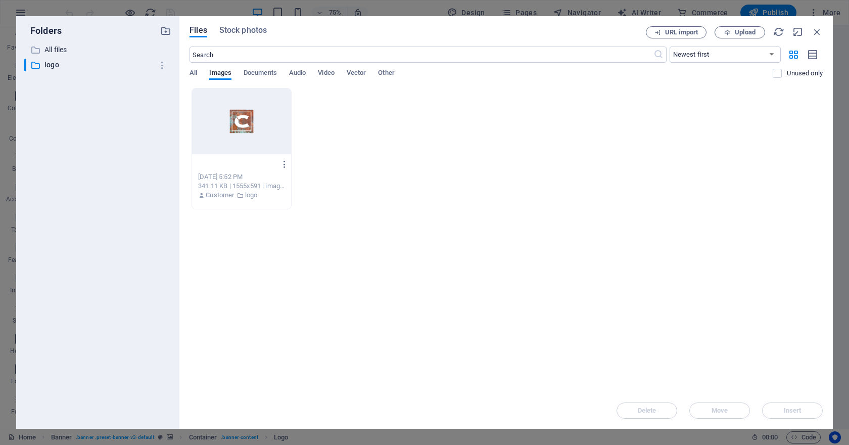
type input "home.png"
click at [253, 166] on p "home-myeHLNLusoajNcK0Yi_ZJw.png" at bounding box center [236, 164] width 77 height 9
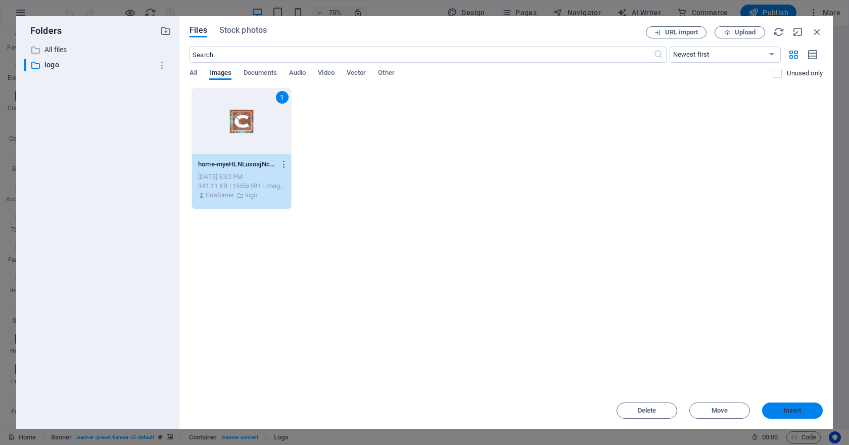
click at [780, 410] on span "Insert" at bounding box center [792, 410] width 53 height 6
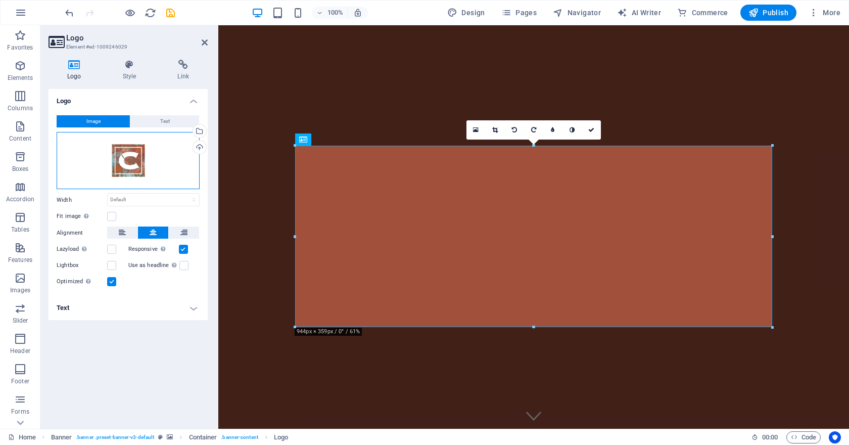
click at [148, 165] on div "Drag files here, click to choose files or select files from Files or our free s…" at bounding box center [128, 161] width 143 height 58
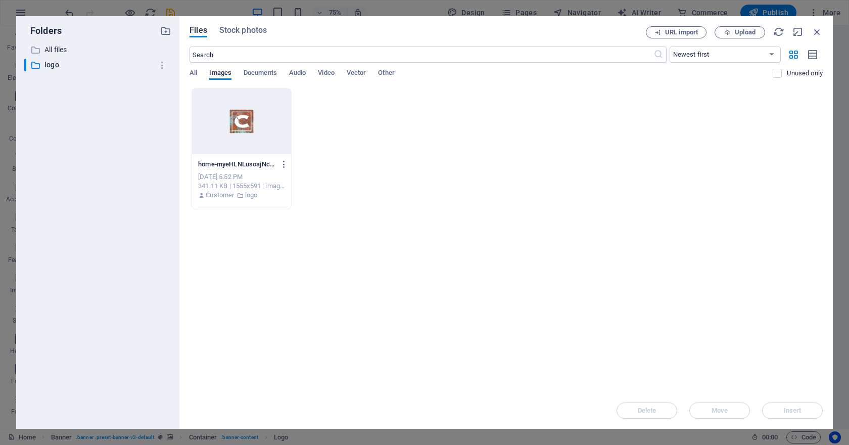
click at [254, 126] on div at bounding box center [241, 121] width 99 height 66
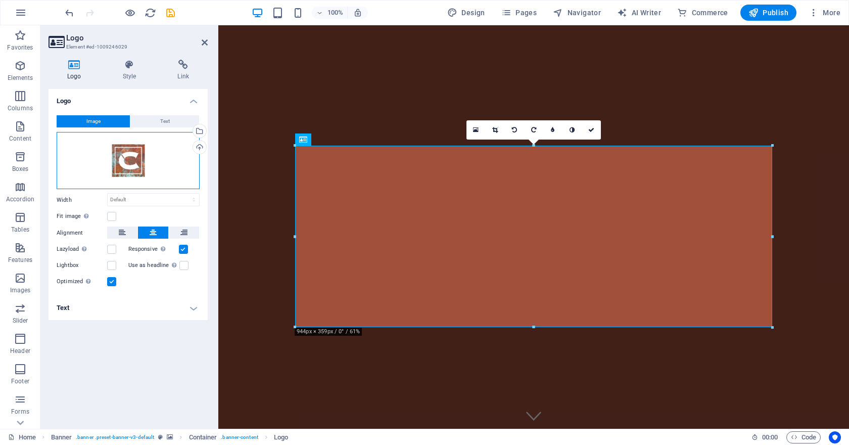
click at [140, 166] on div "Drag files here, click to choose files or select files from Files or our free s…" at bounding box center [128, 161] width 143 height 58
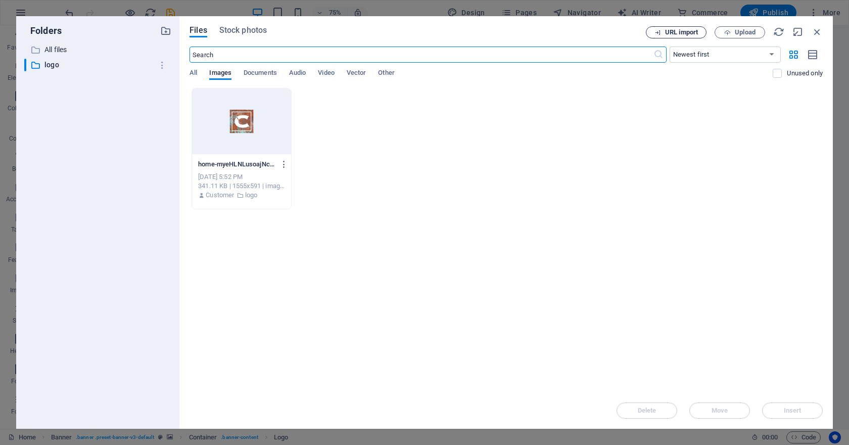
click at [680, 31] on span "URL import" at bounding box center [681, 32] width 33 height 6
select select "logo"
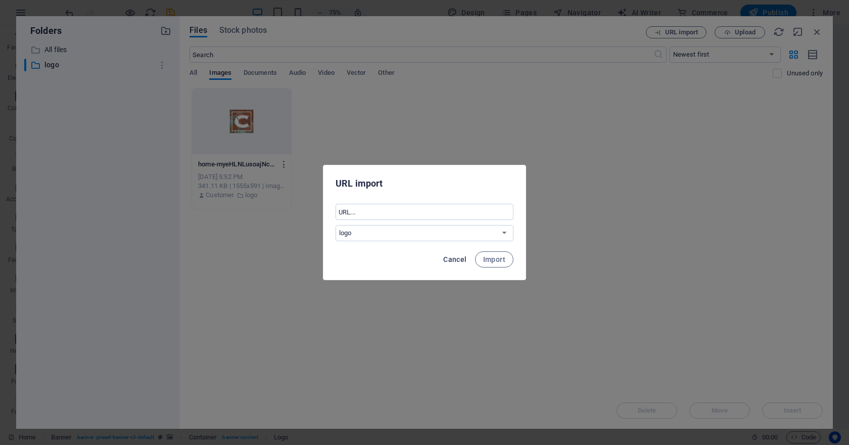
click at [458, 257] on span "Cancel" at bounding box center [454, 259] width 23 height 8
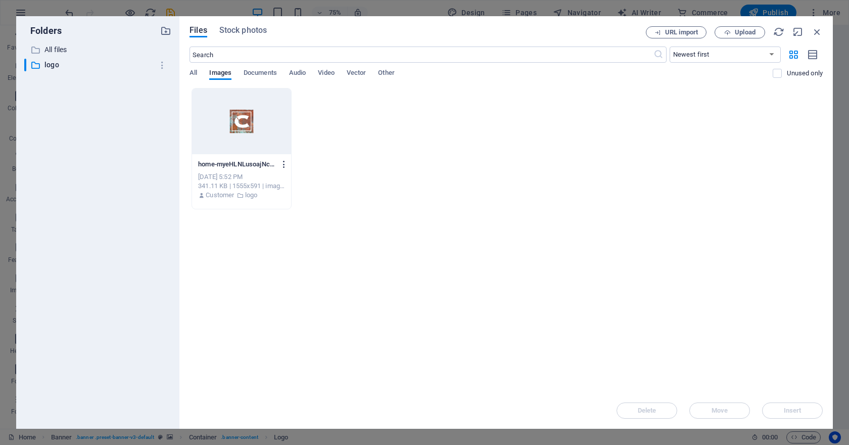
click at [283, 164] on icon "button" at bounding box center [284, 164] width 10 height 9
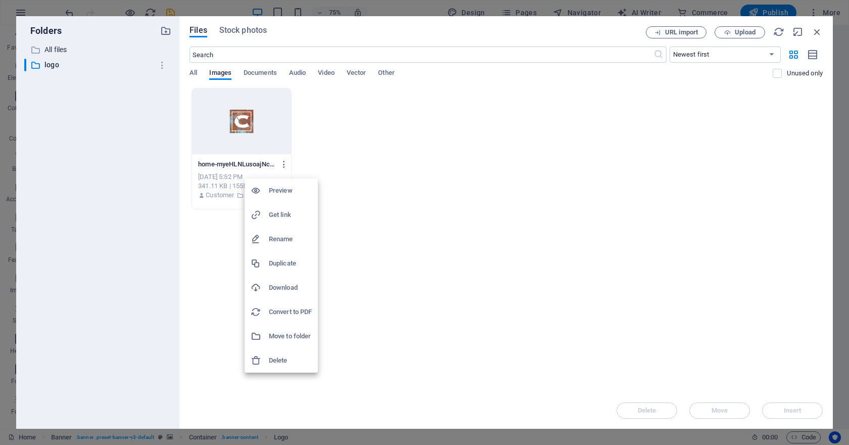
click at [292, 213] on h6 "Get link" at bounding box center [290, 215] width 43 height 12
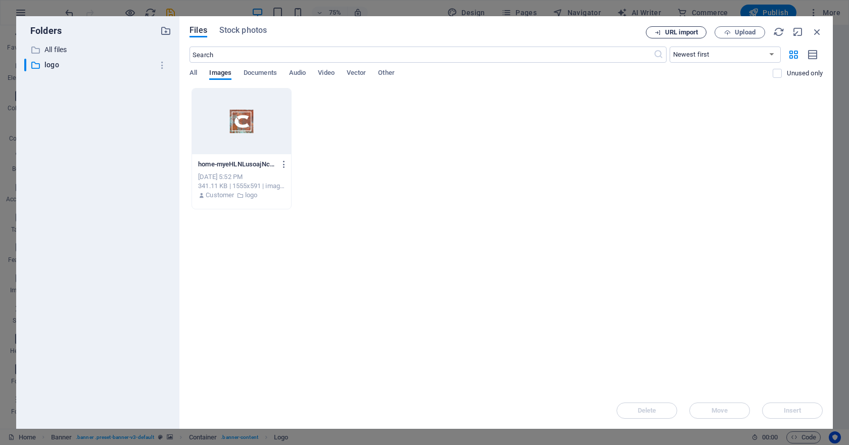
click at [661, 28] on button "URL import" at bounding box center [676, 32] width 61 height 12
select select "logo"
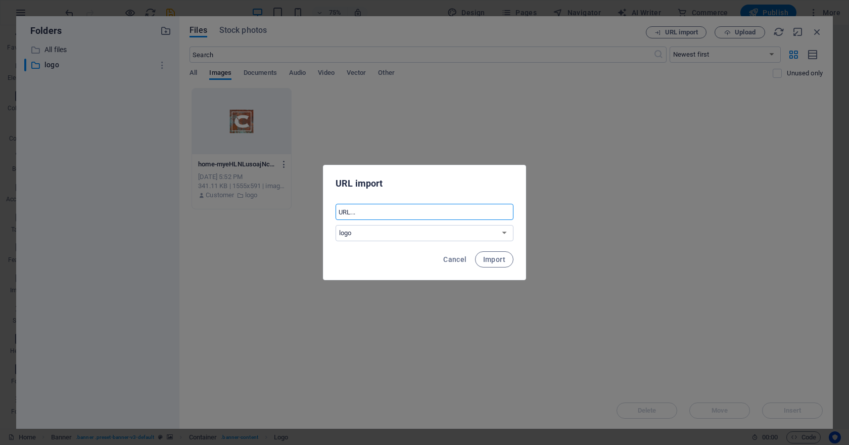
click at [407, 214] on input "text" at bounding box center [425, 212] width 178 height 16
paste input "https://cdn1.site-media.eu/images/0/19670152/home-myeHLNLusoajNcK0Yi_ZJw.png"
type input "https://cdn1.site-media.eu/images/0/19670152/home-myeHLNLusoajNcK0Yi_ZJw.png"
click at [407, 229] on select "All files logo" at bounding box center [425, 233] width 178 height 16
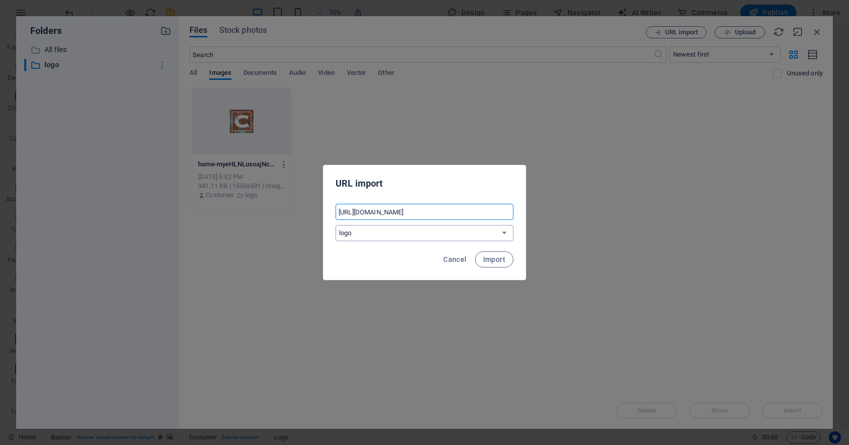
scroll to position [0, 0]
click at [336, 225] on select "All files logo" at bounding box center [425, 233] width 178 height 16
click at [487, 256] on span "Import" at bounding box center [494, 259] width 22 height 8
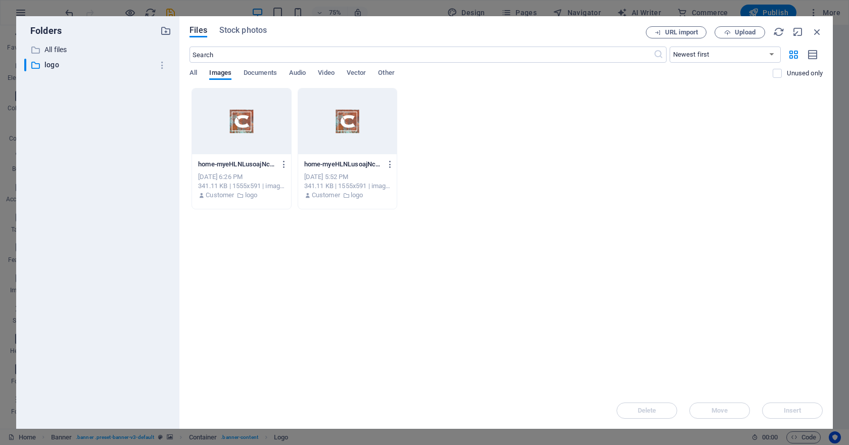
click at [249, 127] on div at bounding box center [241, 121] width 99 height 66
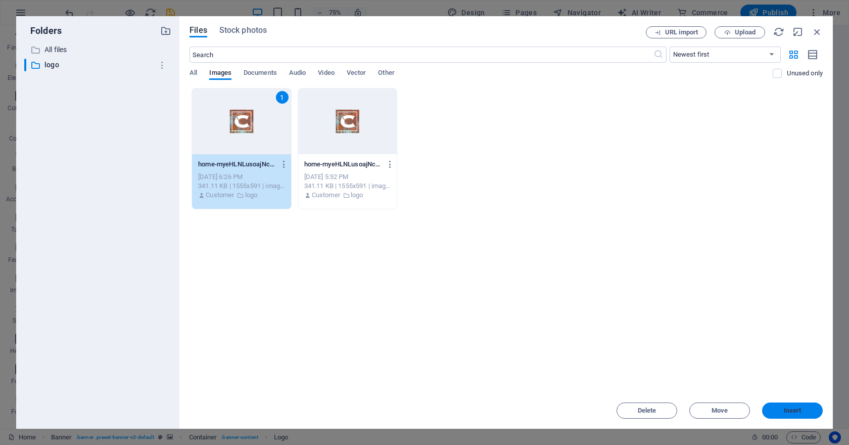
click at [771, 412] on span "Insert" at bounding box center [792, 410] width 53 height 6
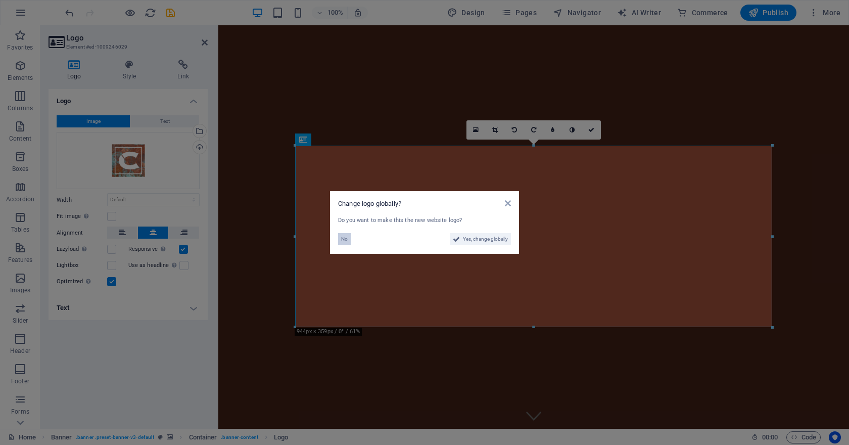
click at [347, 240] on span "No" at bounding box center [344, 239] width 7 height 12
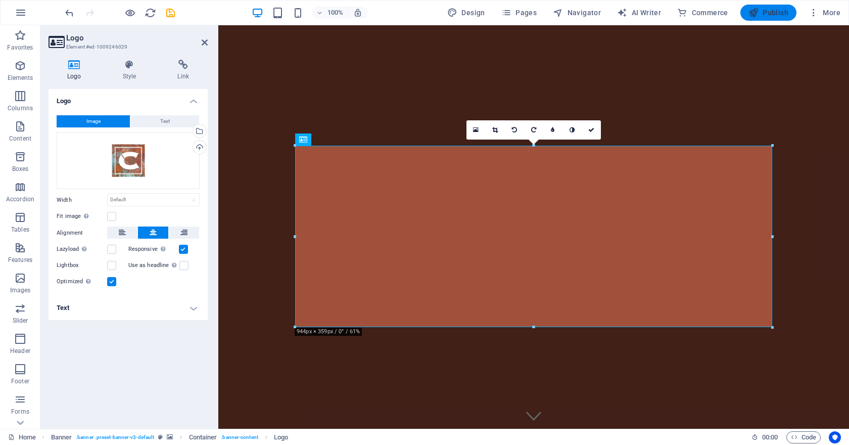
click at [766, 20] on button "Publish" at bounding box center [768, 13] width 56 height 16
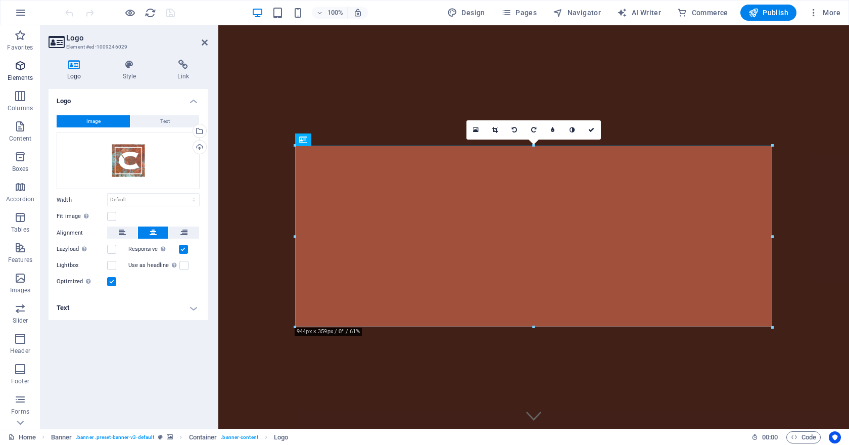
click at [19, 72] on span "Elements" at bounding box center [20, 72] width 40 height 24
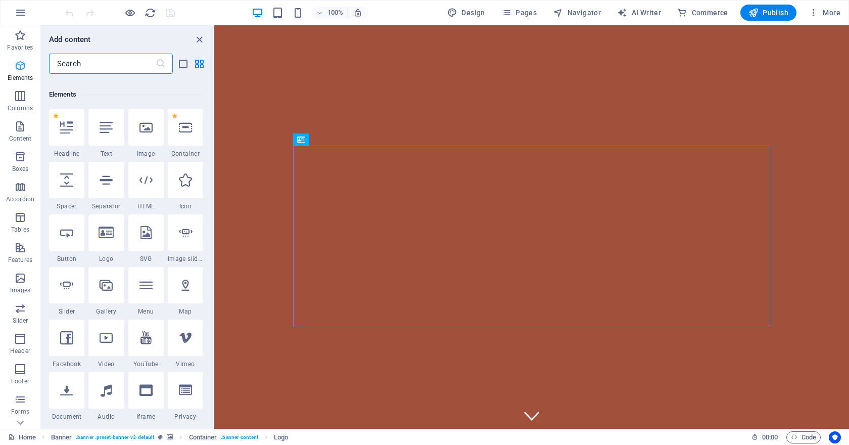
scroll to position [108, 0]
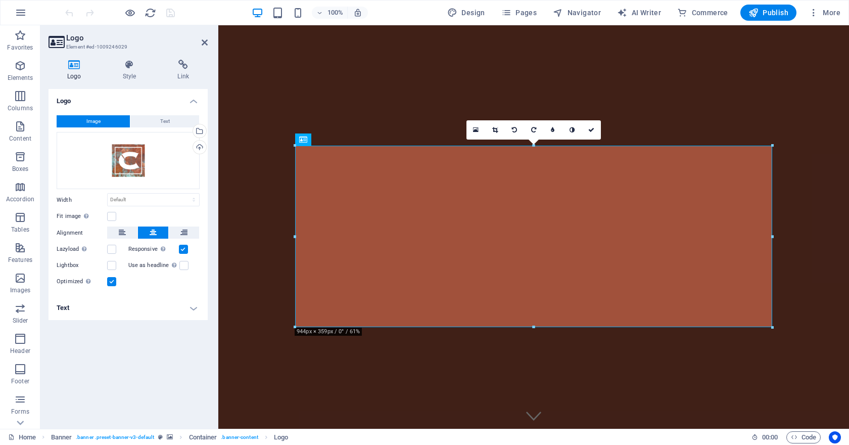
click at [116, 251] on div "Lazyload Loading images after the page loads improves page speed." at bounding box center [93, 249] width 72 height 12
click at [112, 251] on label at bounding box center [111, 249] width 9 height 9
click at [0, 0] on input "Lazyload Loading images after the page loads improves page speed." at bounding box center [0, 0] width 0 height 0
click at [185, 73] on h4 "Link" at bounding box center [183, 70] width 49 height 21
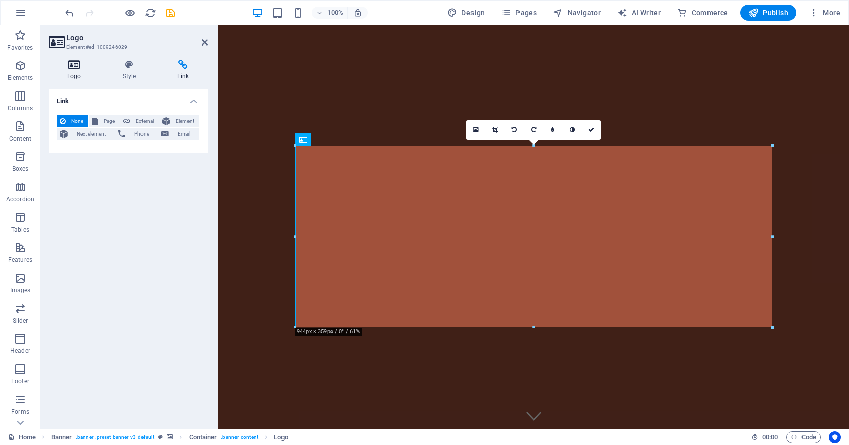
click at [81, 68] on icon at bounding box center [75, 65] width 52 height 10
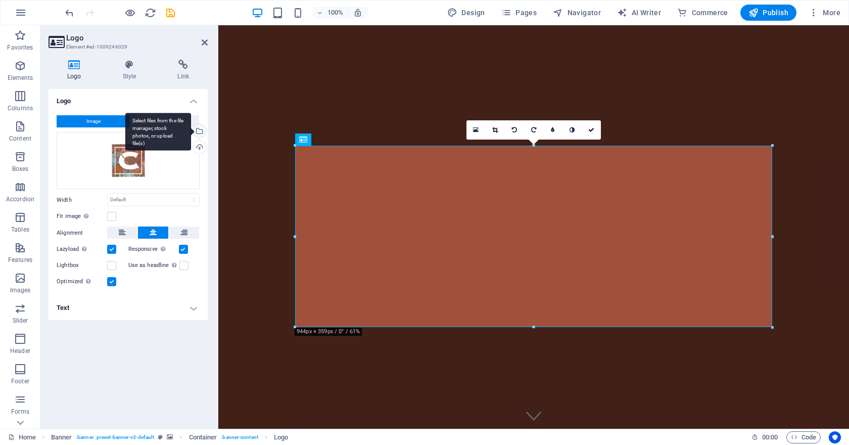
click at [199, 132] on div "Select files from the file manager, stock photos, or upload file(s)" at bounding box center [198, 131] width 15 height 15
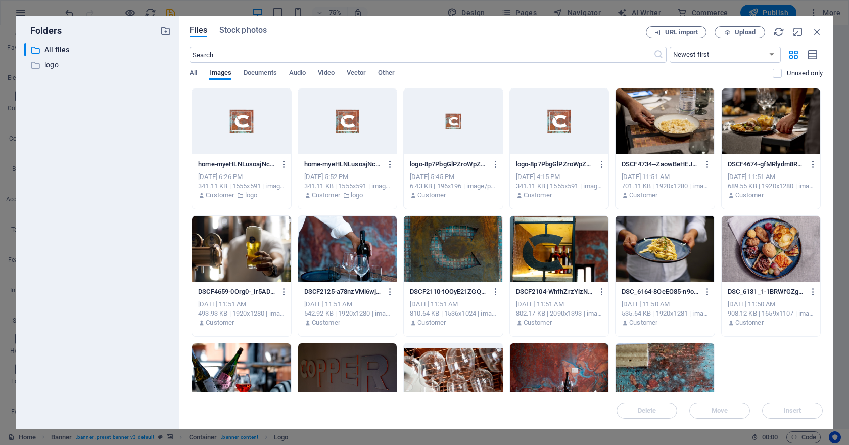
click at [471, 124] on div at bounding box center [453, 121] width 99 height 66
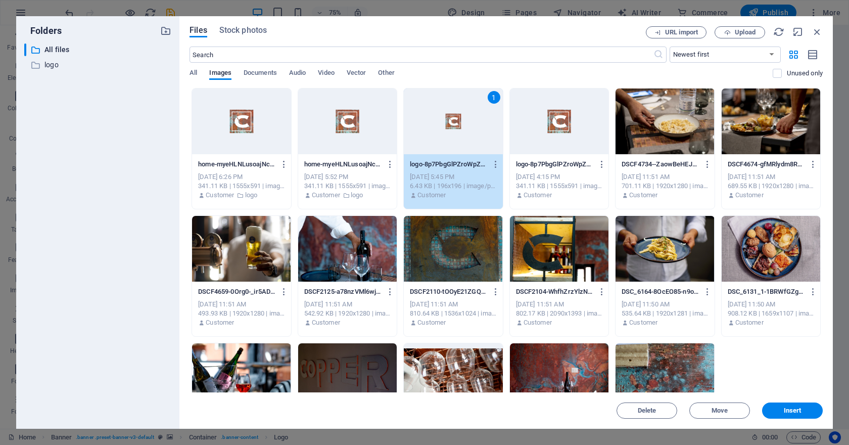
click at [556, 120] on div at bounding box center [559, 121] width 99 height 66
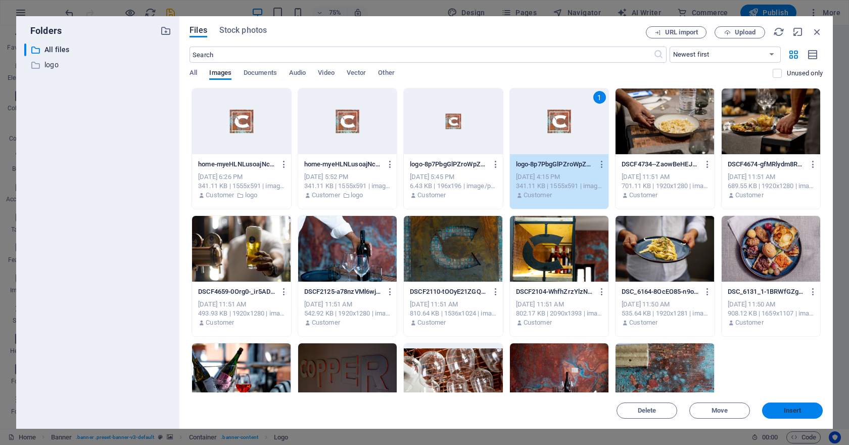
click at [802, 407] on span "Insert" at bounding box center [792, 410] width 53 height 6
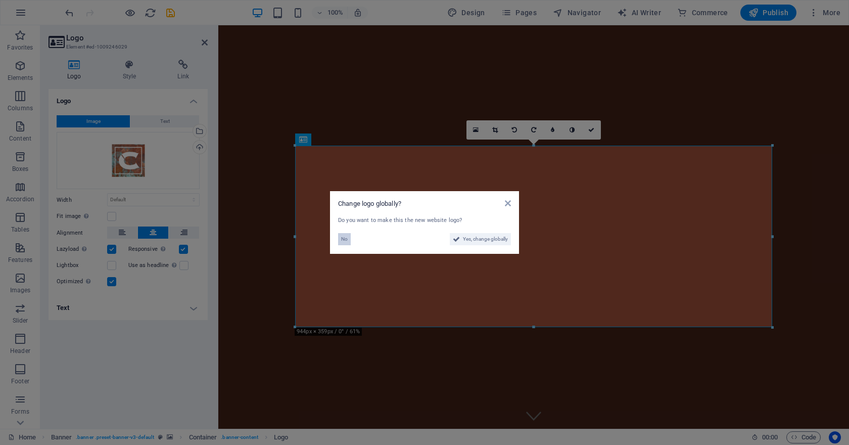
click at [344, 235] on span "No" at bounding box center [344, 239] width 7 height 12
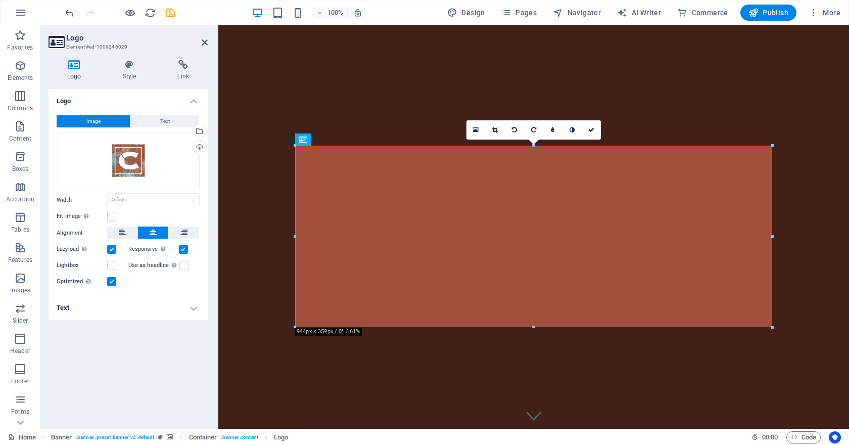
click at [113, 279] on label at bounding box center [111, 281] width 9 height 9
click at [0, 0] on input "Optimized Images are compressed to improve page speed." at bounding box center [0, 0] width 0 height 0
click at [774, 11] on span "Publish" at bounding box center [768, 13] width 40 height 10
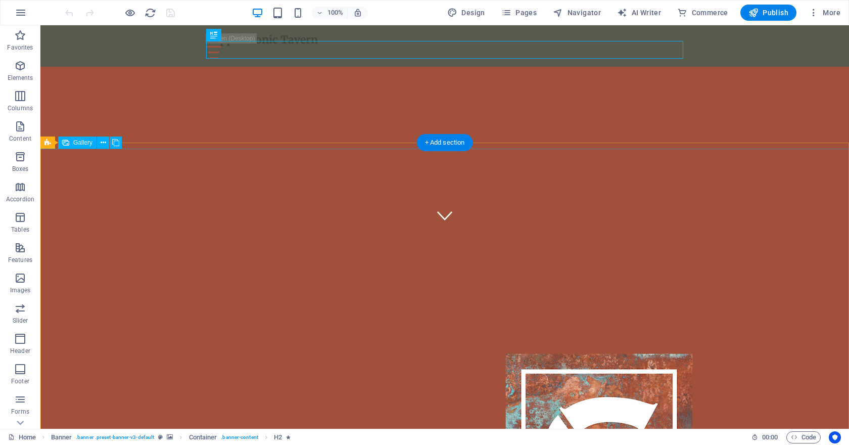
scroll to position [123, 0]
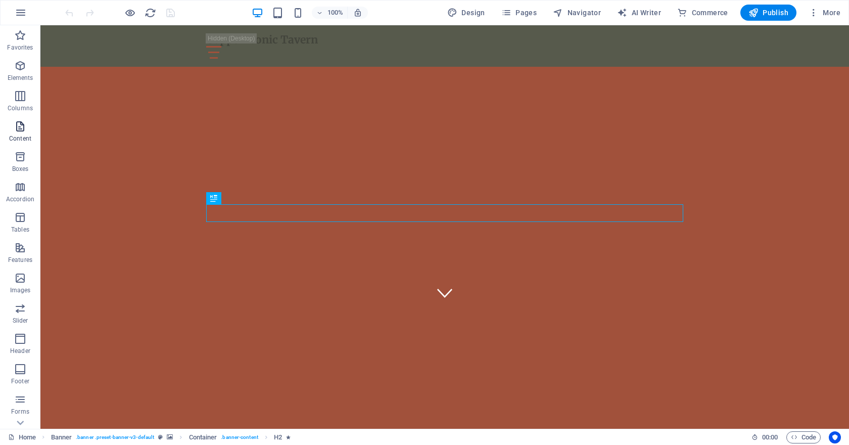
click at [17, 128] on icon "button" at bounding box center [20, 126] width 12 height 12
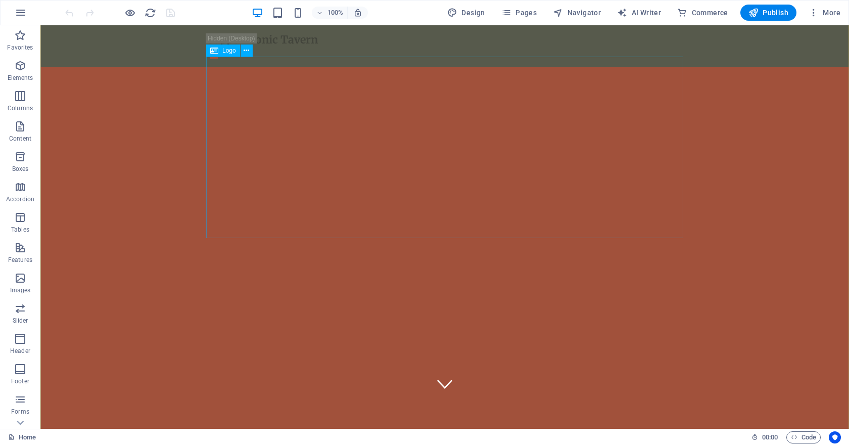
scroll to position [56, 0]
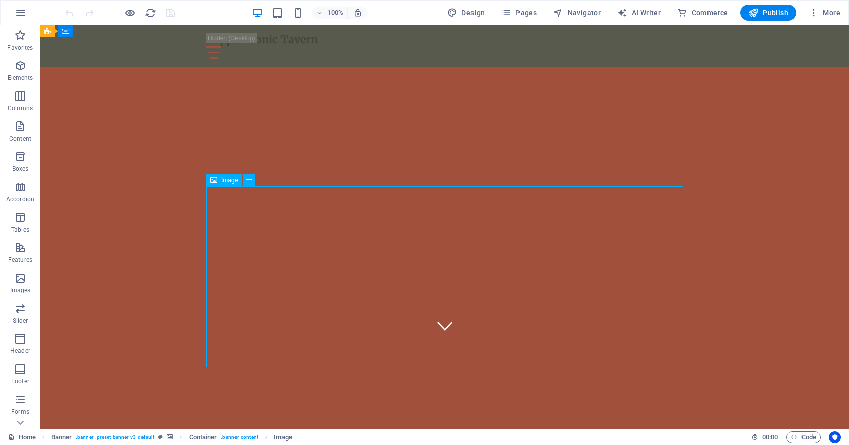
scroll to position [96, 0]
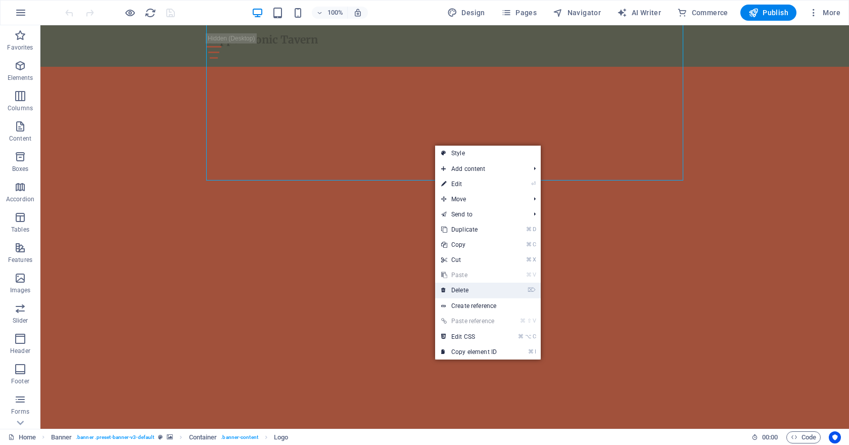
click at [473, 295] on link "⌦ Delete" at bounding box center [469, 289] width 68 height 15
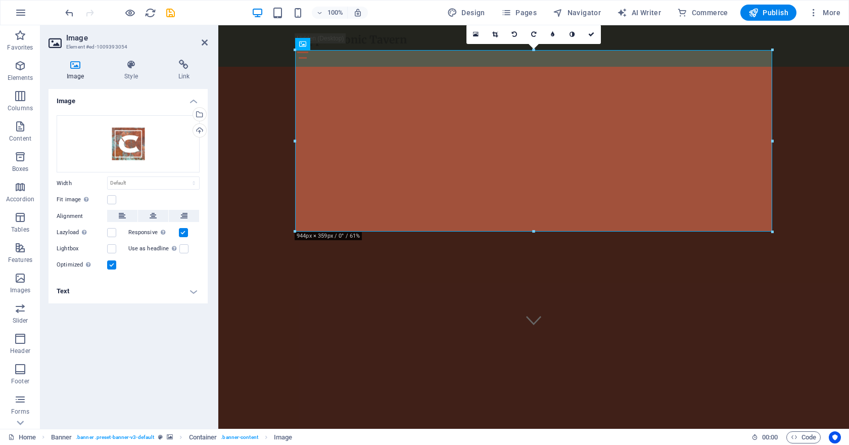
click at [183, 294] on h4 "Text" at bounding box center [128, 291] width 159 height 24
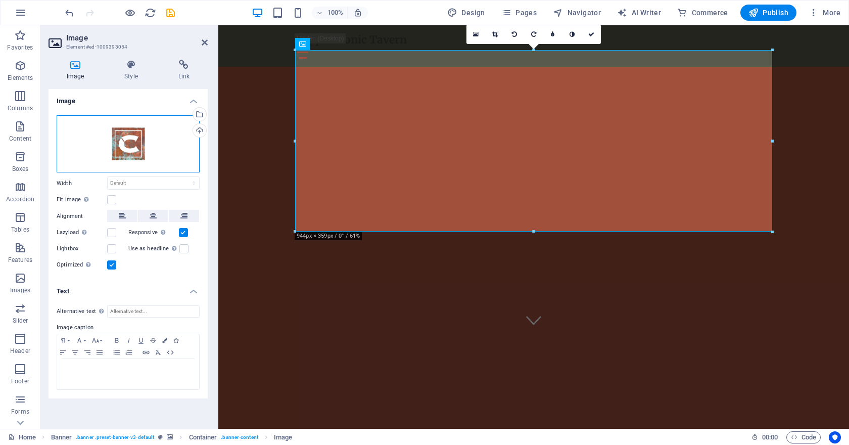
click at [139, 140] on div "Drag files here, click to choose files or select files from Files or our free s…" at bounding box center [128, 144] width 143 height 58
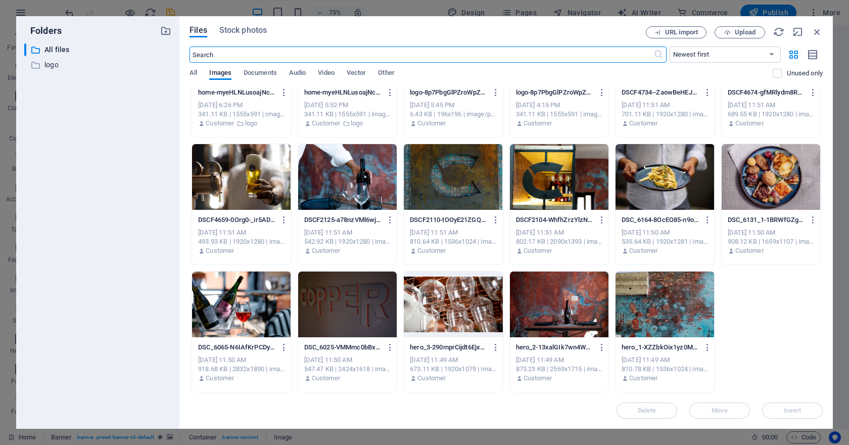
scroll to position [0, 0]
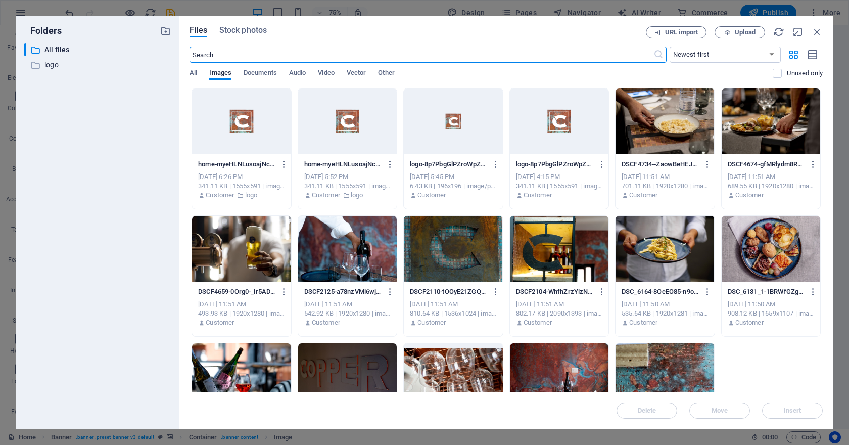
click at [556, 138] on div at bounding box center [559, 121] width 99 height 66
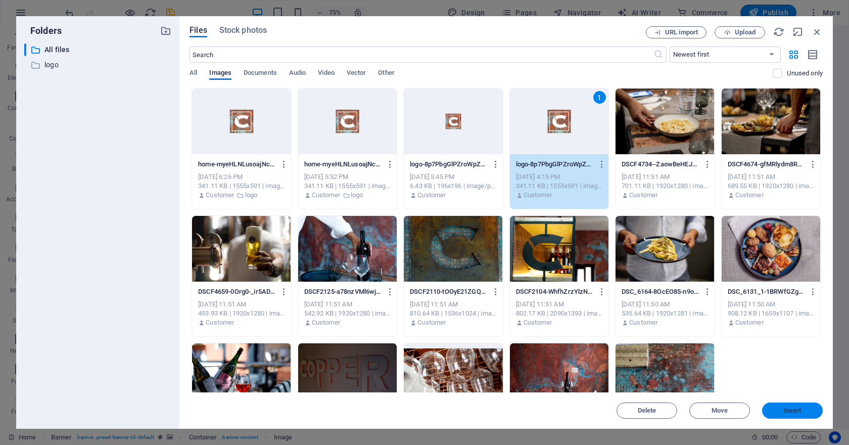
click at [785, 404] on button "Insert" at bounding box center [792, 410] width 61 height 16
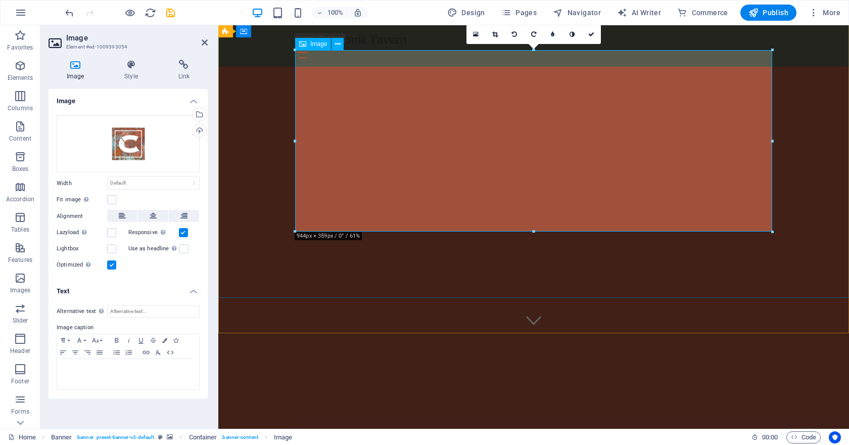
click at [593, 31] on icon at bounding box center [591, 34] width 6 height 6
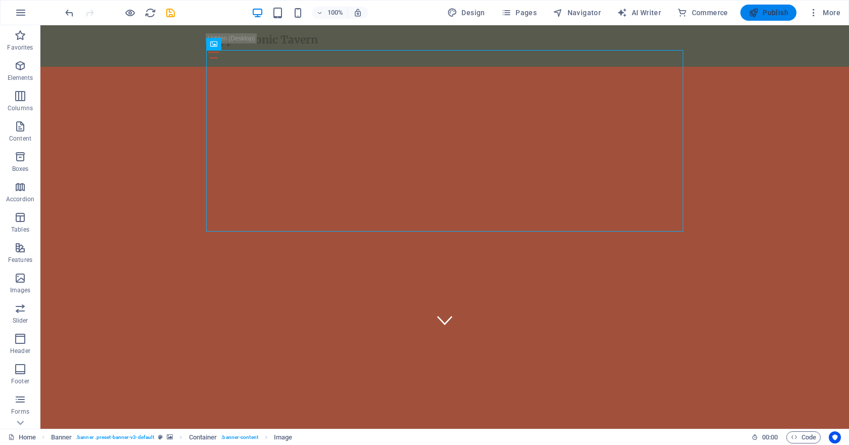
click at [767, 8] on span "Publish" at bounding box center [768, 13] width 40 height 10
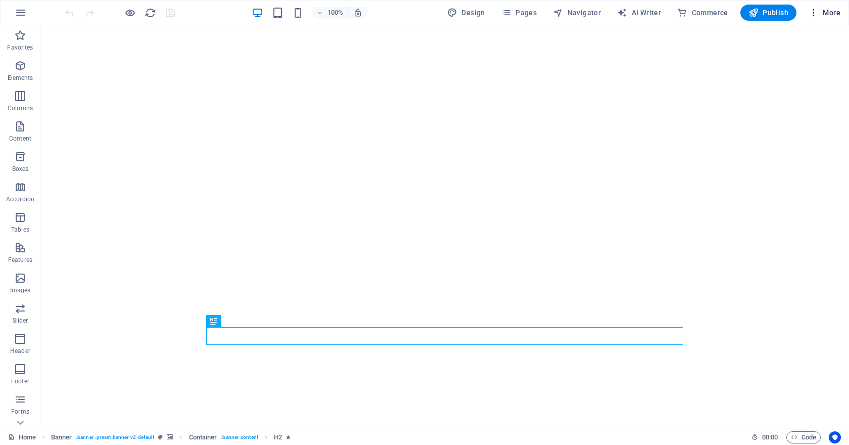
click at [813, 8] on icon "button" at bounding box center [813, 13] width 10 height 10
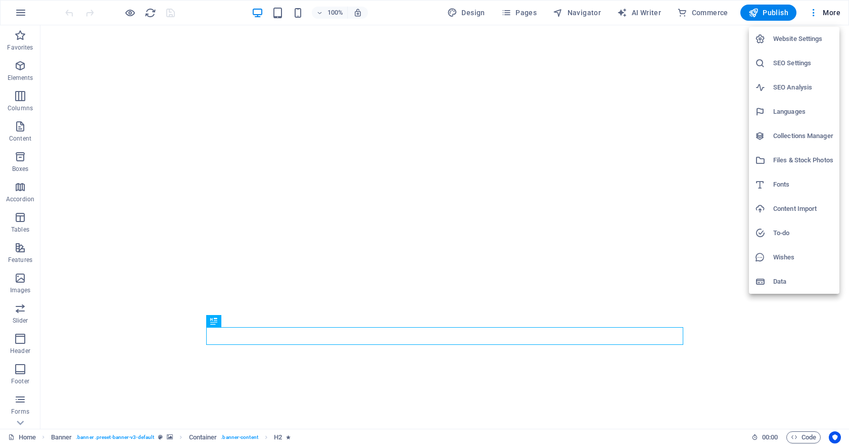
click at [805, 204] on h6 "Content Import" at bounding box center [803, 209] width 60 height 12
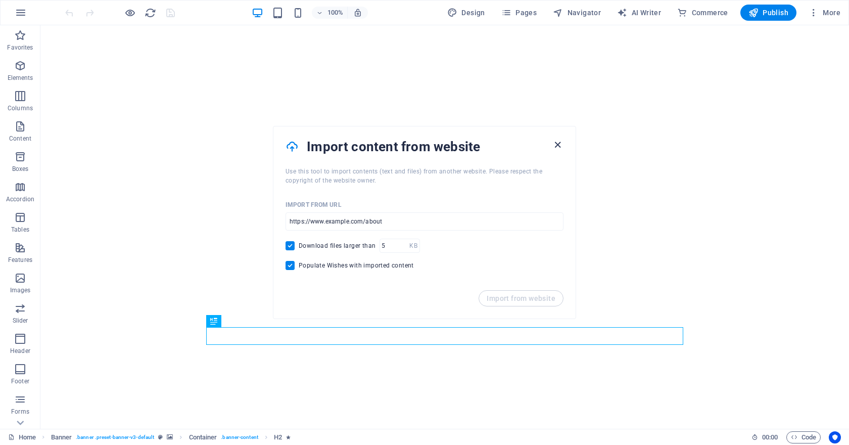
click at [560, 141] on icon "button" at bounding box center [558, 145] width 12 height 12
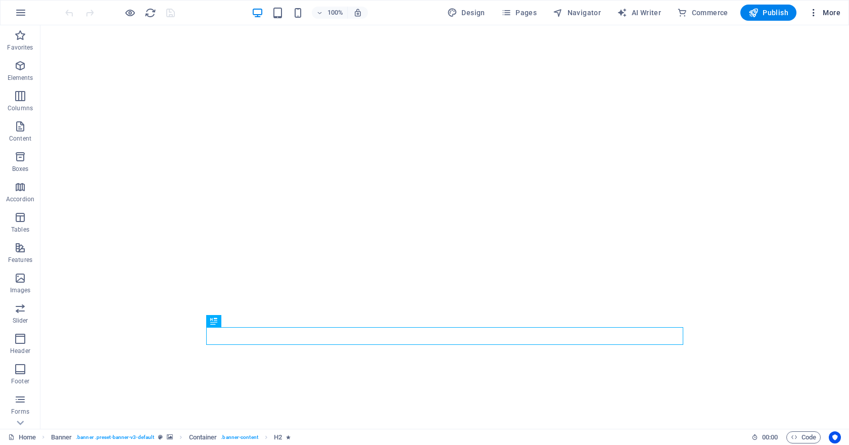
click at [827, 15] on span "More" at bounding box center [824, 13] width 32 height 10
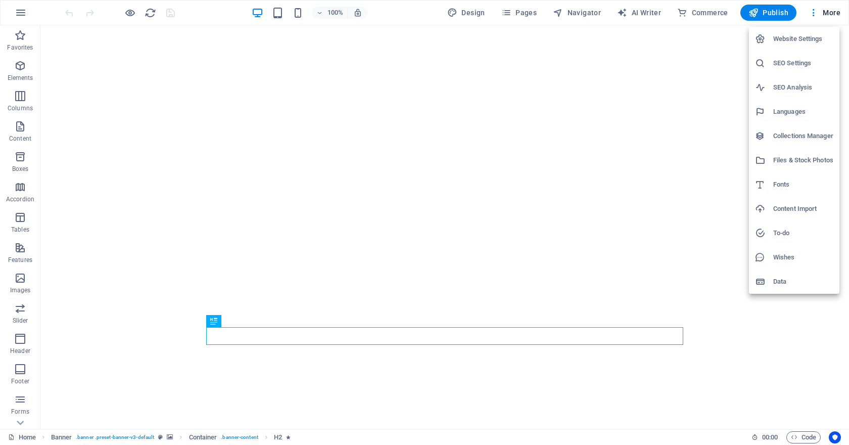
click at [820, 34] on h6 "Website Settings" at bounding box center [803, 39] width 60 height 12
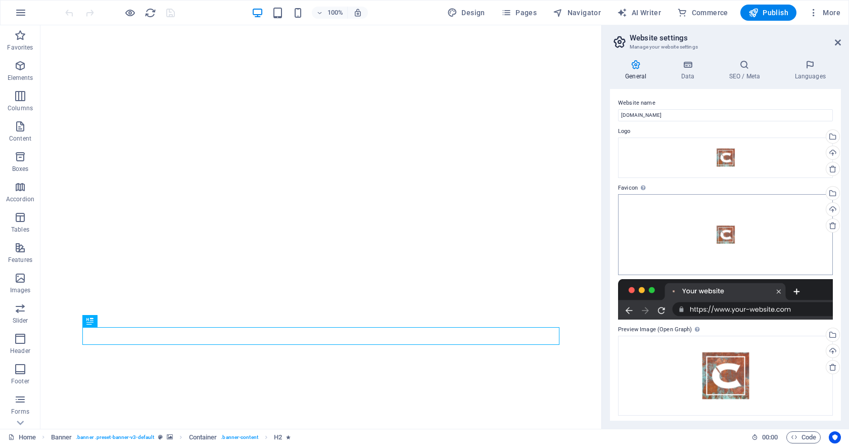
scroll to position [3, 0]
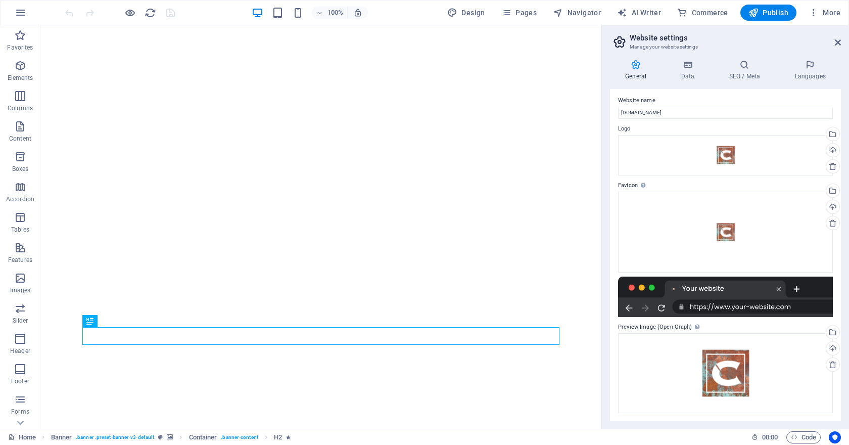
click at [638, 65] on icon at bounding box center [636, 65] width 52 height 10
click at [689, 64] on icon at bounding box center [687, 65] width 44 height 10
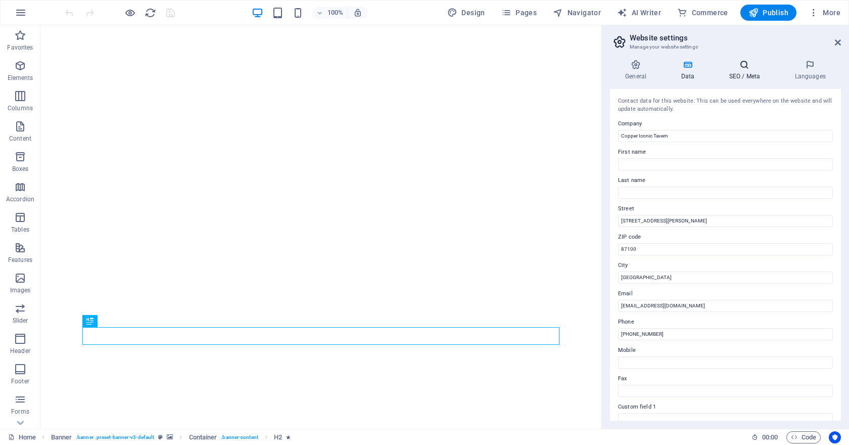
click at [745, 69] on icon at bounding box center [744, 65] width 62 height 10
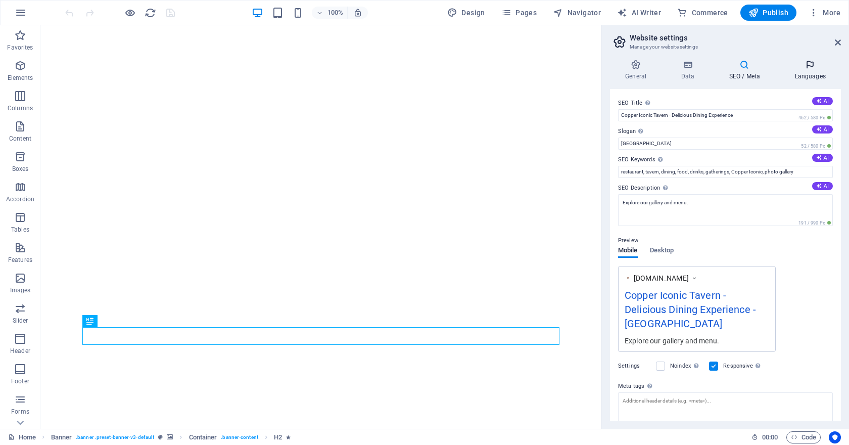
click at [813, 67] on icon at bounding box center [810, 65] width 62 height 10
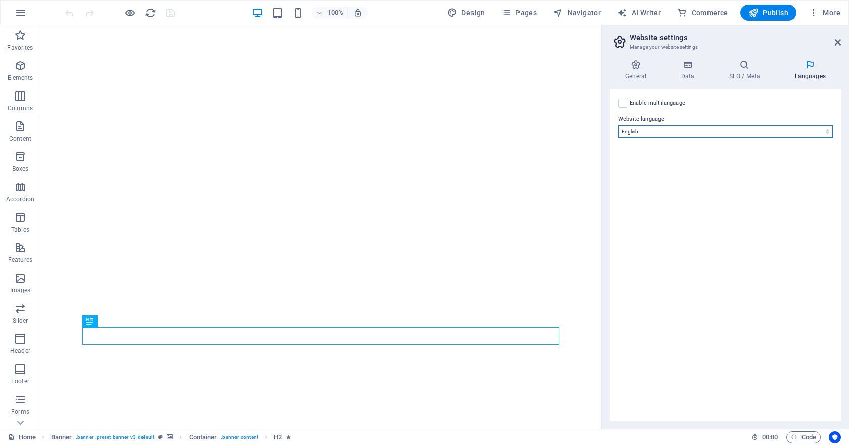
click at [660, 130] on select "Abkhazian Afar Afrikaans Akan Albanian Amharic Arabic Aragonese Armenian Assame…" at bounding box center [725, 131] width 215 height 12
select select "76"
click at [618, 125] on select "Abkhazian Afar Afrikaans Akan Albanian Amharic Arabic Aragonese Armenian Assame…" at bounding box center [725, 131] width 215 height 12
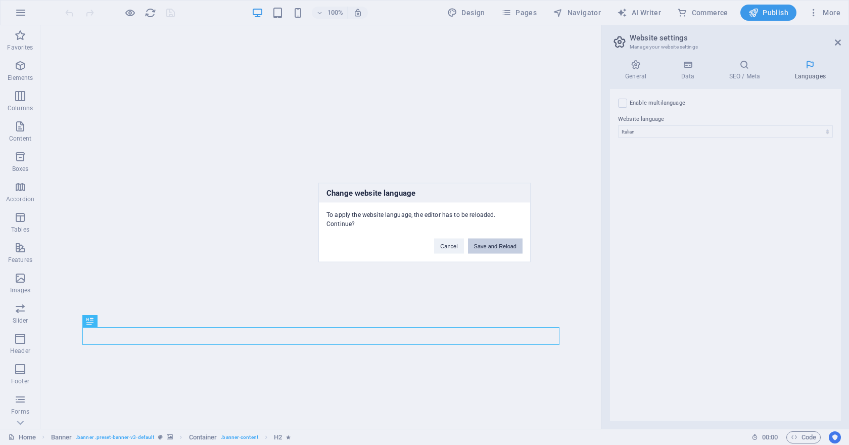
click at [501, 245] on button "Save and Reload" at bounding box center [495, 246] width 55 height 15
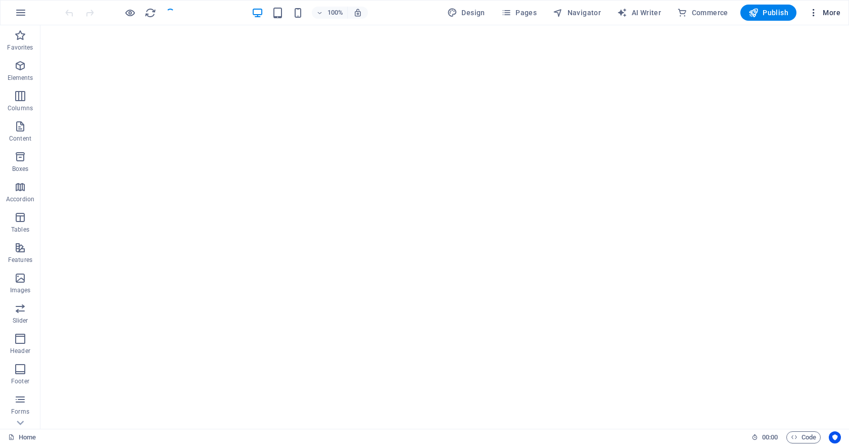
click at [834, 14] on span "More" at bounding box center [824, 13] width 32 height 10
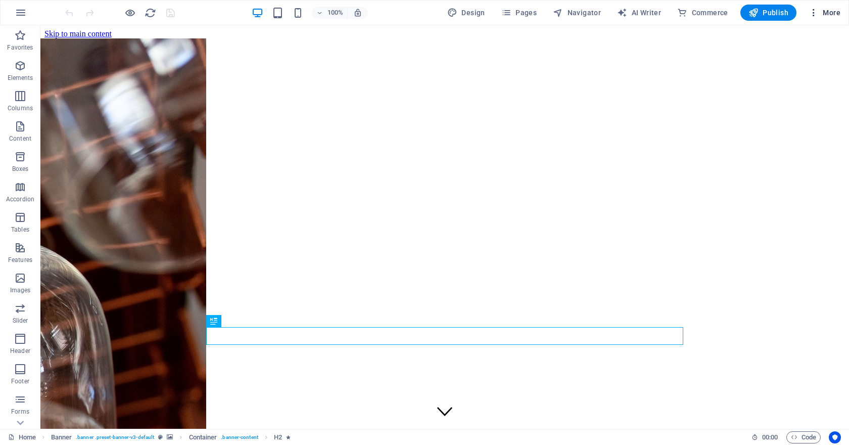
click at [822, 13] on span "More" at bounding box center [824, 13] width 32 height 10
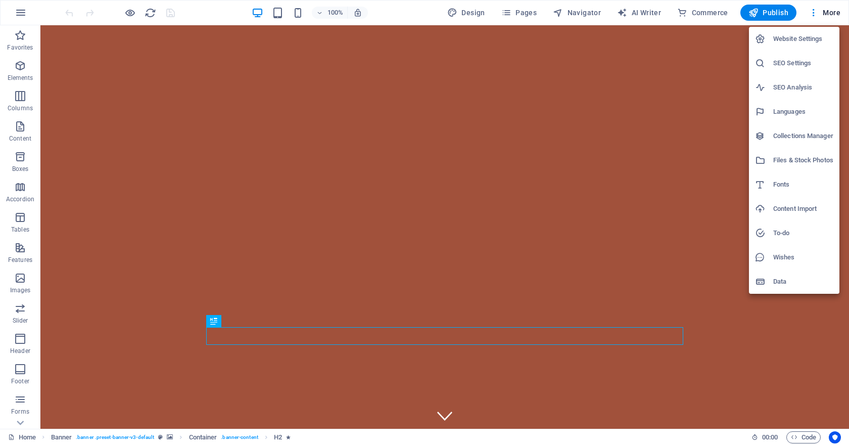
click at [797, 133] on h6 "Collections Manager" at bounding box center [803, 136] width 60 height 12
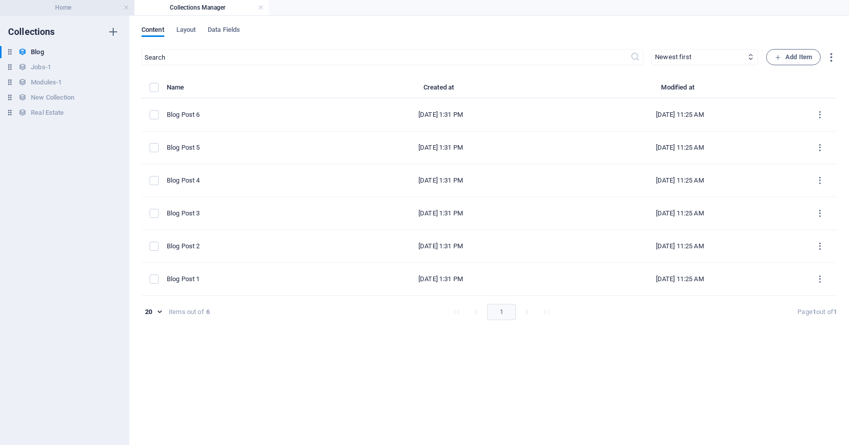
click at [121, 6] on h4 "Home" at bounding box center [67, 7] width 134 height 11
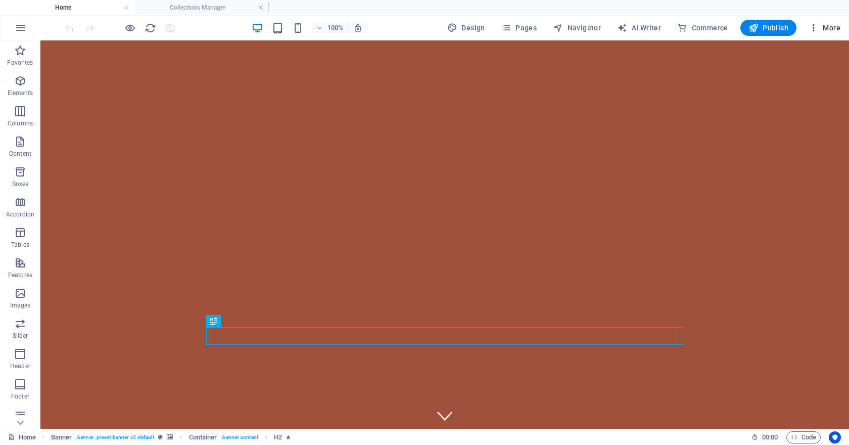
click at [832, 29] on span "More" at bounding box center [824, 28] width 32 height 10
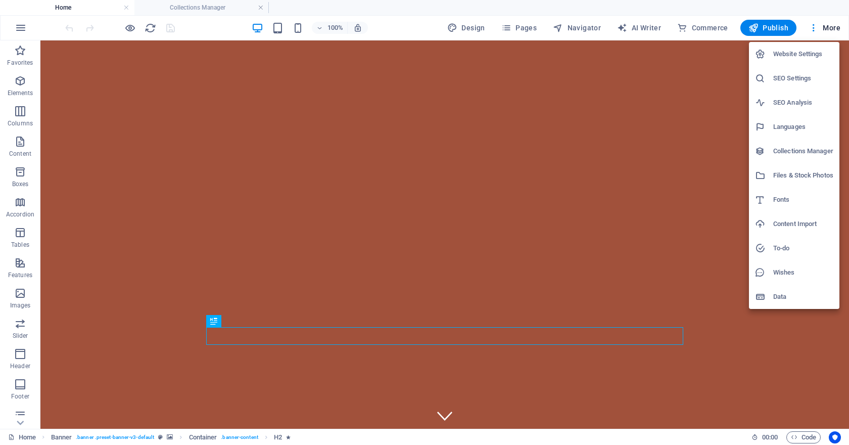
click at [792, 176] on h6 "Files & Stock Photos" at bounding box center [803, 175] width 60 height 12
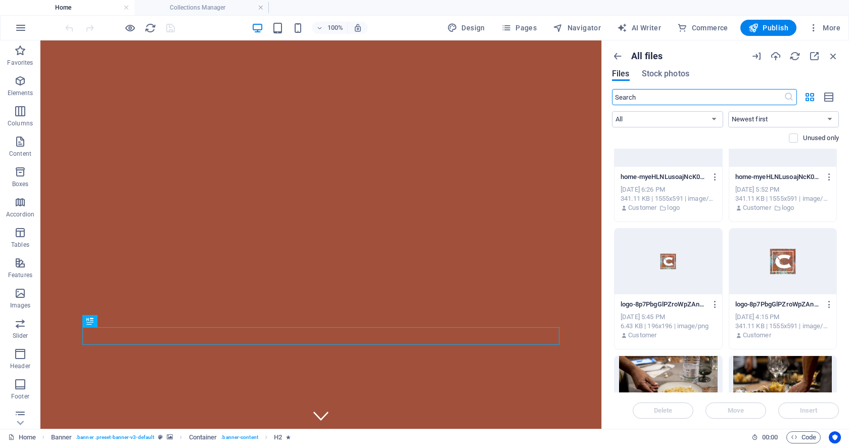
scroll to position [108, 0]
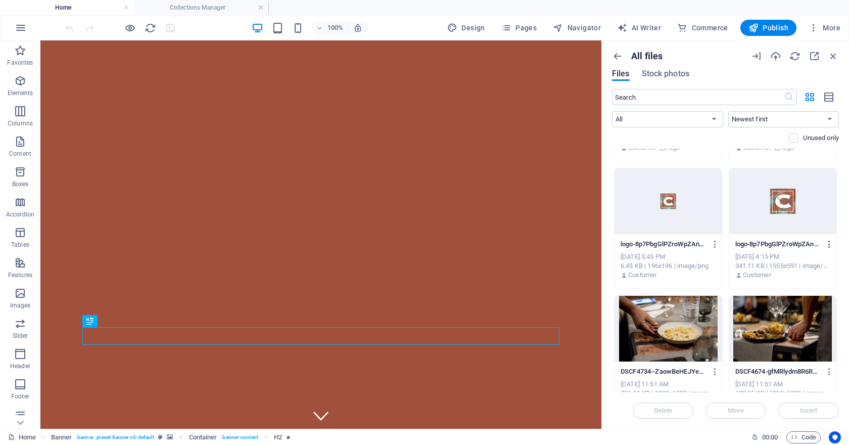
click at [828, 245] on icon "button" at bounding box center [830, 244] width 10 height 9
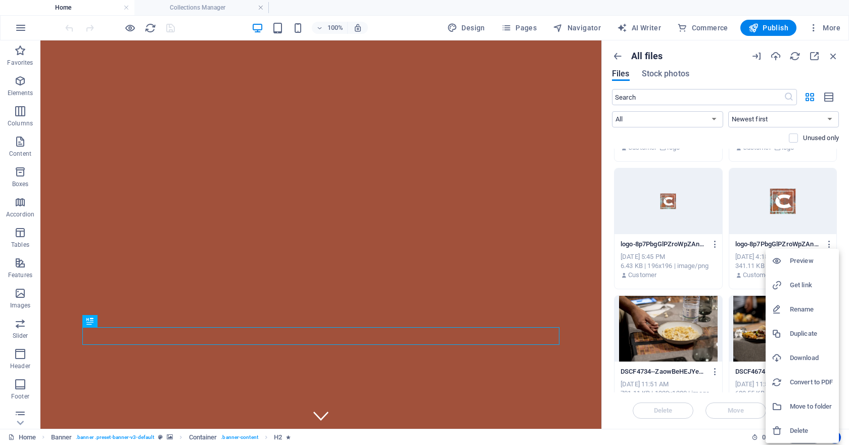
click at [803, 286] on h6 "Get link" at bounding box center [811, 285] width 43 height 12
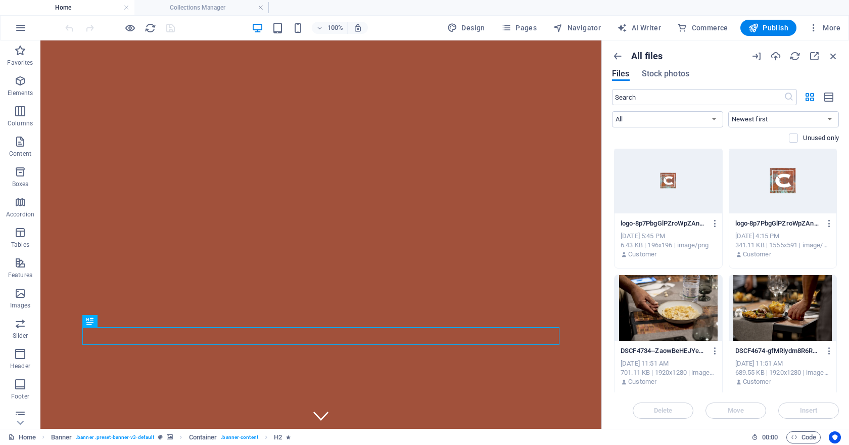
scroll to position [132, 0]
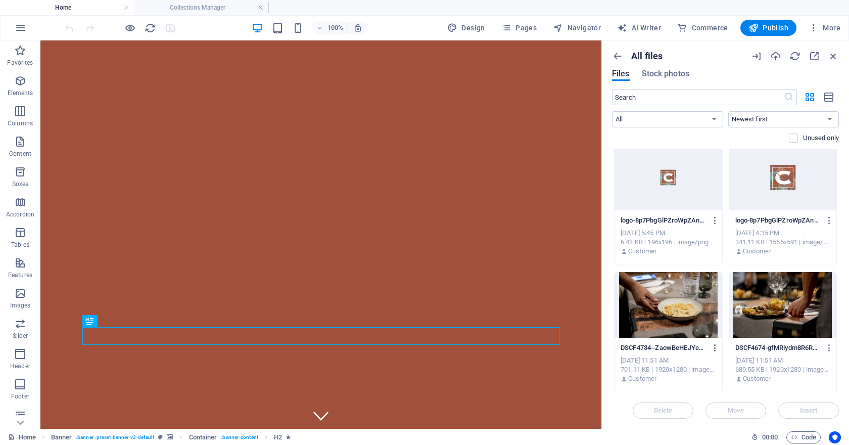
click at [712, 348] on icon "button" at bounding box center [715, 347] width 10 height 9
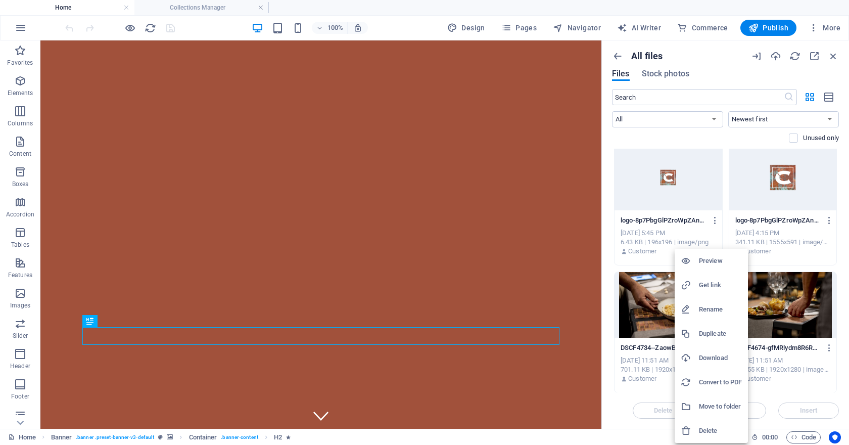
click at [713, 287] on h6 "Get link" at bounding box center [720, 285] width 43 height 12
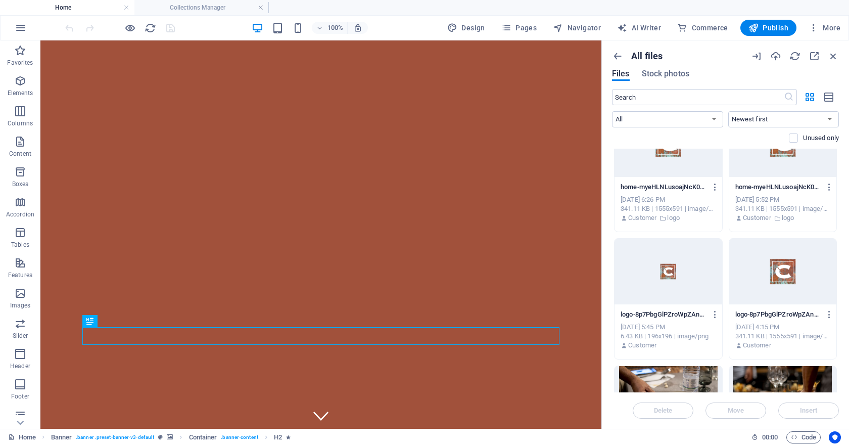
scroll to position [0, 0]
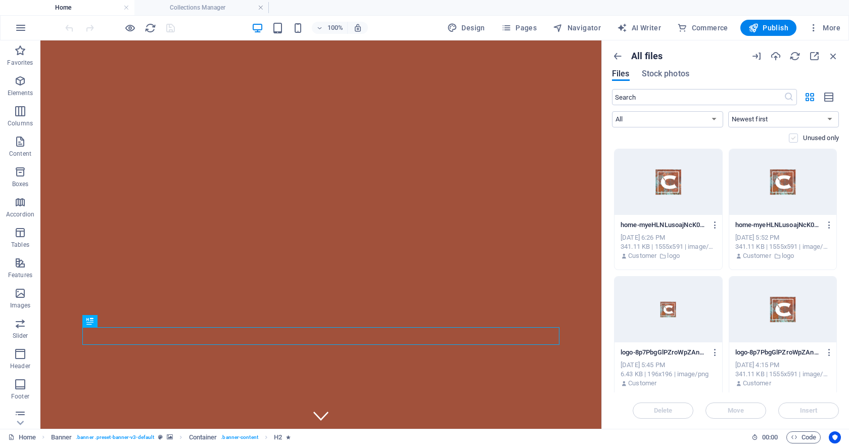
click at [792, 135] on label at bounding box center [793, 137] width 9 height 9
click at [0, 0] on input "checkbox" at bounding box center [0, 0] width 0 height 0
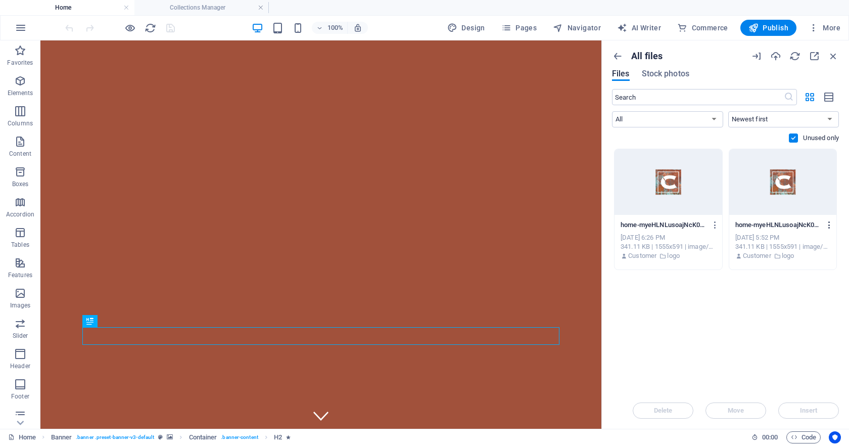
click at [830, 224] on icon "button" at bounding box center [830, 224] width 10 height 9
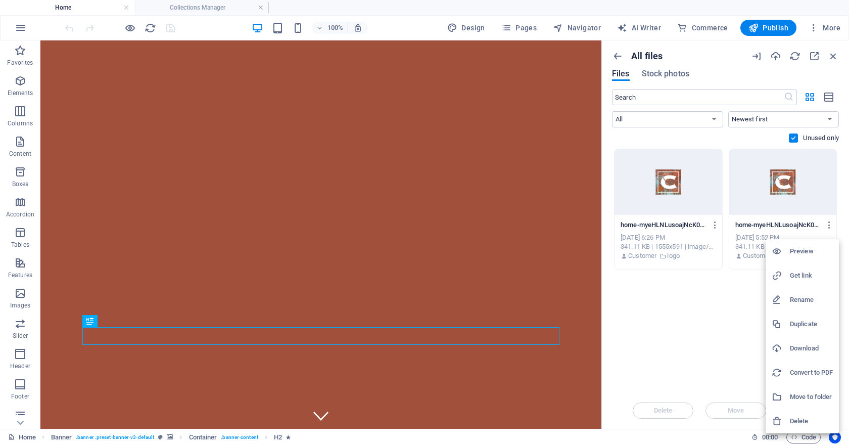
click at [790, 424] on h6 "Delete" at bounding box center [811, 421] width 43 height 12
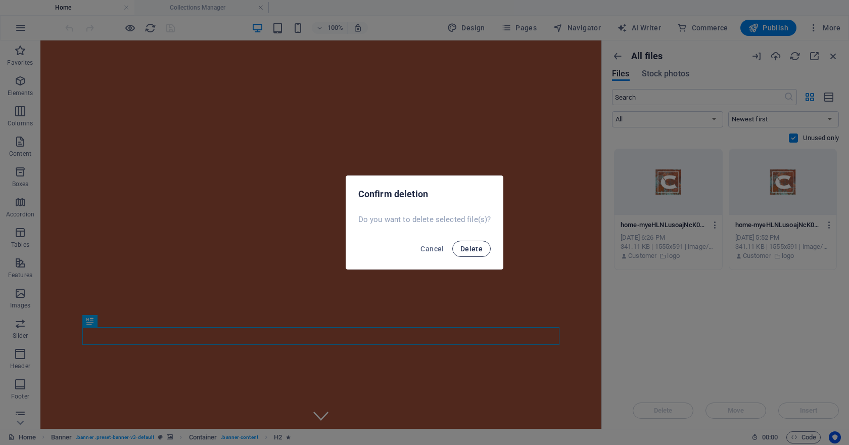
click at [472, 244] on button "Delete" at bounding box center [471, 249] width 38 height 16
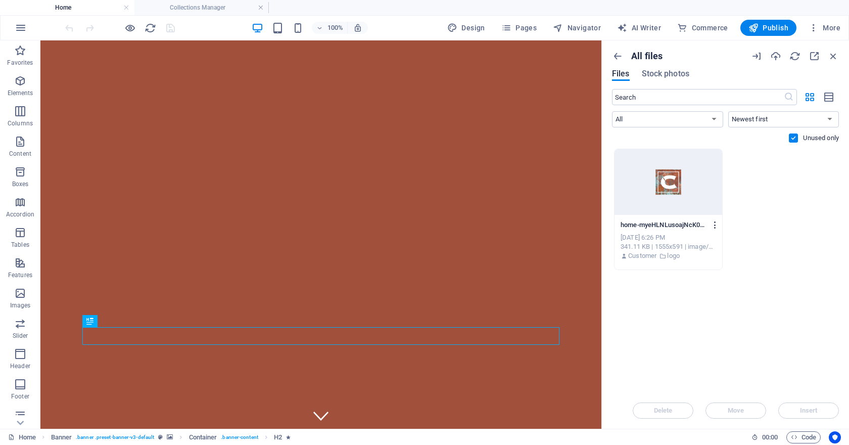
click at [711, 226] on icon "button" at bounding box center [715, 224] width 10 height 9
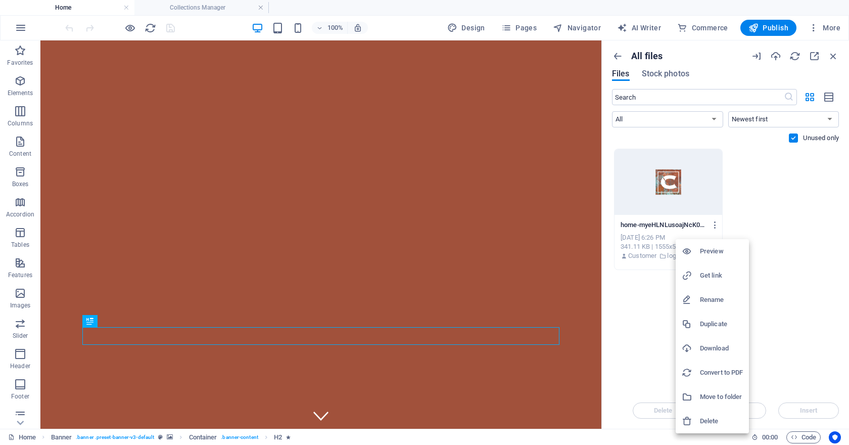
click at [713, 423] on h6 "Delete" at bounding box center [721, 421] width 43 height 12
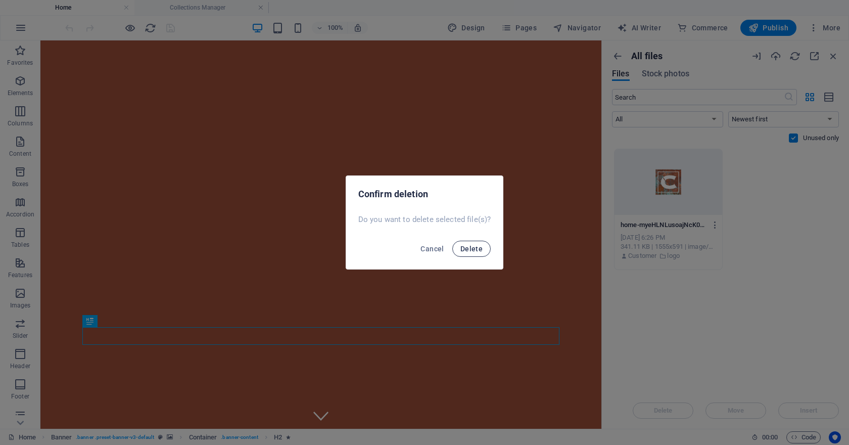
click at [469, 255] on button "Delete" at bounding box center [471, 249] width 38 height 16
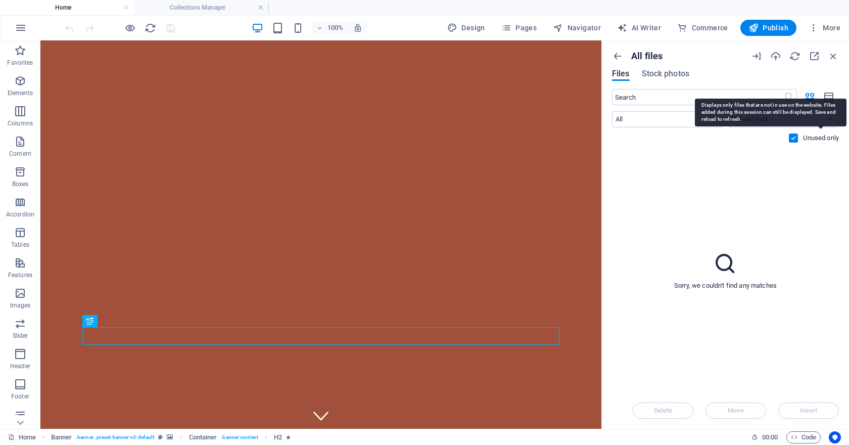
click at [803, 138] on p "Unused only" at bounding box center [821, 137] width 36 height 9
click at [0, 0] on input "checkbox" at bounding box center [0, 0] width 0 height 0
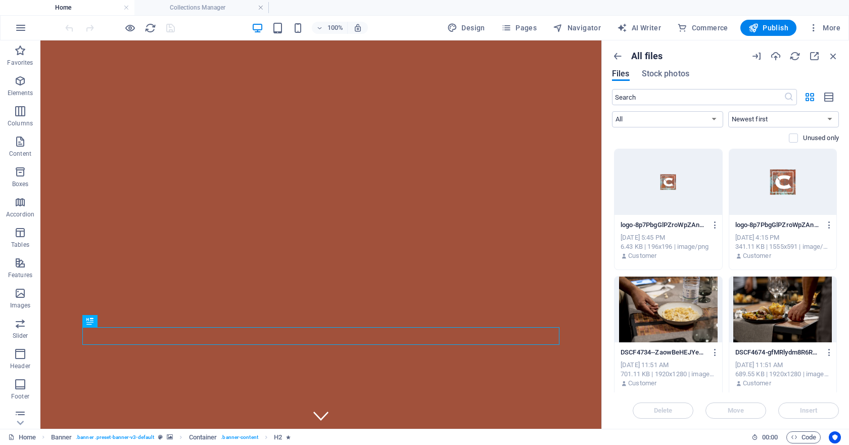
click at [774, 172] on div at bounding box center [783, 182] width 108 height 66
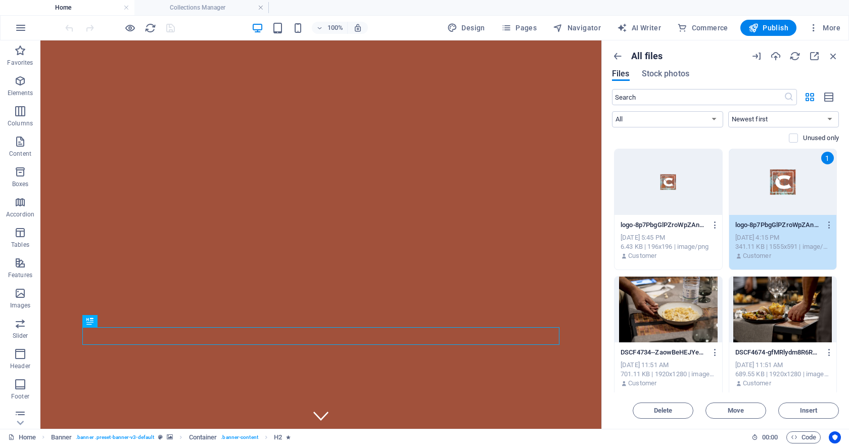
click at [779, 177] on div "1" at bounding box center [783, 182] width 108 height 66
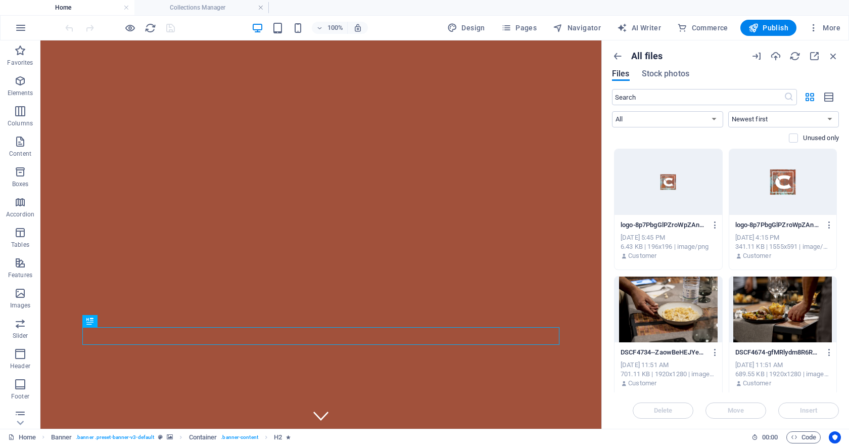
click at [779, 177] on div at bounding box center [783, 182] width 108 height 66
click at [673, 73] on span "Stock photos" at bounding box center [665, 74] width 47 height 12
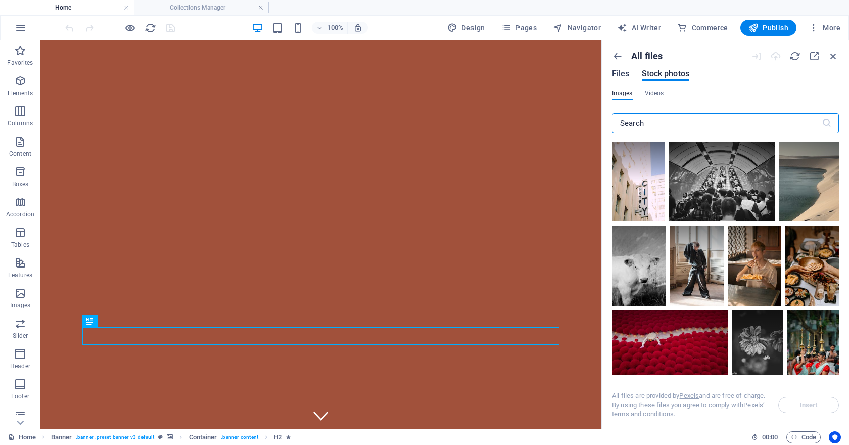
click at [617, 75] on span "Files" at bounding box center [621, 74] width 18 height 12
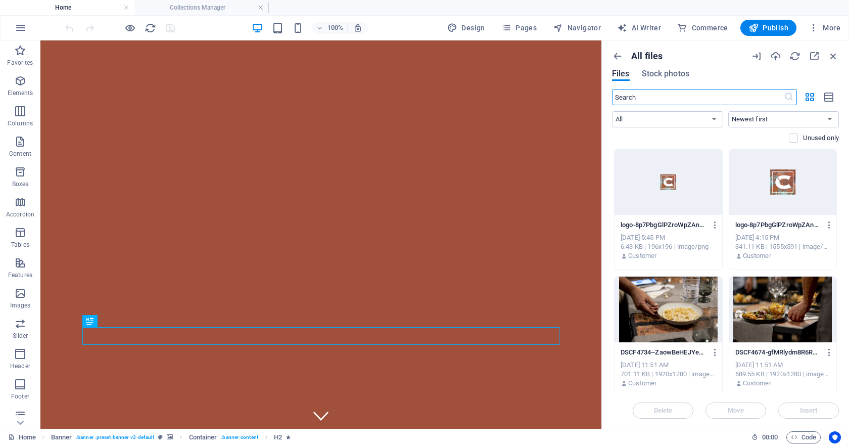
click at [800, 194] on div at bounding box center [783, 182] width 108 height 66
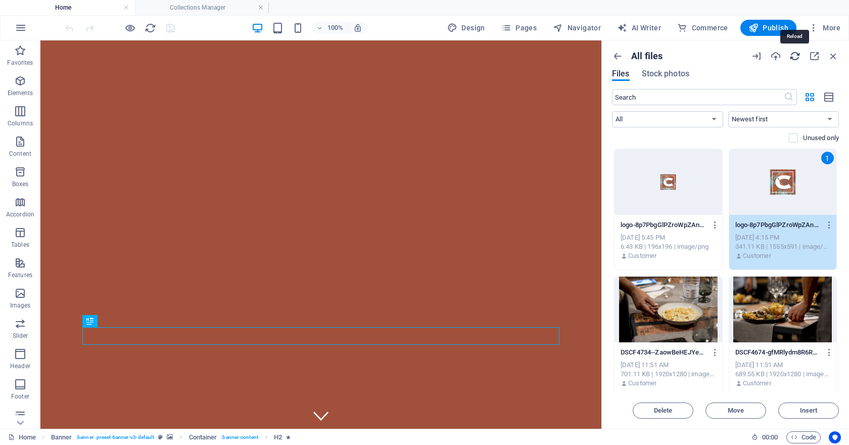
click at [798, 53] on icon "button" at bounding box center [794, 56] width 11 height 11
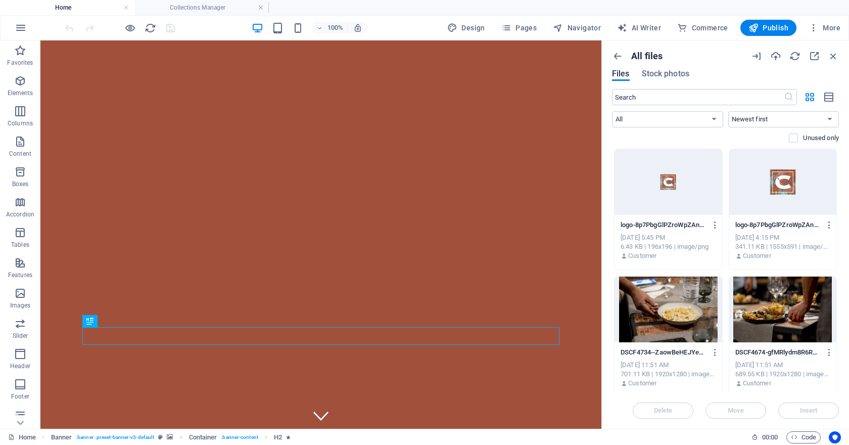
click at [784, 176] on div at bounding box center [783, 182] width 108 height 66
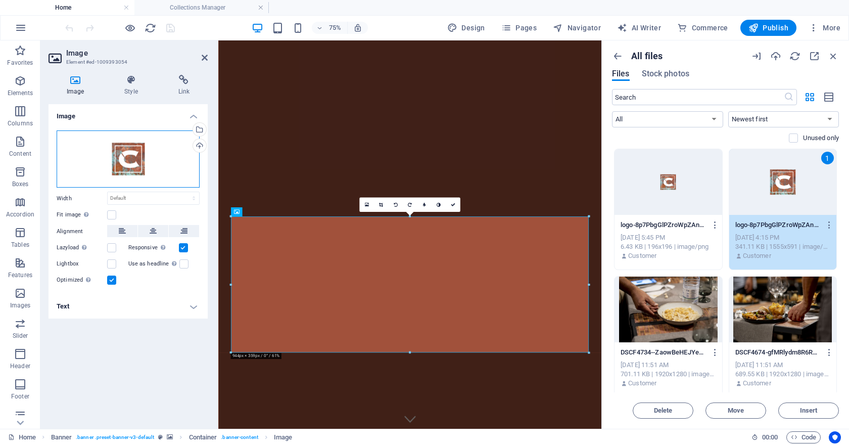
click at [131, 160] on div "Drag files here, click to choose files or select files from Files or our free s…" at bounding box center [128, 159] width 143 height 58
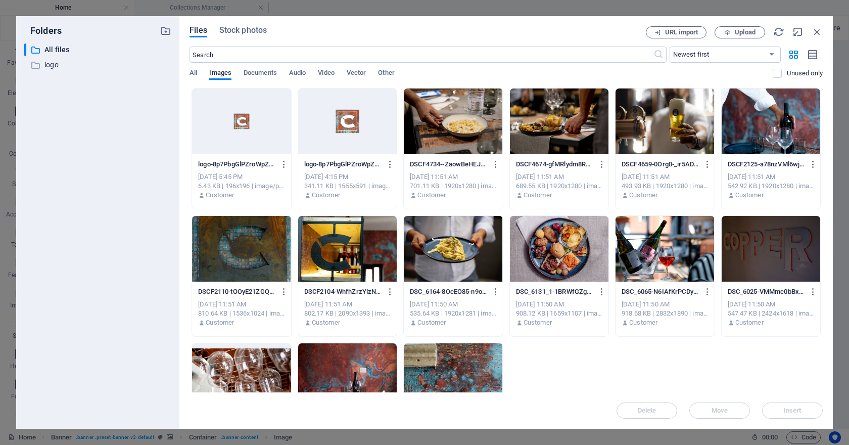
click at [338, 123] on div at bounding box center [347, 121] width 99 height 66
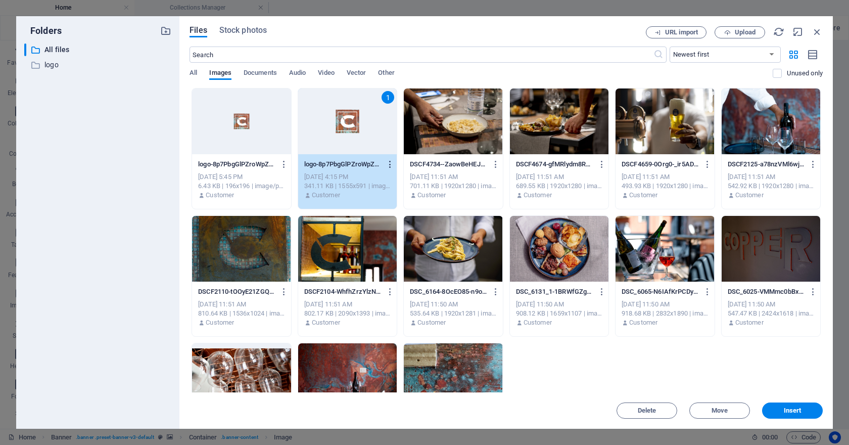
click at [388, 165] on icon "button" at bounding box center [391, 164] width 10 height 9
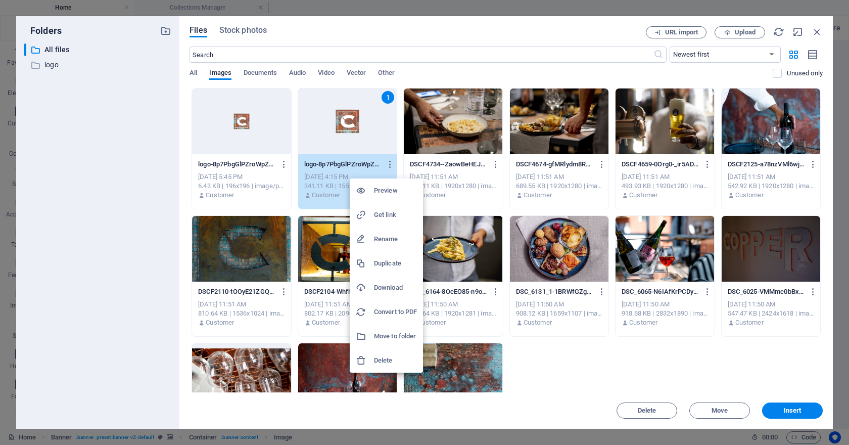
click at [385, 216] on h6 "Get link" at bounding box center [395, 215] width 43 height 12
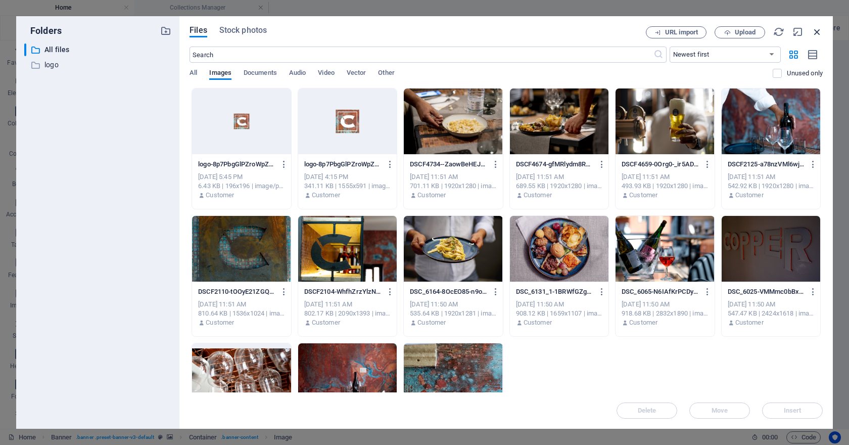
click at [814, 30] on icon "button" at bounding box center [817, 31] width 11 height 11
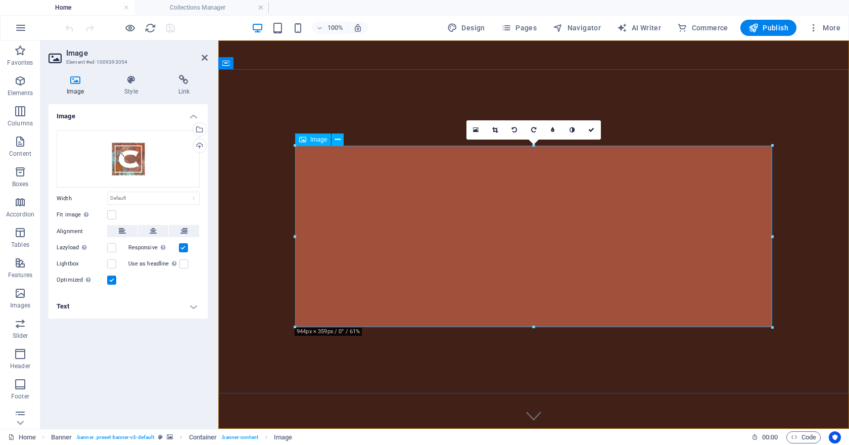
click at [477, 132] on icon at bounding box center [476, 129] width 6 height 7
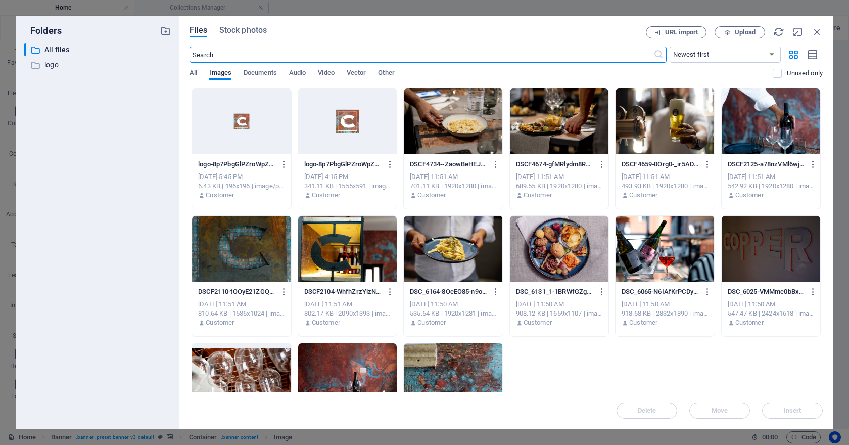
click at [354, 124] on div at bounding box center [347, 121] width 99 height 66
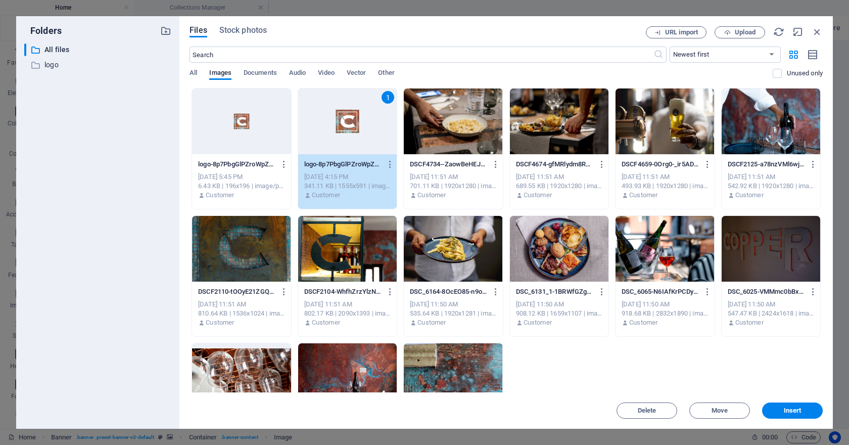
click at [354, 124] on div "1" at bounding box center [347, 121] width 99 height 66
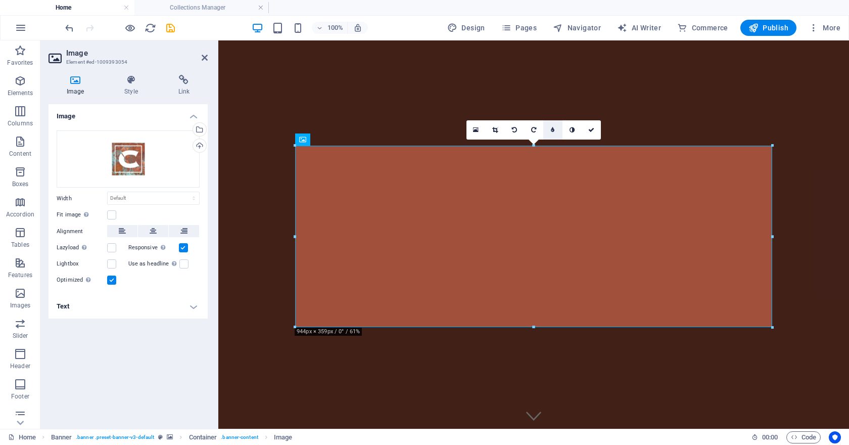
click at [556, 130] on link at bounding box center [552, 129] width 19 height 19
type input "4"
type input "20"
click at [566, 122] on input "20" at bounding box center [562, 129] width 15 height 19
type input "1"
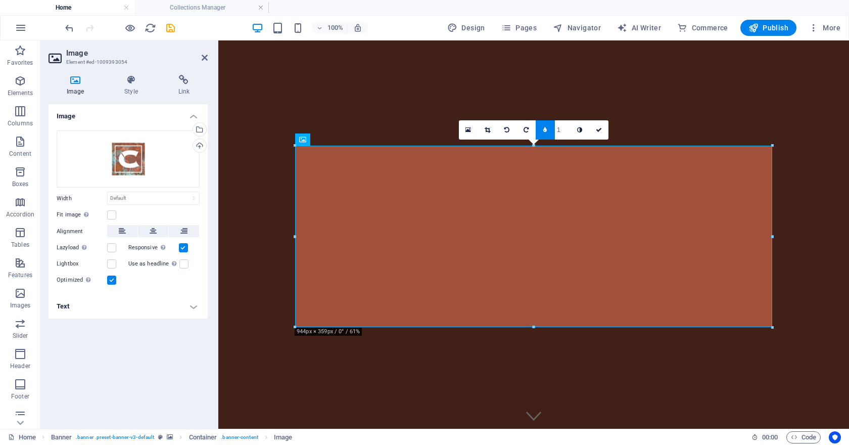
click at [550, 129] on link at bounding box center [545, 129] width 19 height 19
click at [571, 127] on icon at bounding box center [571, 130] width 5 height 6
click at [571, 128] on icon at bounding box center [571, 130] width 5 height 6
click at [592, 131] on icon at bounding box center [591, 130] width 6 height 6
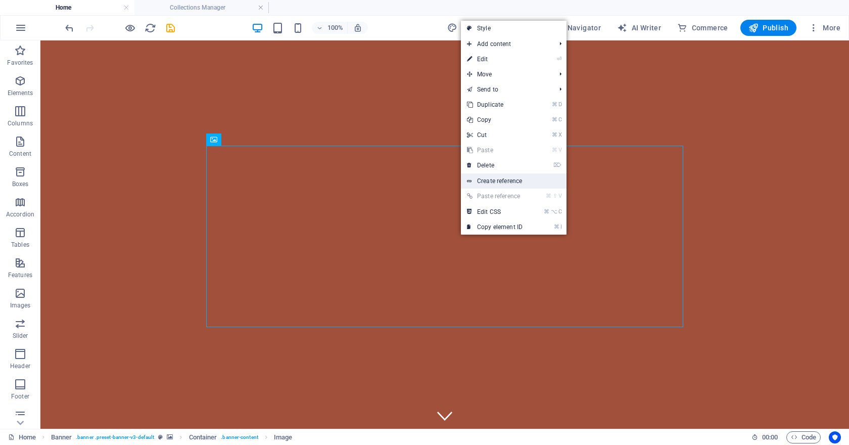
click at [501, 181] on link "Create reference" at bounding box center [514, 180] width 106 height 15
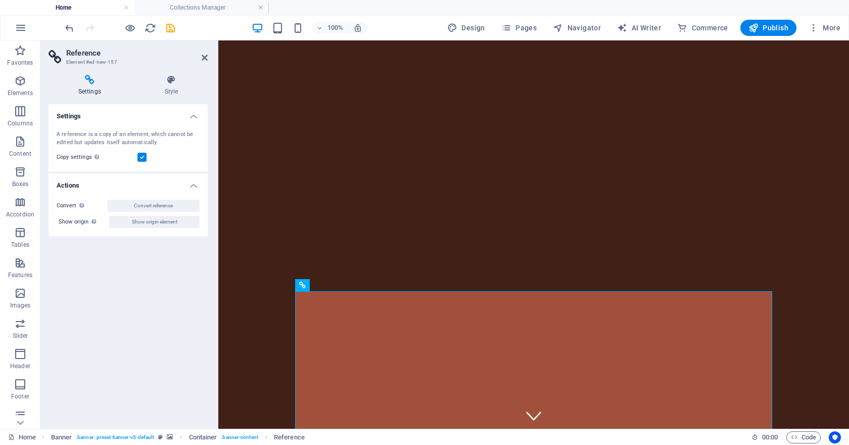
click at [208, 62] on aside "Reference Element #ed-new-157 Settings Style Settings A reference is a copy of …" at bounding box center [129, 234] width 178 height 388
click at [207, 59] on icon at bounding box center [205, 58] width 6 height 8
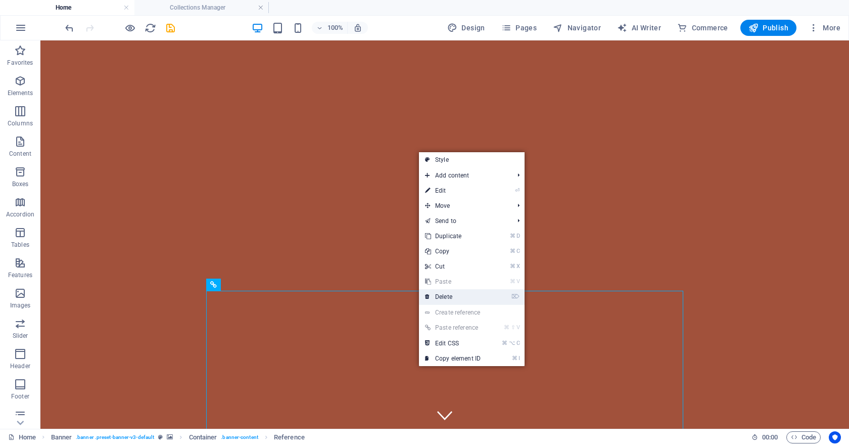
click at [448, 297] on link "⌦ Delete" at bounding box center [453, 296] width 68 height 15
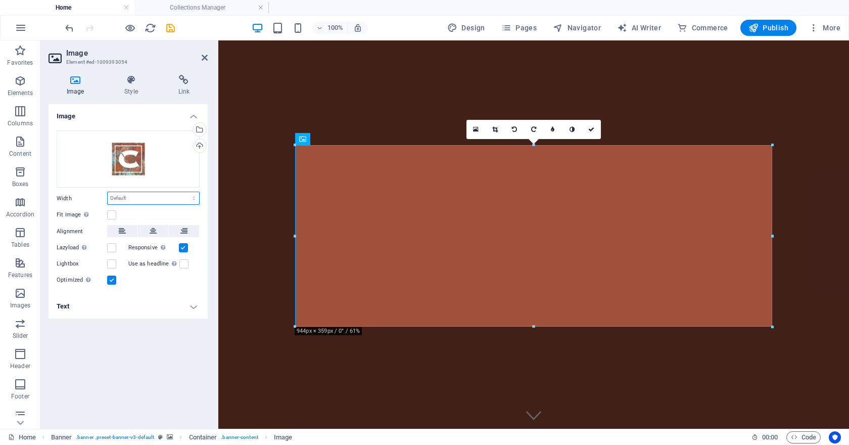
click at [125, 200] on select "Default auto px rem % em vh vw" at bounding box center [153, 198] width 91 height 12
click at [185, 245] on label at bounding box center [183, 247] width 9 height 9
click at [0, 0] on input "Responsive Automatically load retina image and smartphone optimized sizes." at bounding box center [0, 0] width 0 height 0
click at [131, 303] on h4 "Text" at bounding box center [128, 306] width 159 height 24
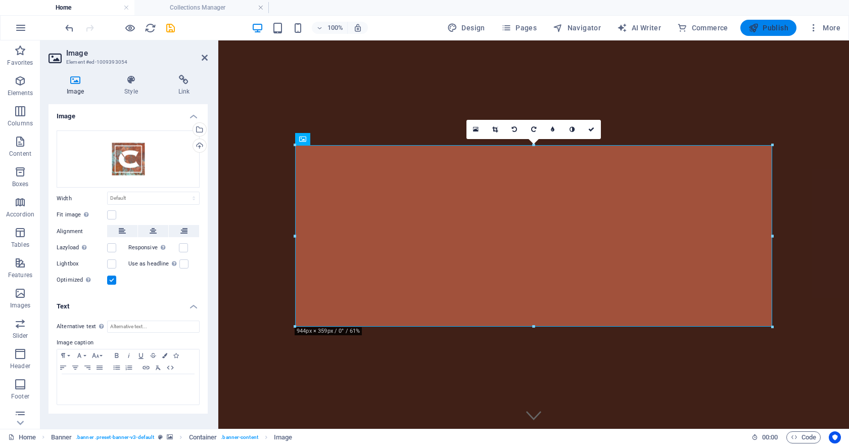
click at [765, 31] on span "Publish" at bounding box center [768, 28] width 40 height 10
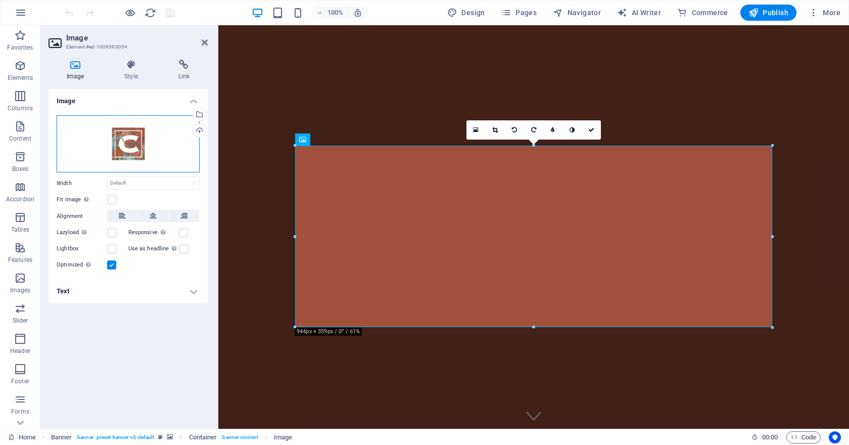
click at [128, 152] on div "Drag files here, click to choose files or select files from Files or our free s…" at bounding box center [128, 144] width 143 height 58
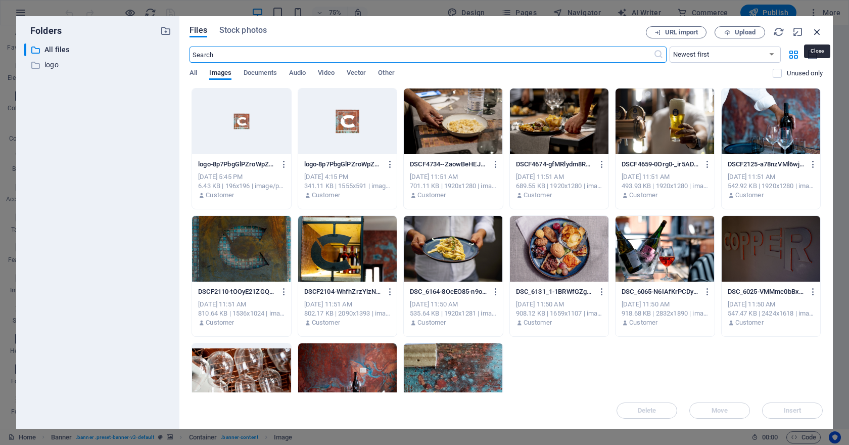
click at [817, 30] on icon "button" at bounding box center [817, 31] width 11 height 11
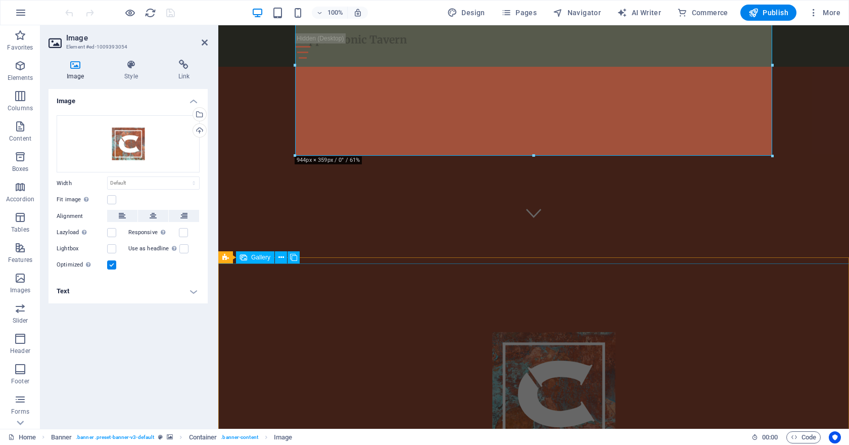
scroll to position [228, 0]
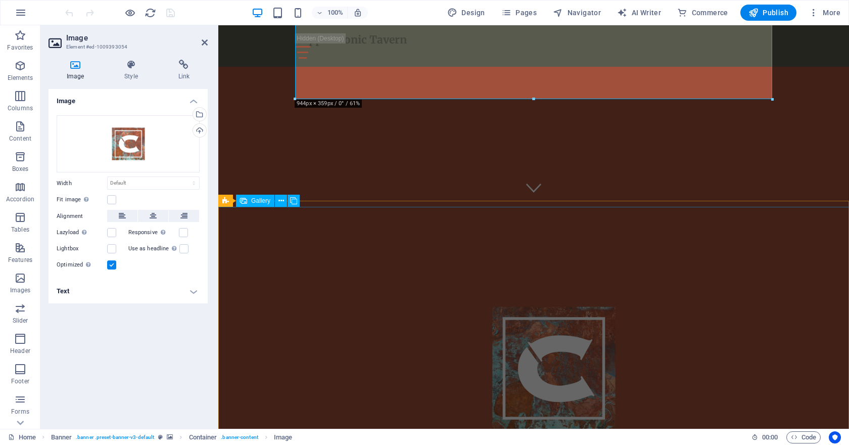
select select "px"
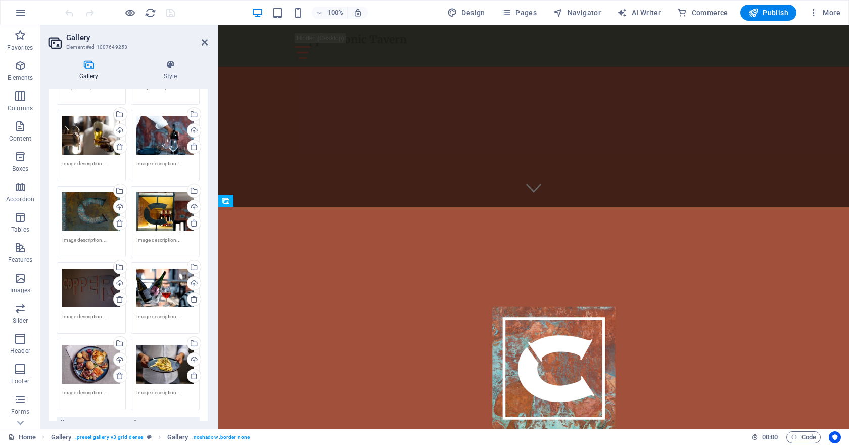
scroll to position [288, 0]
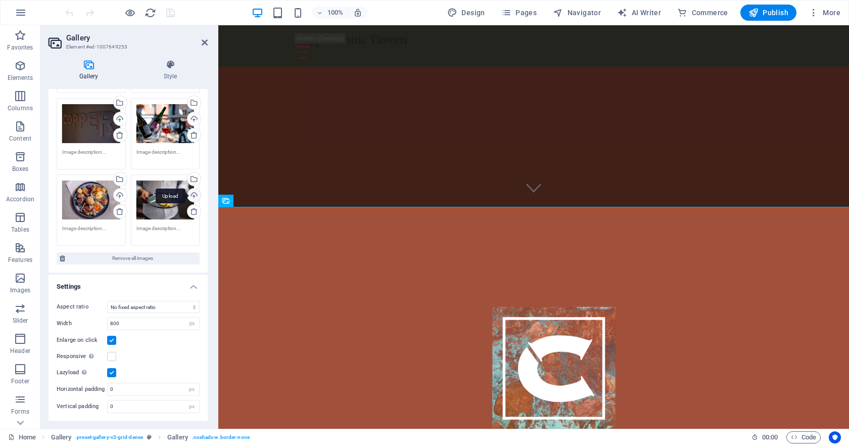
click at [191, 192] on div "Upload" at bounding box center [192, 195] width 15 height 15
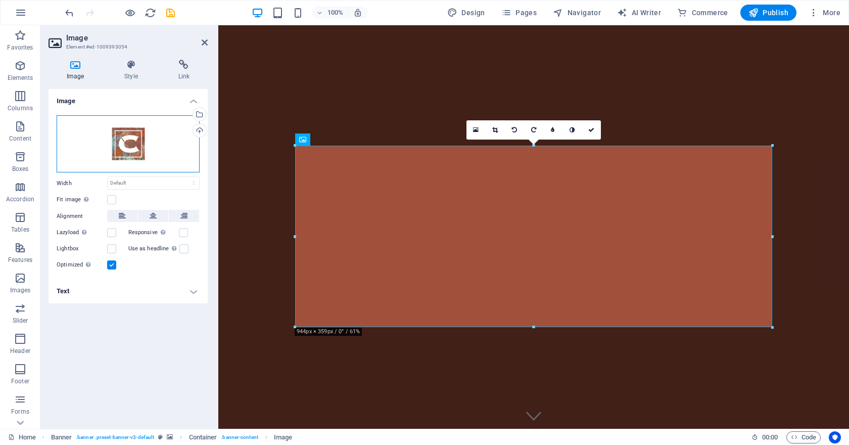
click at [138, 146] on div "Drag files here, click to choose files or select files from Files or our free s…" at bounding box center [128, 144] width 143 height 58
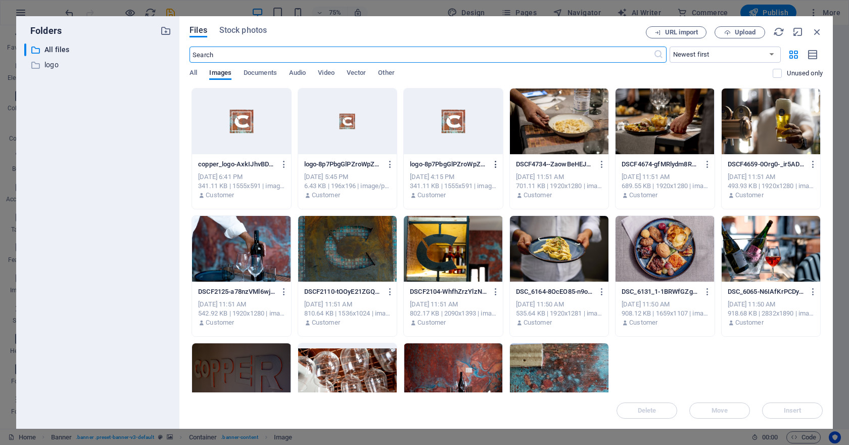
click at [494, 162] on icon "button" at bounding box center [496, 164] width 10 height 9
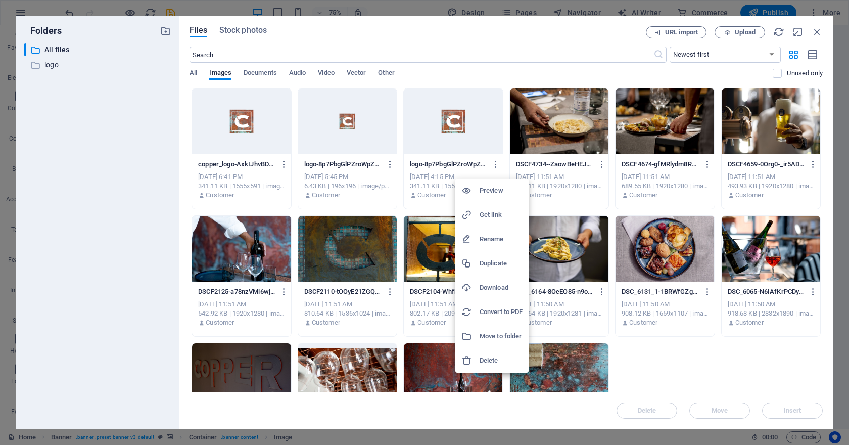
click at [475, 354] on li "Delete" at bounding box center [491, 360] width 73 height 24
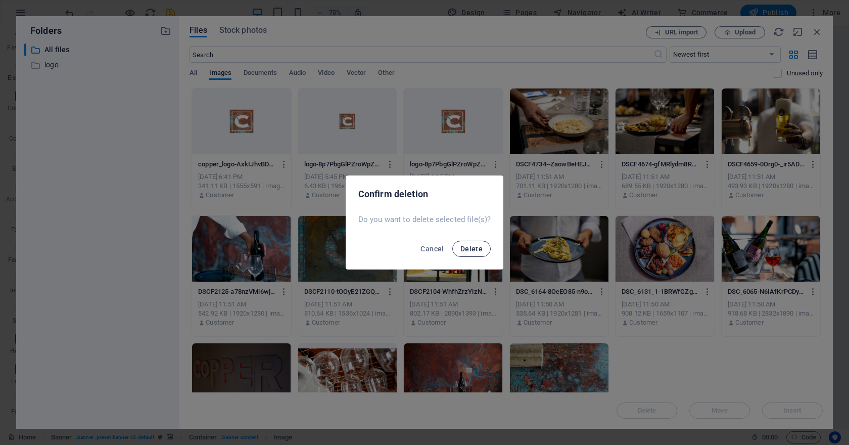
click at [463, 248] on span "Delete" at bounding box center [471, 249] width 22 height 8
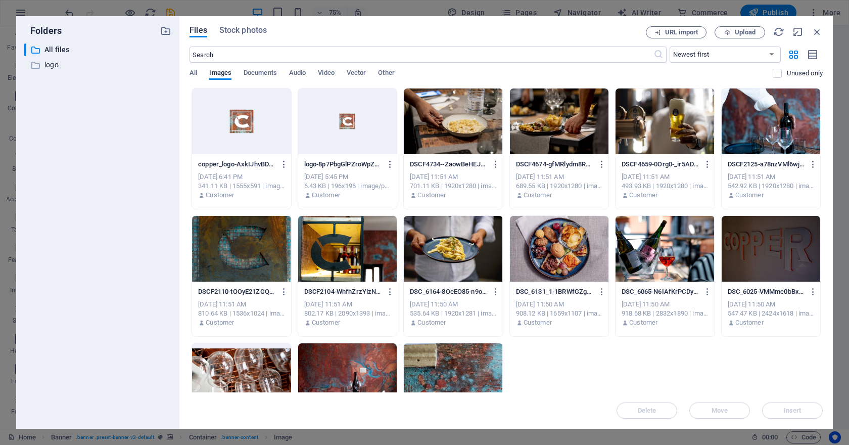
click at [234, 124] on div at bounding box center [241, 121] width 99 height 66
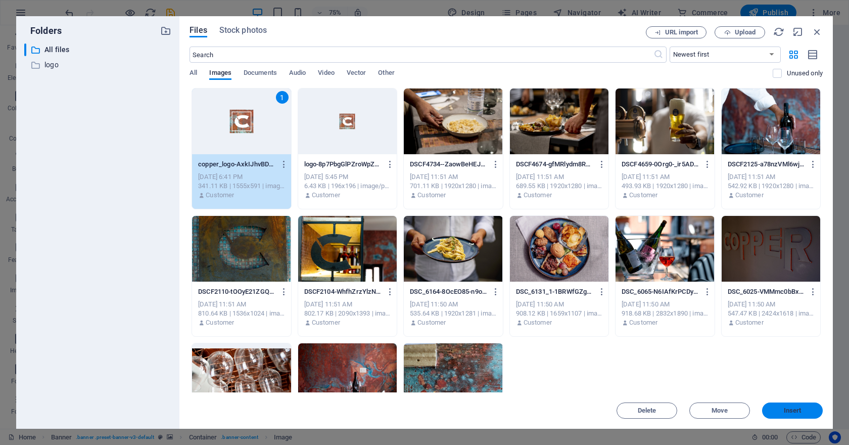
click at [802, 415] on button "Insert" at bounding box center [792, 410] width 61 height 16
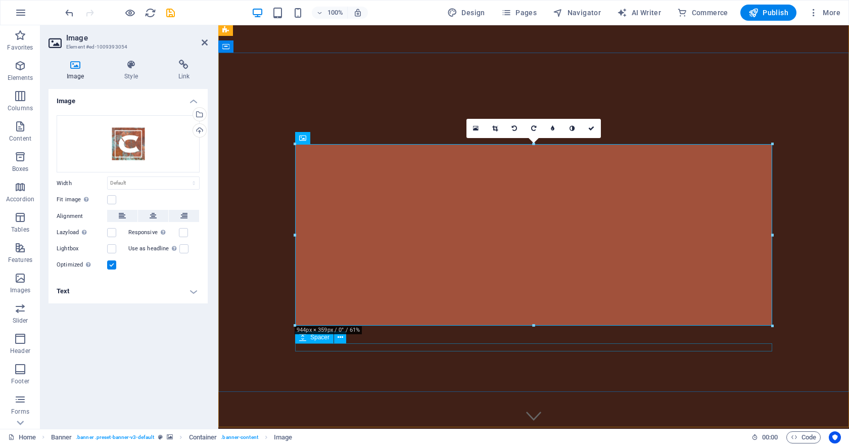
scroll to position [2, 0]
click at [782, 12] on span "Publish" at bounding box center [768, 13] width 40 height 10
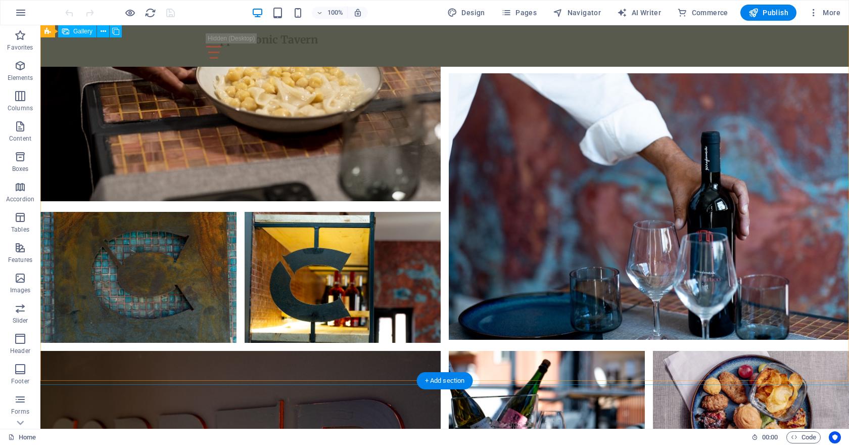
scroll to position [907, 0]
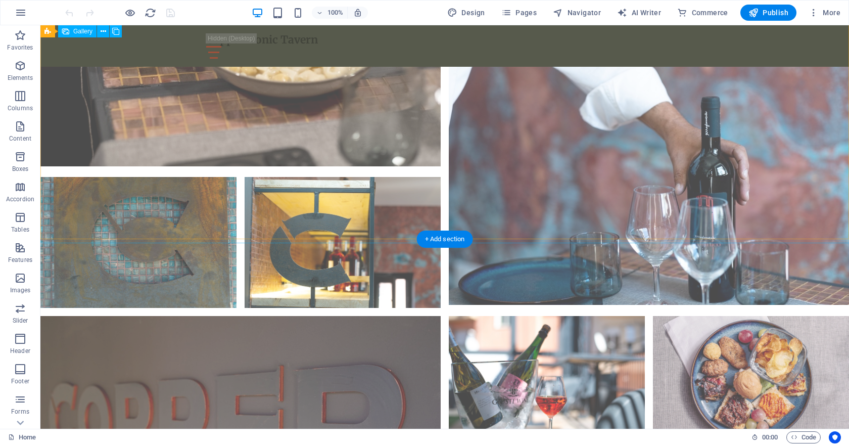
select select "px"
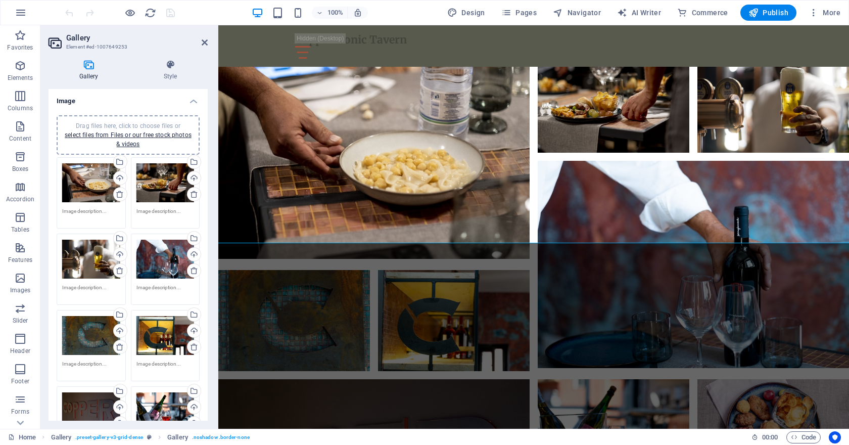
scroll to position [288, 0]
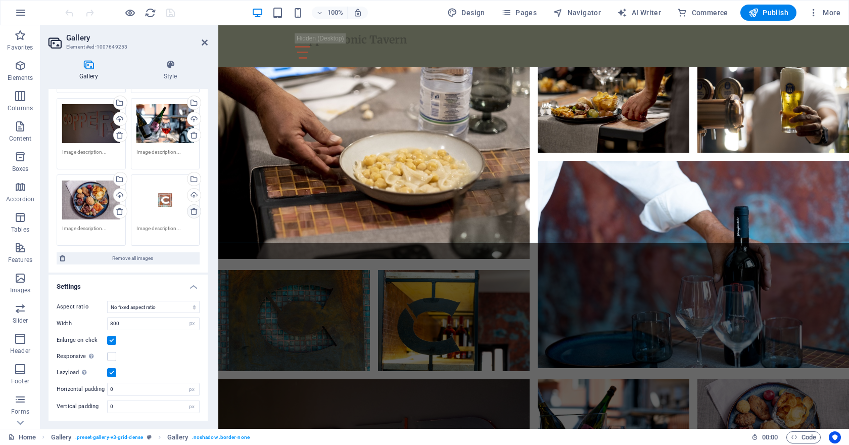
click at [190, 212] on icon at bounding box center [194, 211] width 8 height 8
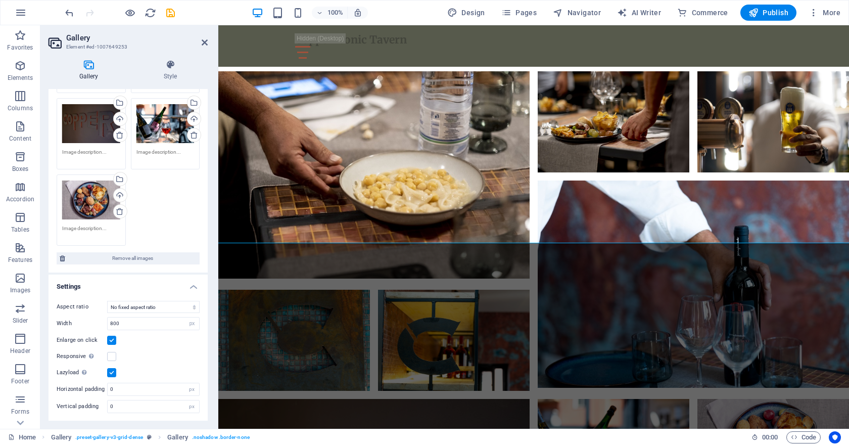
scroll to position [0, 0]
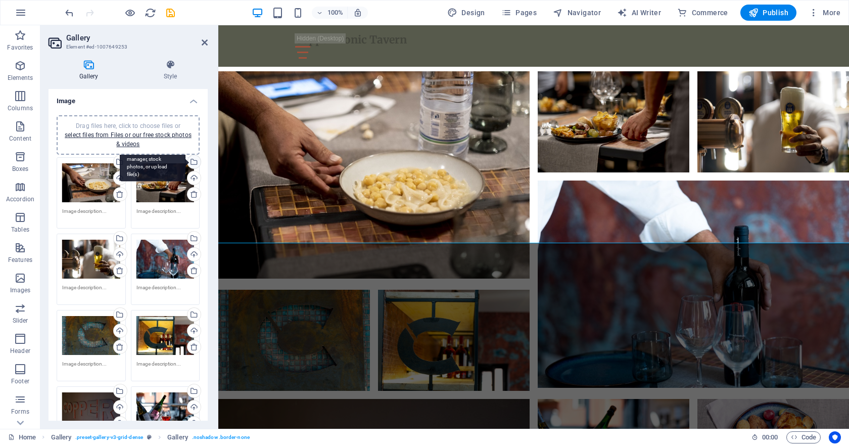
click at [185, 162] on div "Select files from the file manager, stock photos, or upload file(s)" at bounding box center [153, 163] width 66 height 38
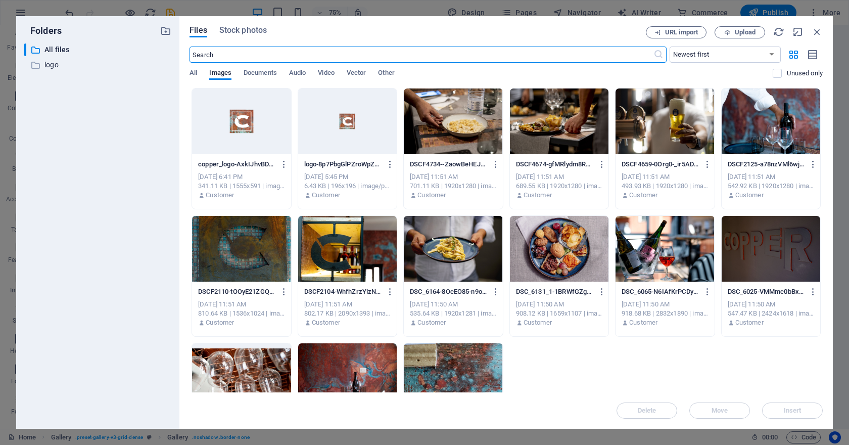
scroll to position [635, 0]
click at [472, 254] on div at bounding box center [453, 249] width 99 height 66
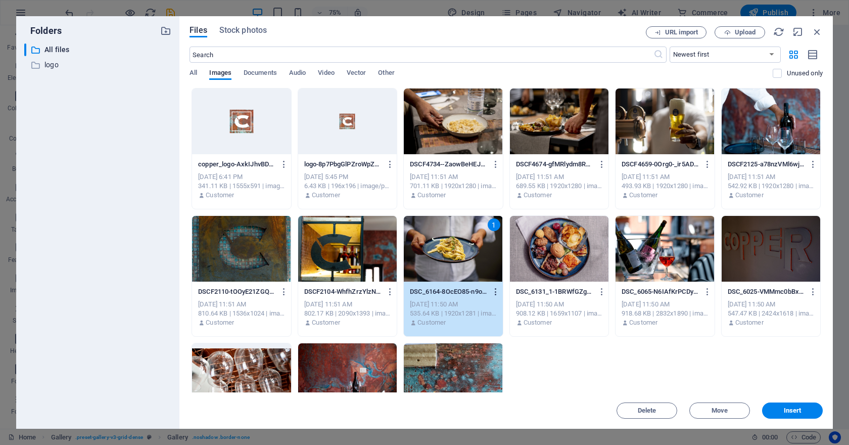
click at [492, 288] on icon "button" at bounding box center [496, 291] width 10 height 9
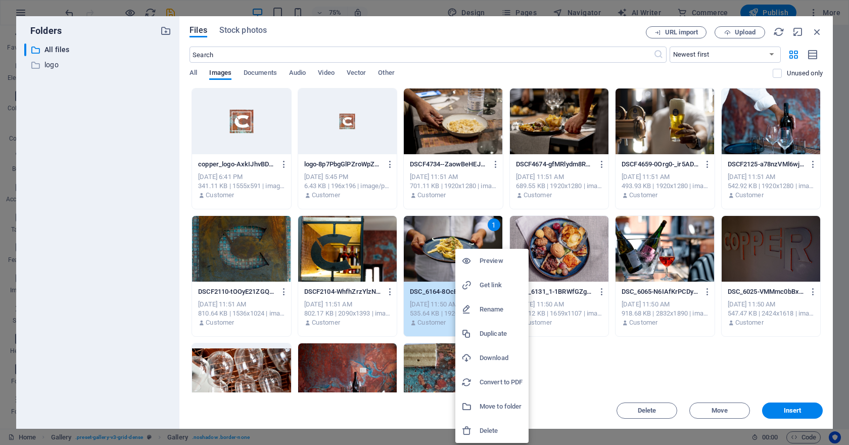
click at [492, 288] on h6 "Get link" at bounding box center [501, 285] width 43 height 12
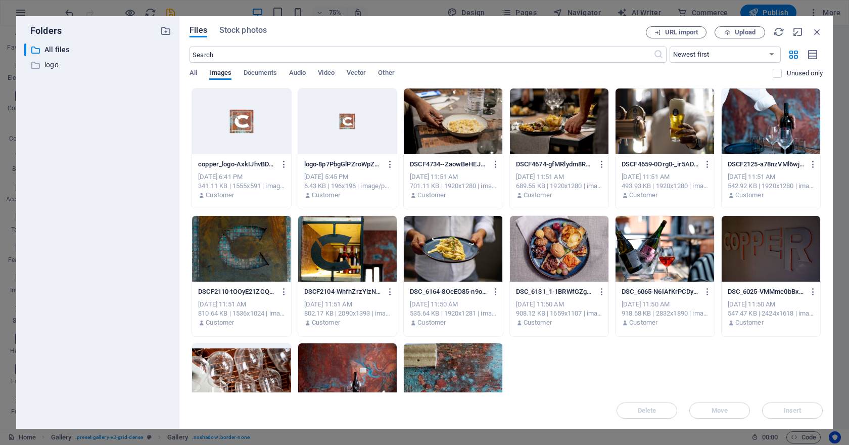
click at [256, 124] on div at bounding box center [241, 121] width 99 height 66
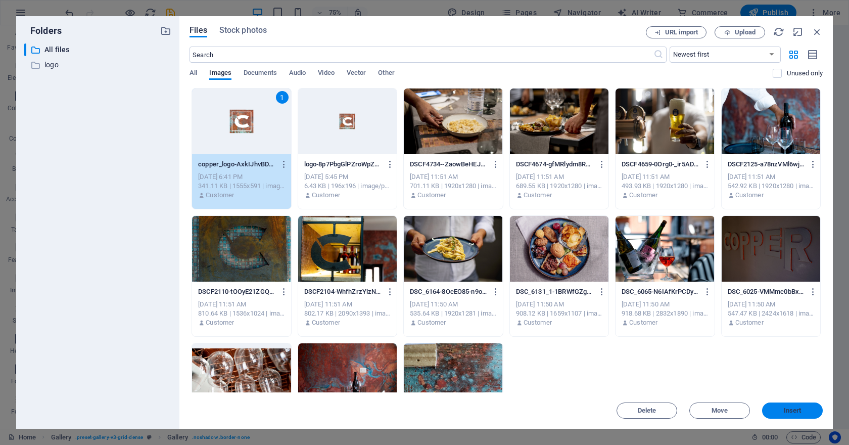
click at [784, 403] on button "Insert" at bounding box center [792, 410] width 61 height 16
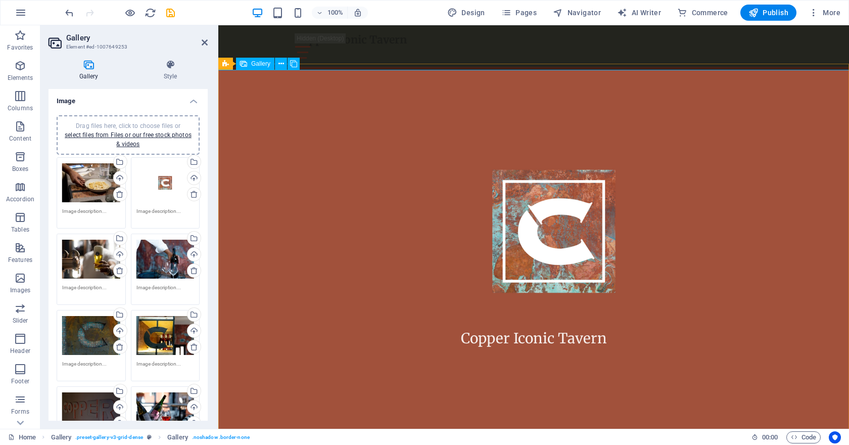
scroll to position [365, 0]
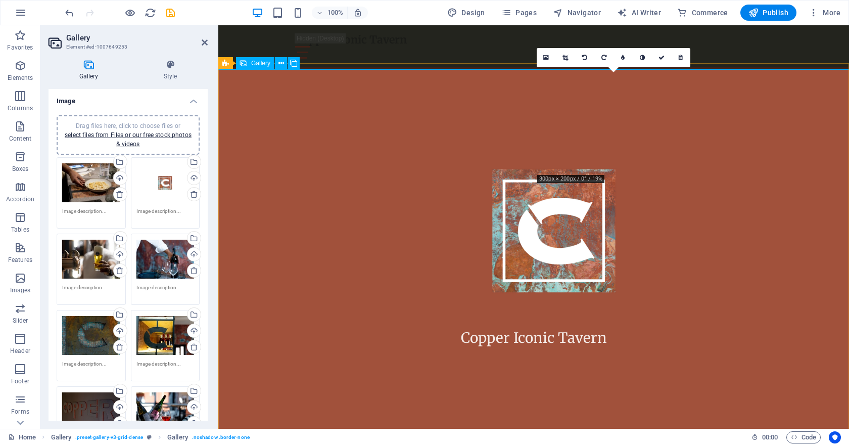
click at [677, 57] on link at bounding box center [680, 57] width 19 height 19
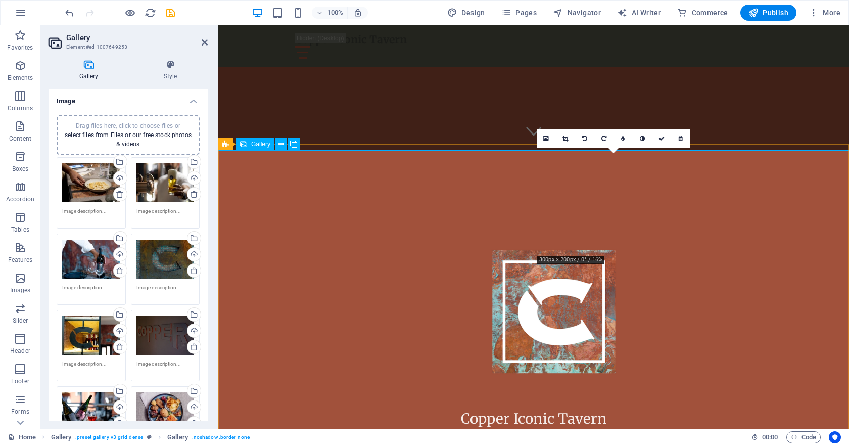
scroll to position [0, 0]
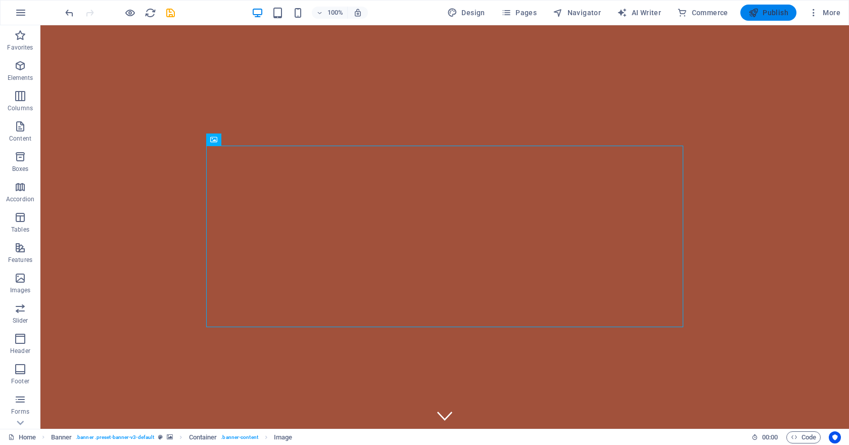
click at [775, 12] on span "Publish" at bounding box center [768, 13] width 40 height 10
